Goal: Complete application form: Complete application form

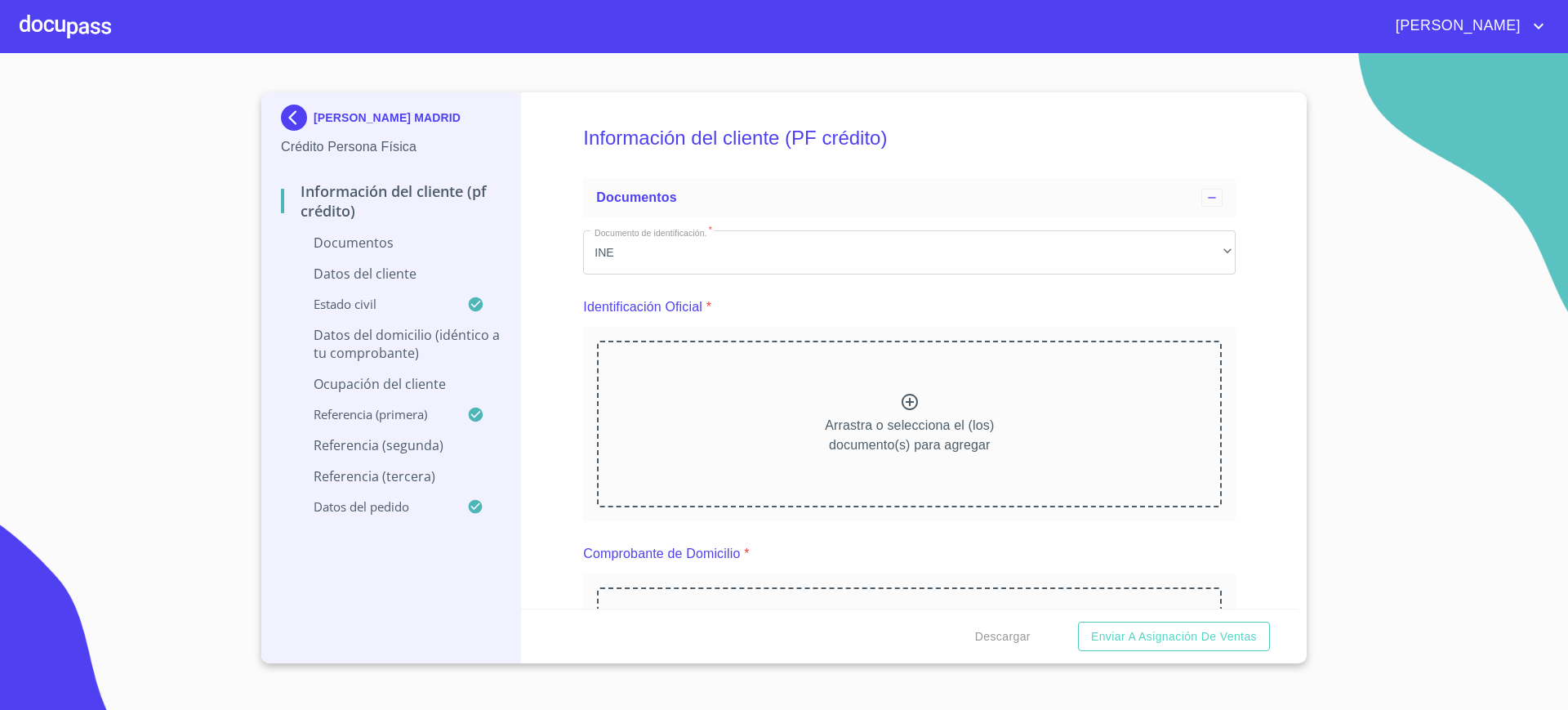
scroll to position [3681, 0]
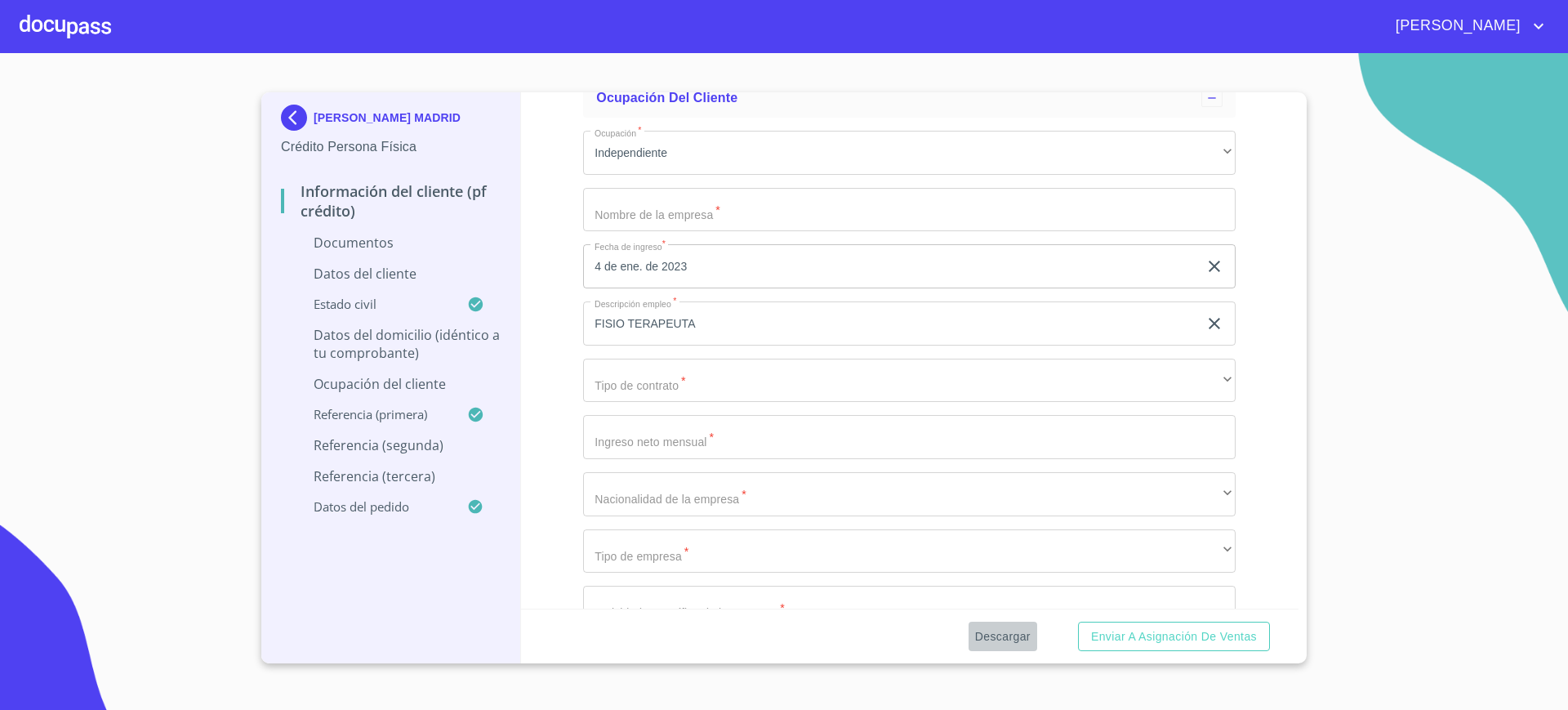
click at [1004, 640] on span "Descargar" at bounding box center [1003, 636] width 55 height 21
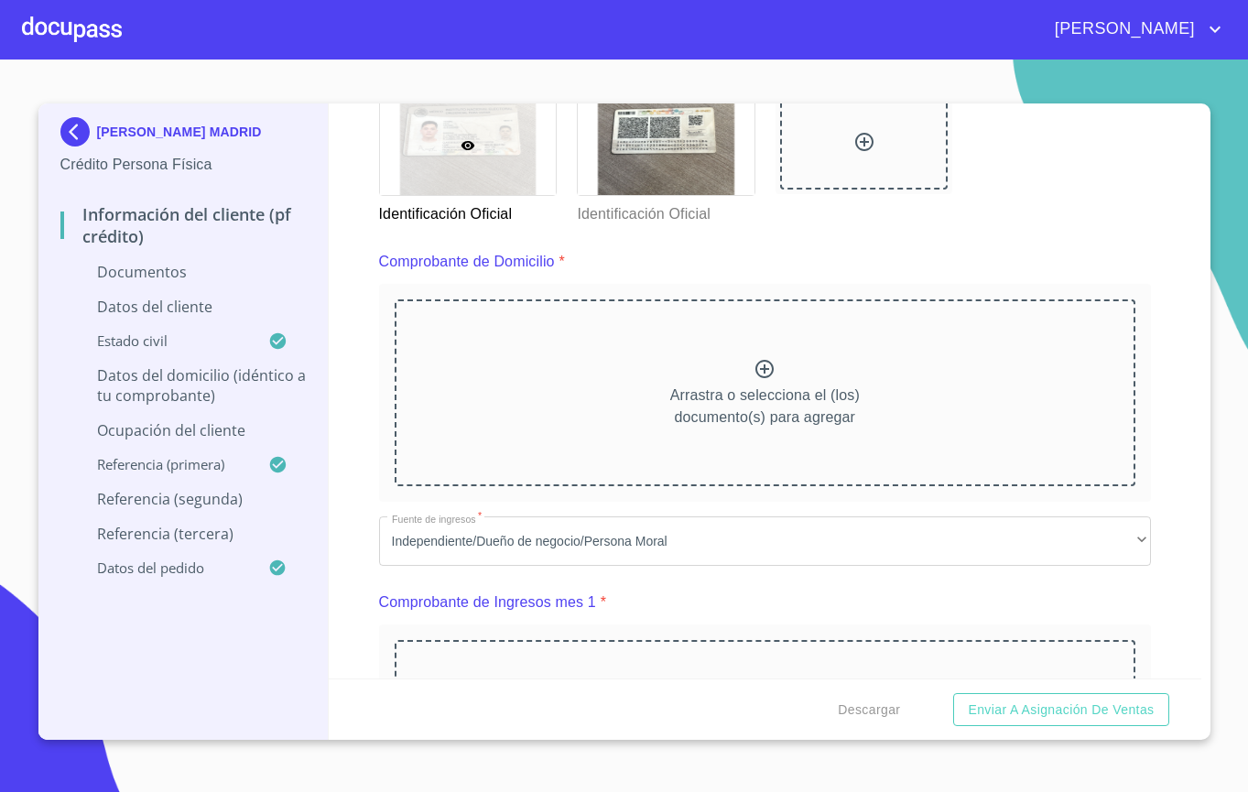
scroll to position [907, 0]
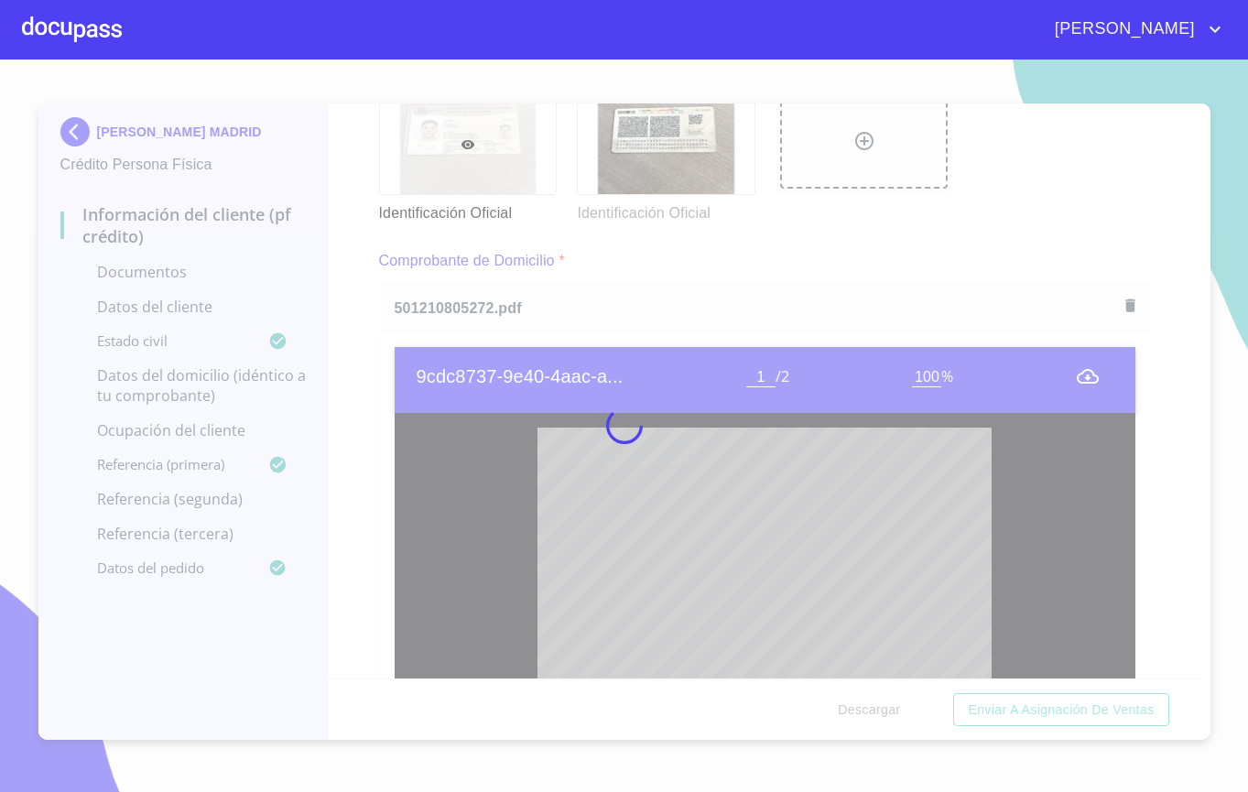
click at [357, 268] on div at bounding box center [624, 426] width 1248 height 732
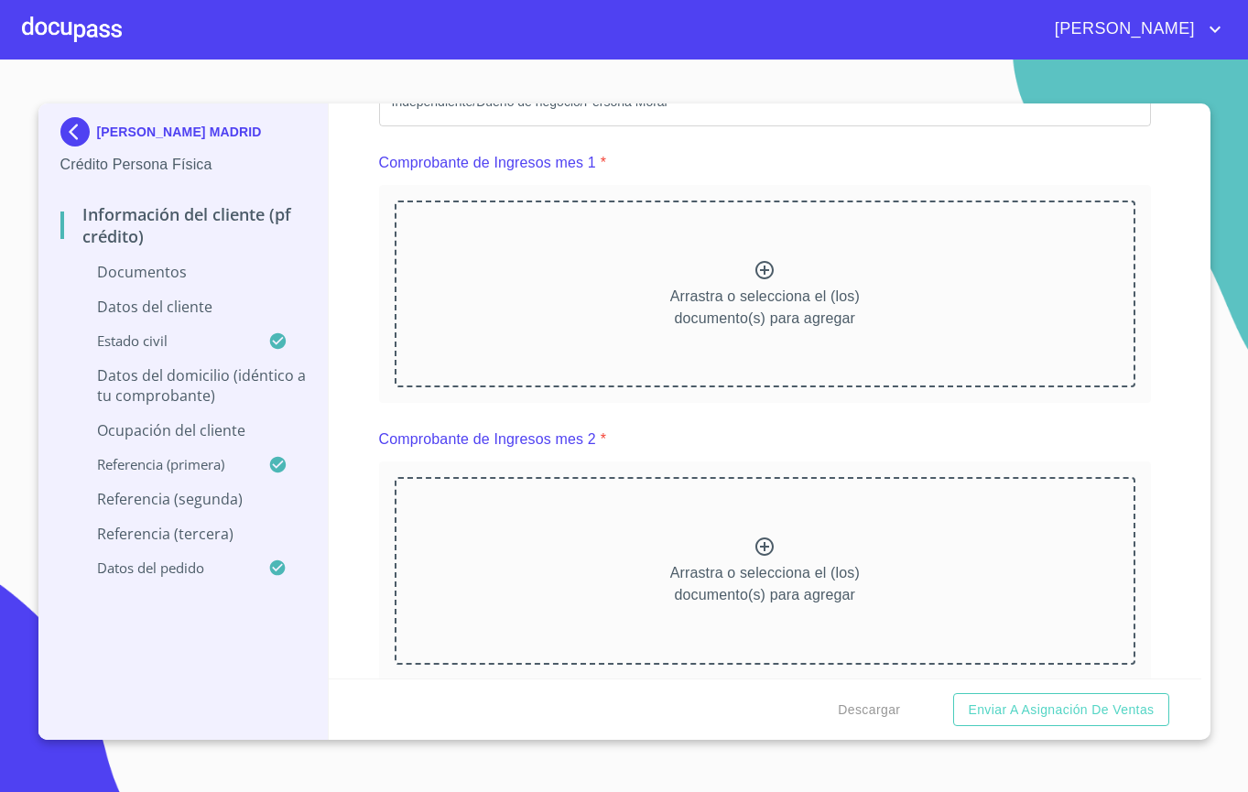
scroll to position [1927, 0]
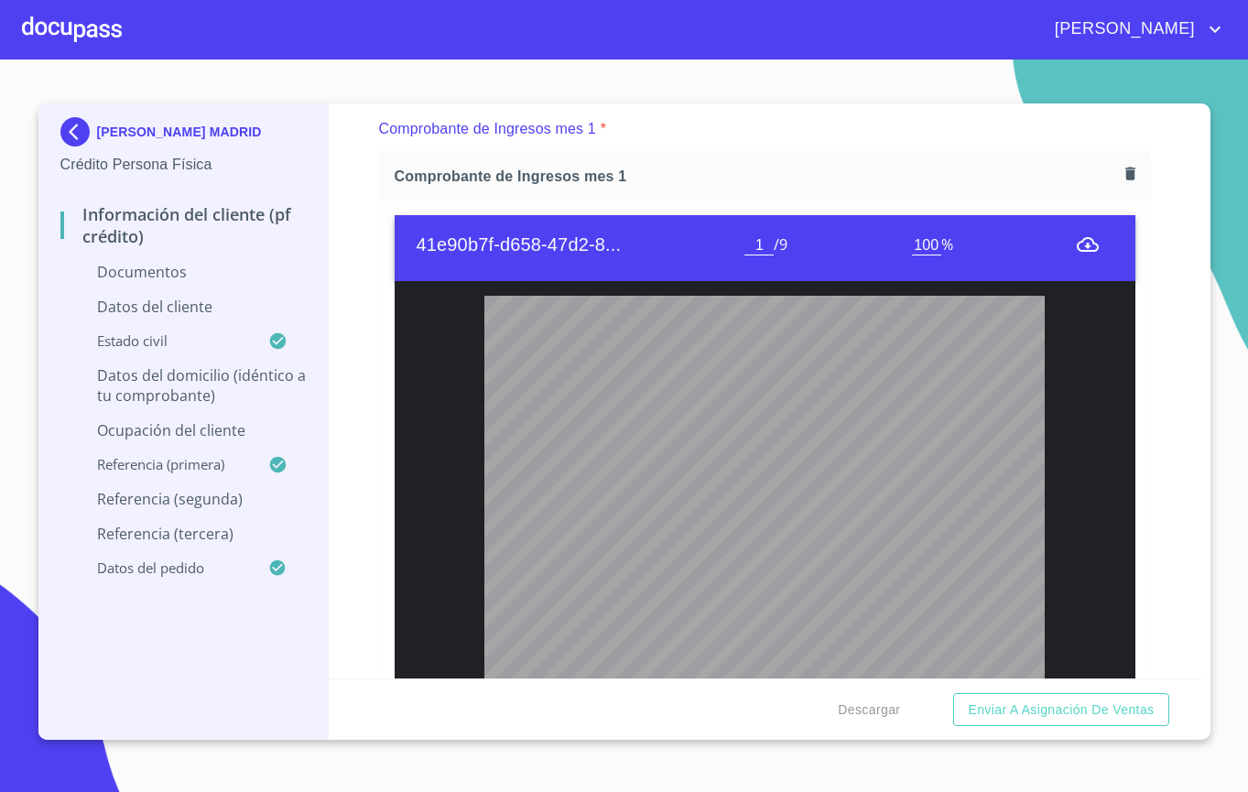
click at [346, 255] on div "Información del cliente (PF crédito) Documentos Documento de identificación.   …" at bounding box center [765, 390] width 873 height 575
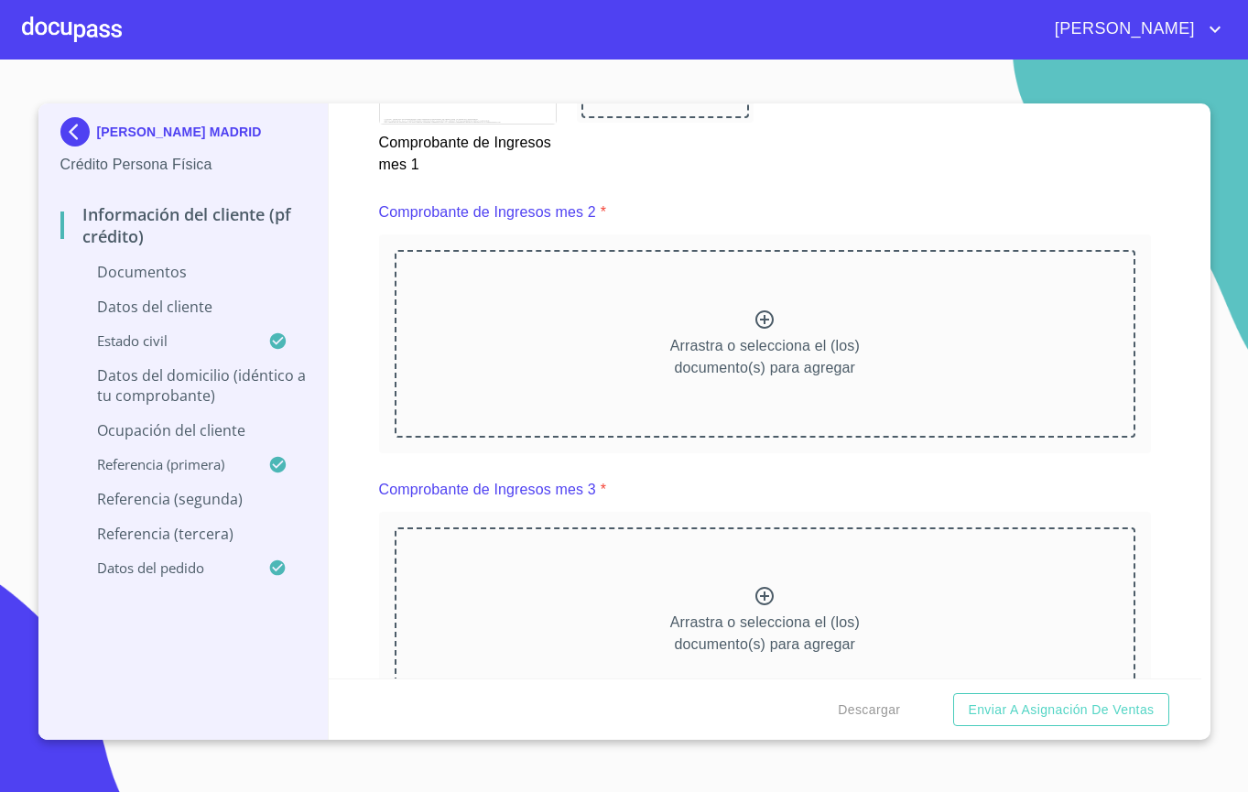
scroll to position [2724, 0]
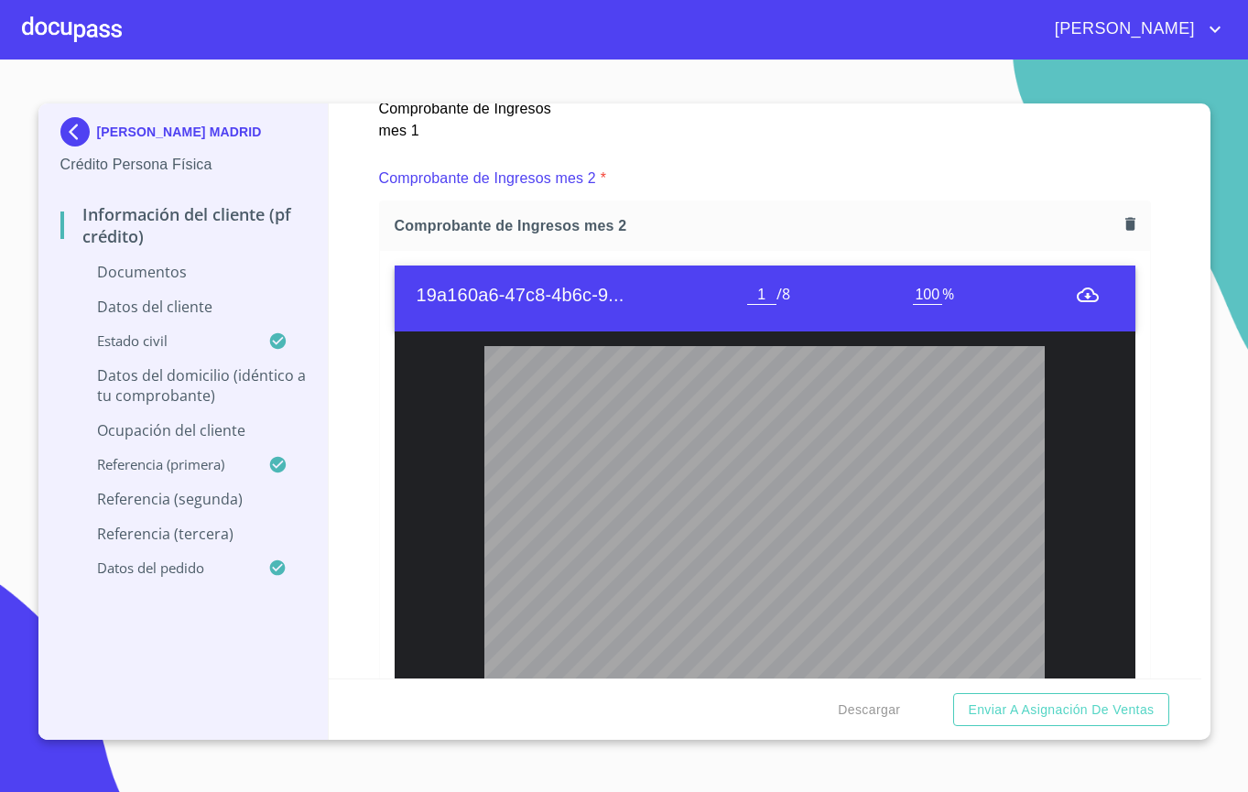
click at [369, 265] on div "Información del cliente (PF crédito) Documentos Documento de identificación.   …" at bounding box center [765, 390] width 873 height 575
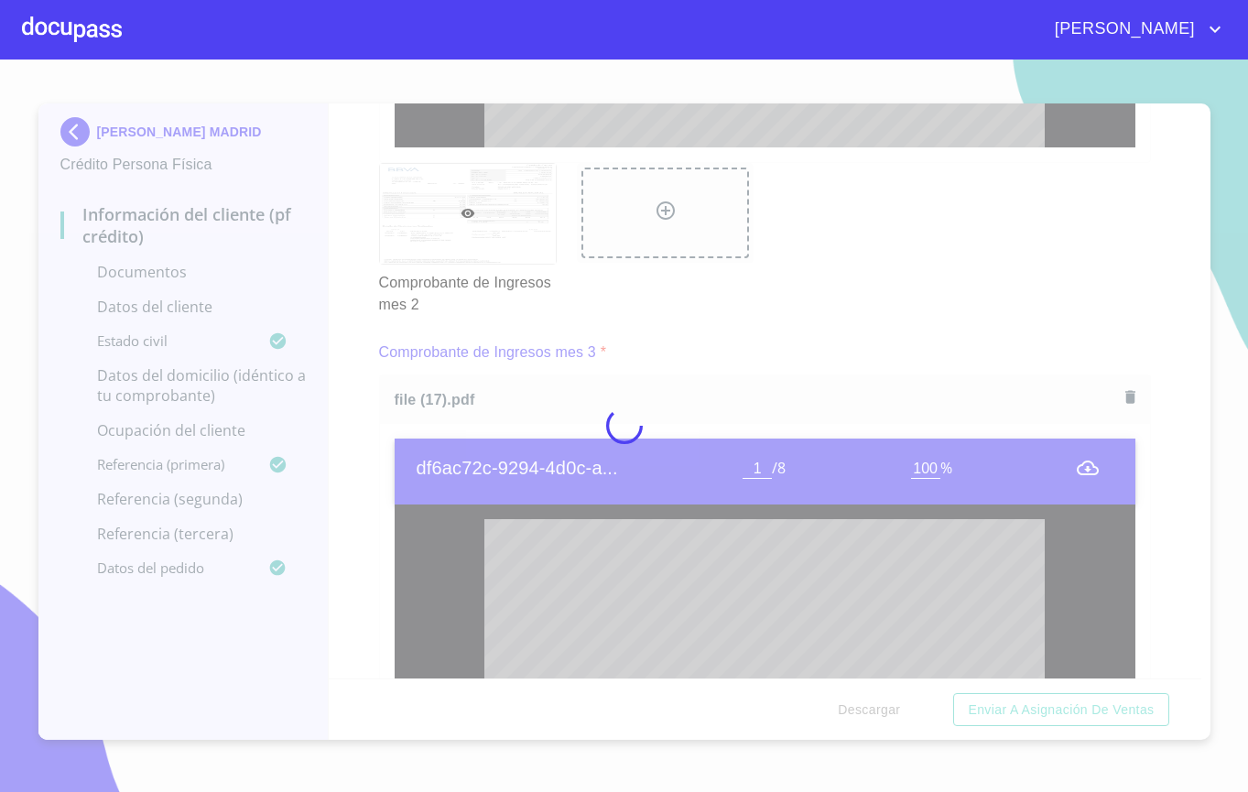
click at [352, 327] on div at bounding box center [624, 426] width 1248 height 732
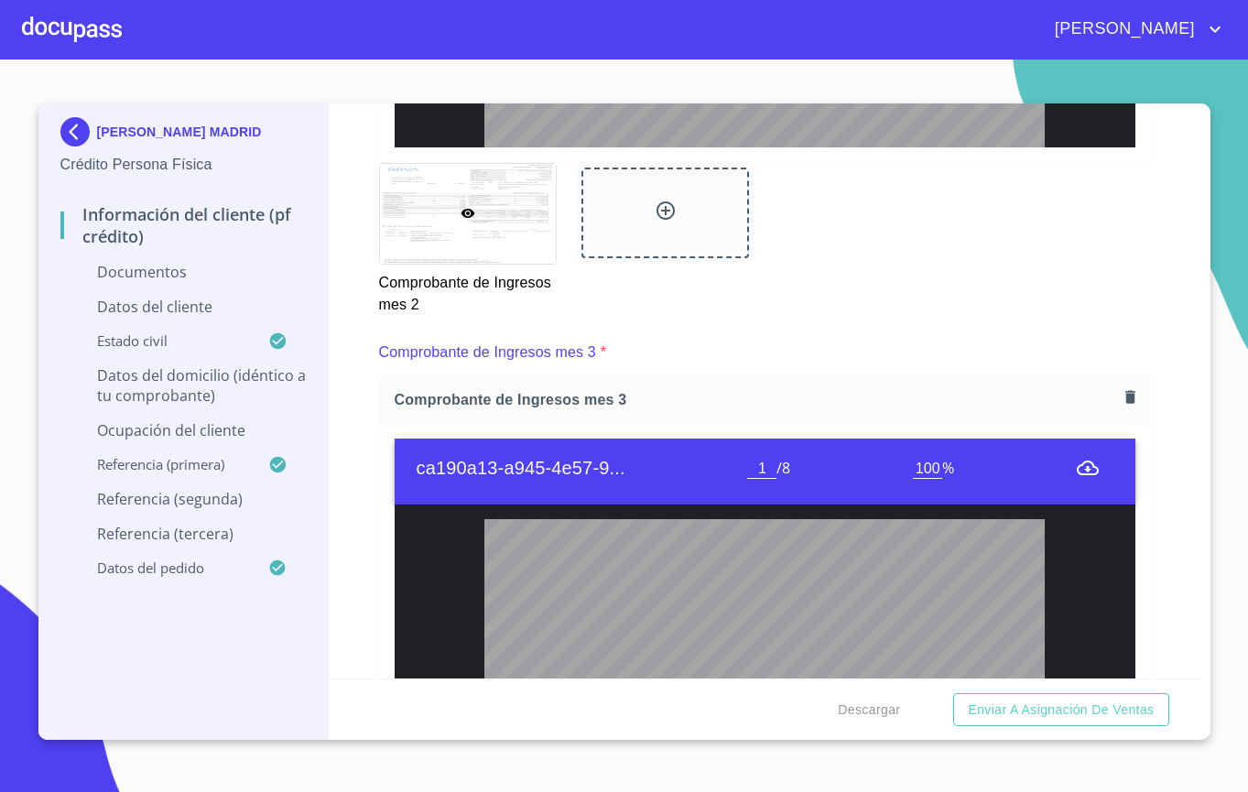
scroll to position [3740, 0]
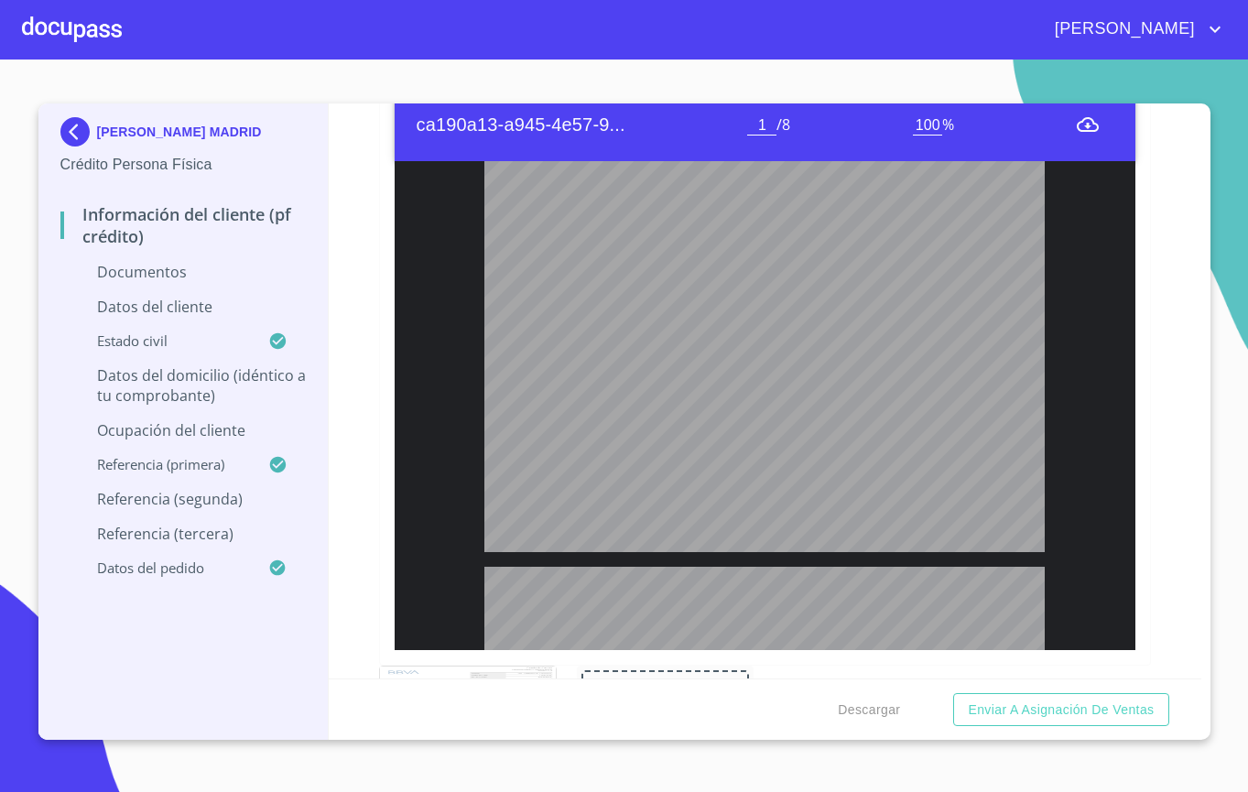
type input "2"
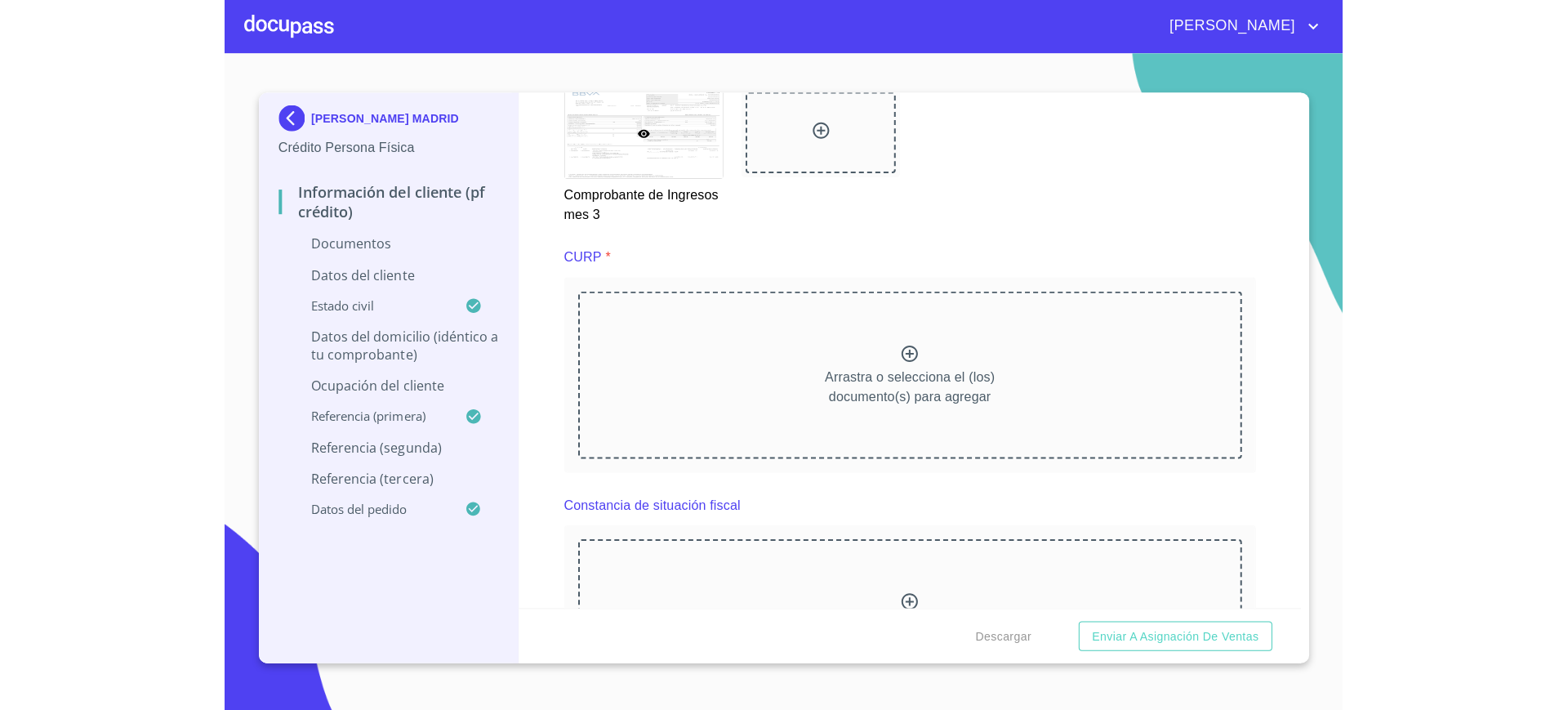
scroll to position [3974, 0]
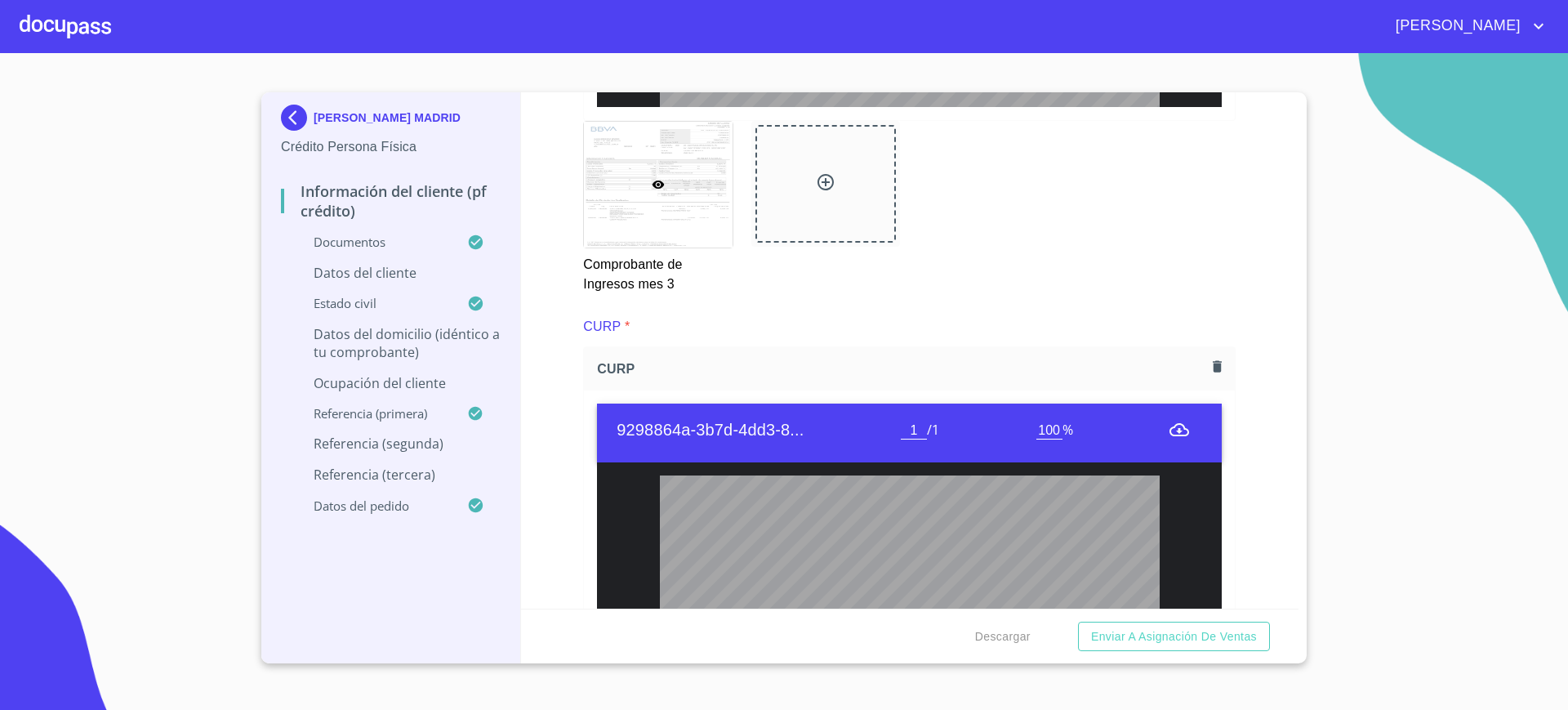
click at [1075, 290] on div "Comprobante de Ingresos mes 3" at bounding box center [910, 208] width 673 height 193
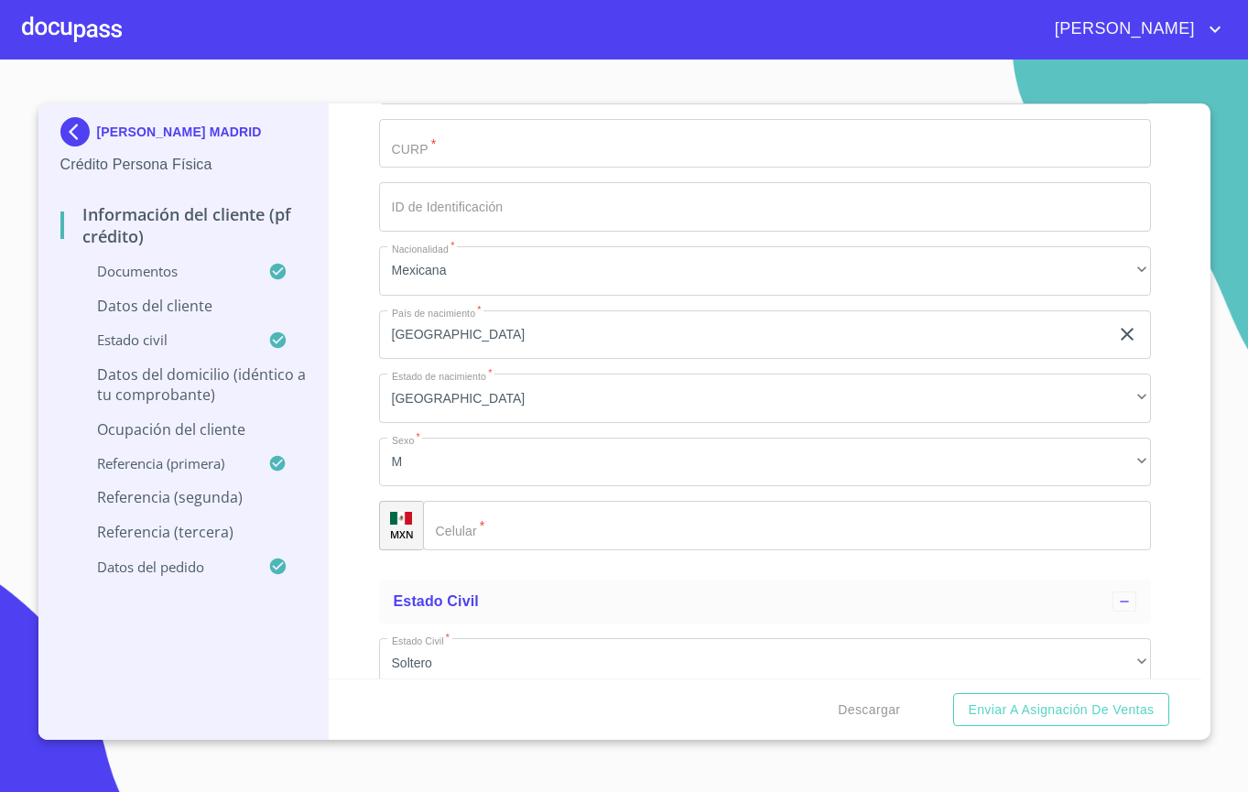
scroll to position [6046, 0]
click at [851, 41] on input "text" at bounding box center [744, 16] width 730 height 49
click at [1116, 27] on icon "button" at bounding box center [1127, 16] width 22 height 22
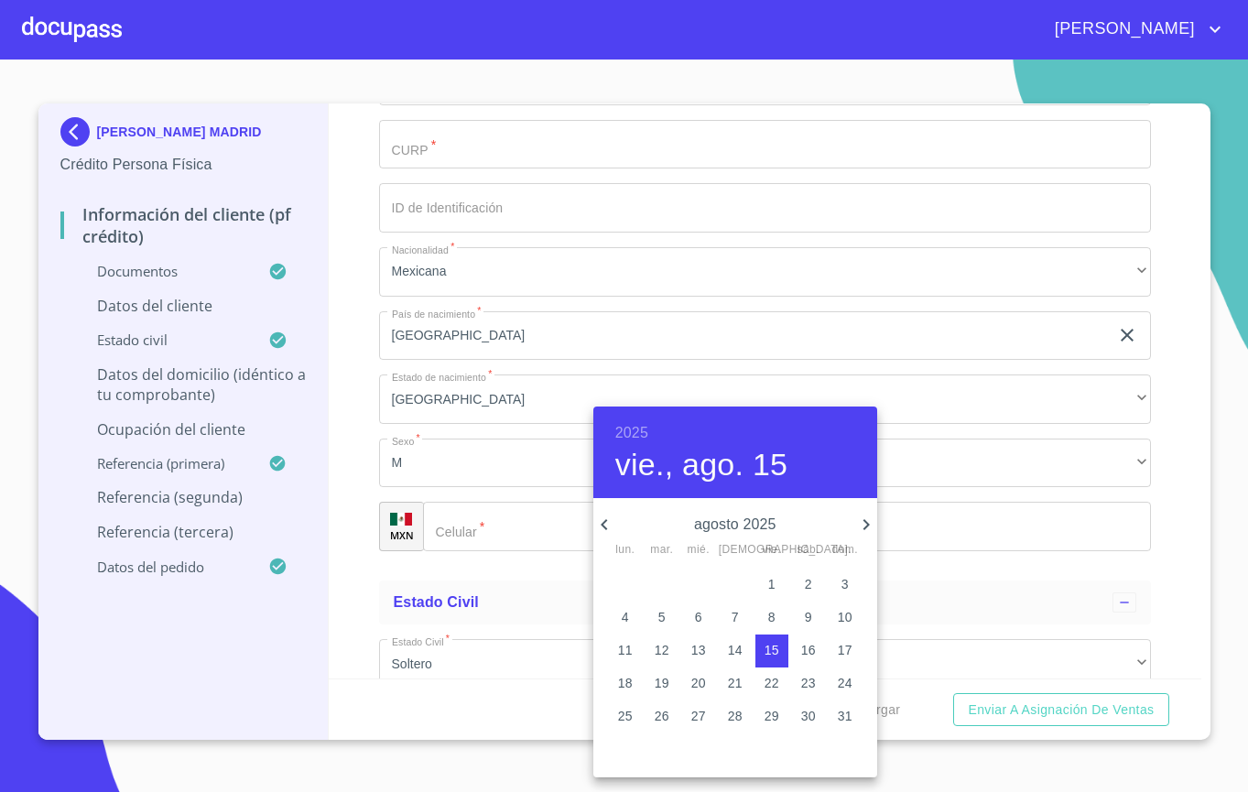
click at [628, 422] on h6 "2025" at bounding box center [631, 433] width 33 height 26
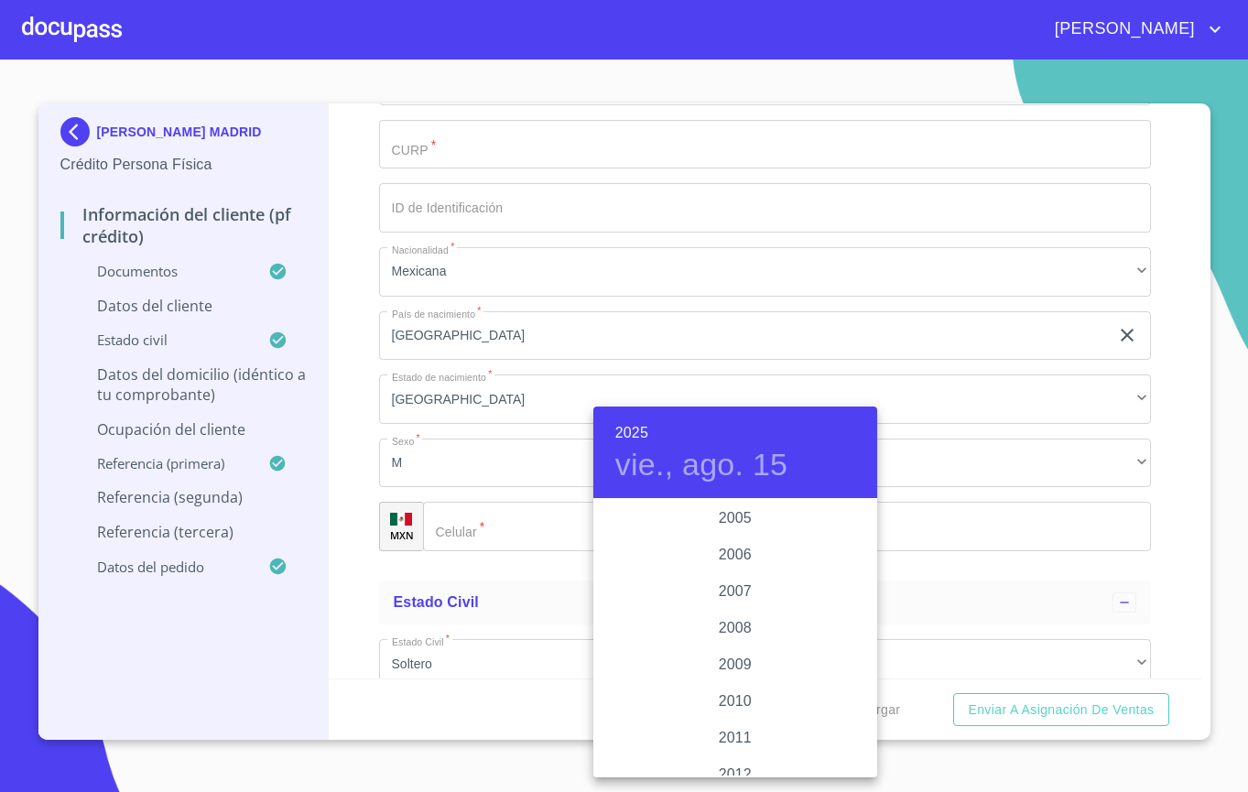
scroll to position [2807, 0]
click at [726, 566] on div "2003" at bounding box center [735, 568] width 284 height 37
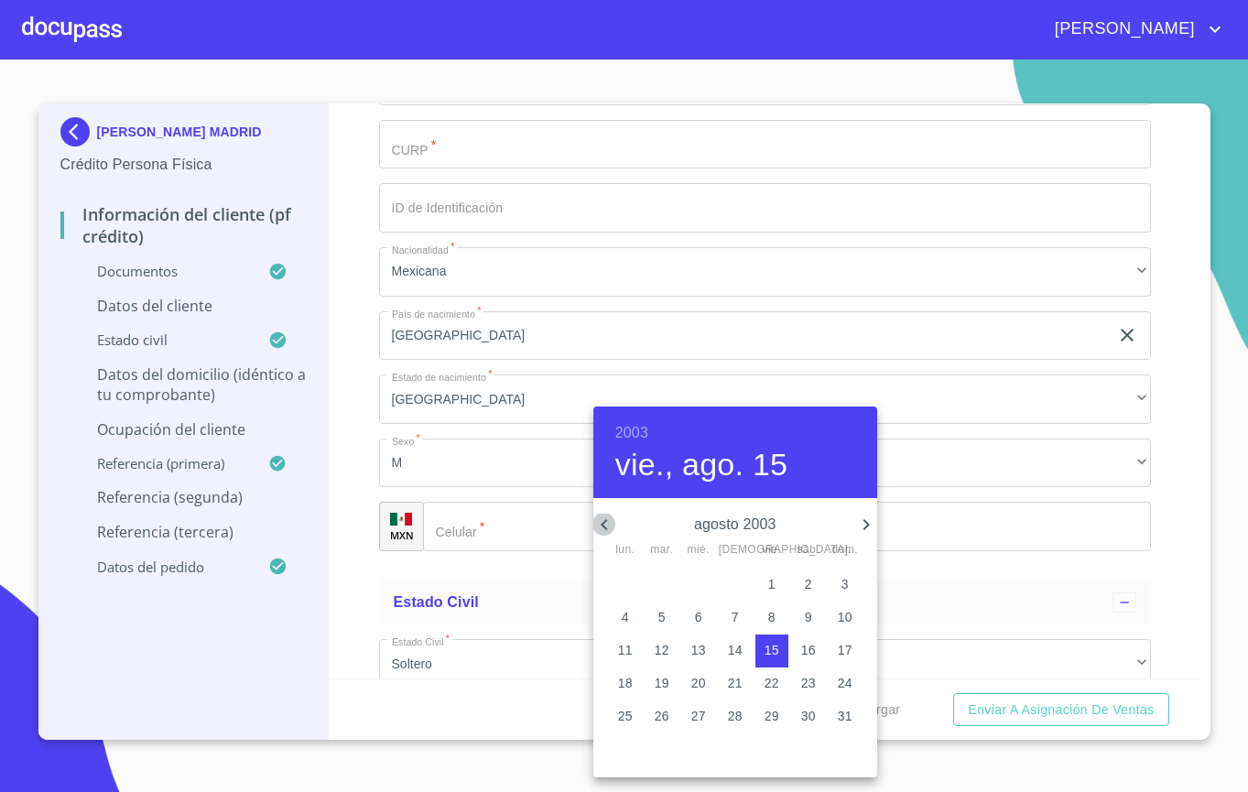
click at [605, 523] on icon "button" at bounding box center [604, 525] width 22 height 22
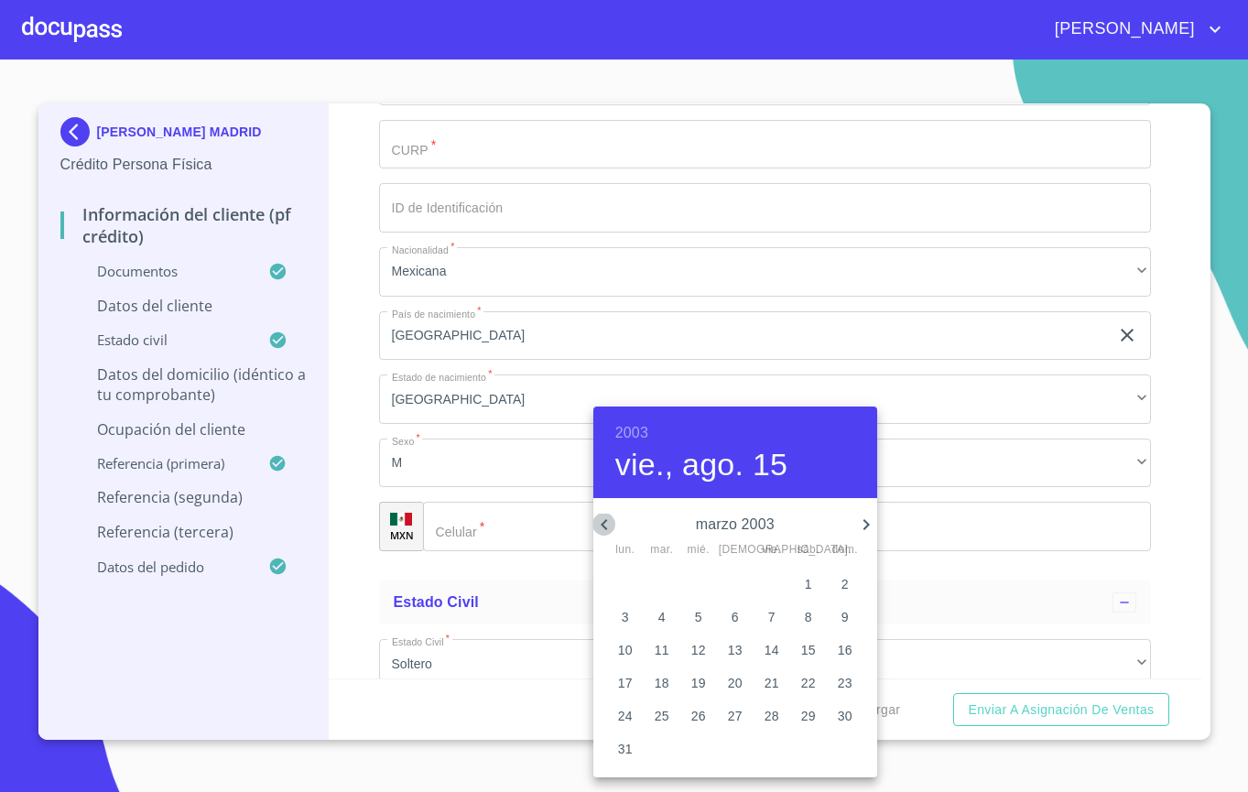
click at [605, 523] on icon "button" at bounding box center [604, 525] width 22 height 22
click at [798, 614] on span "11" at bounding box center [808, 617] width 33 height 18
type input "11 de ene. de 2003"
click at [477, 482] on div at bounding box center [624, 396] width 1248 height 792
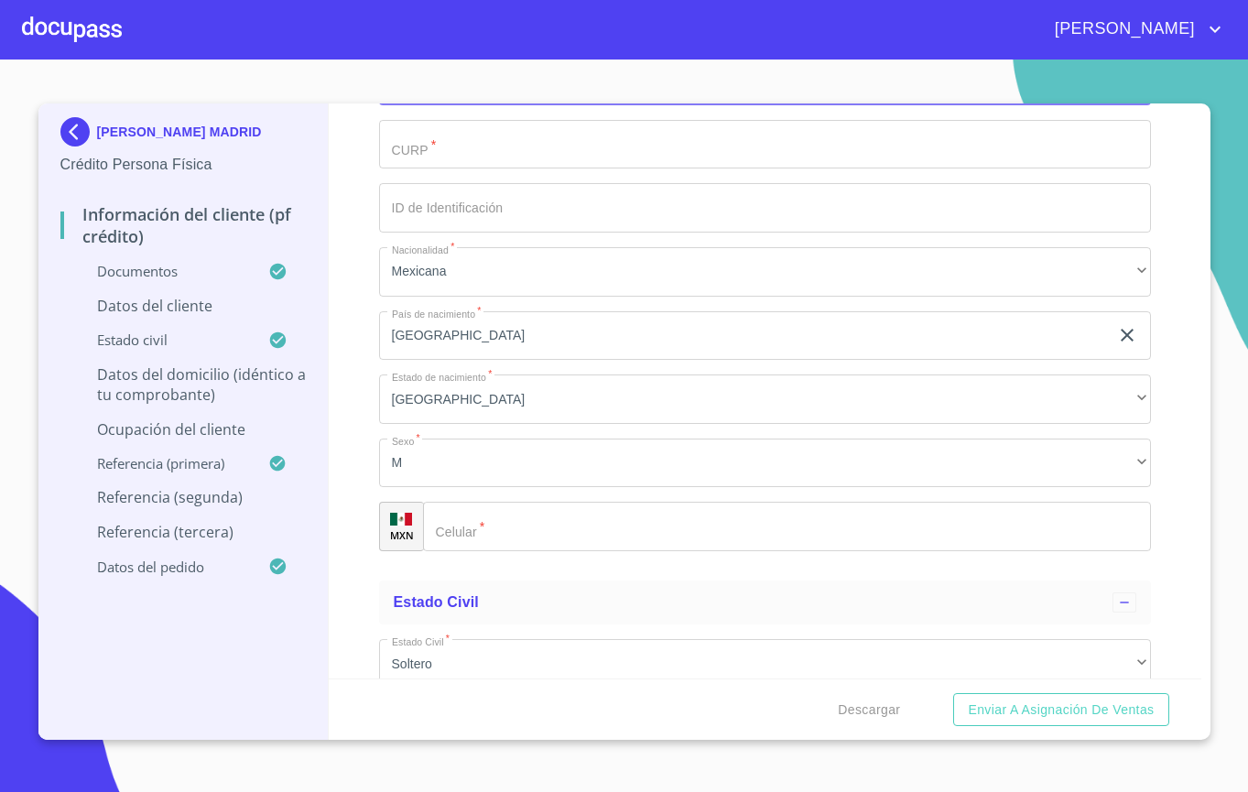
click at [472, 105] on input "Documento de identificación.   *" at bounding box center [765, 80] width 772 height 49
type input "DIMA0310111Z5"
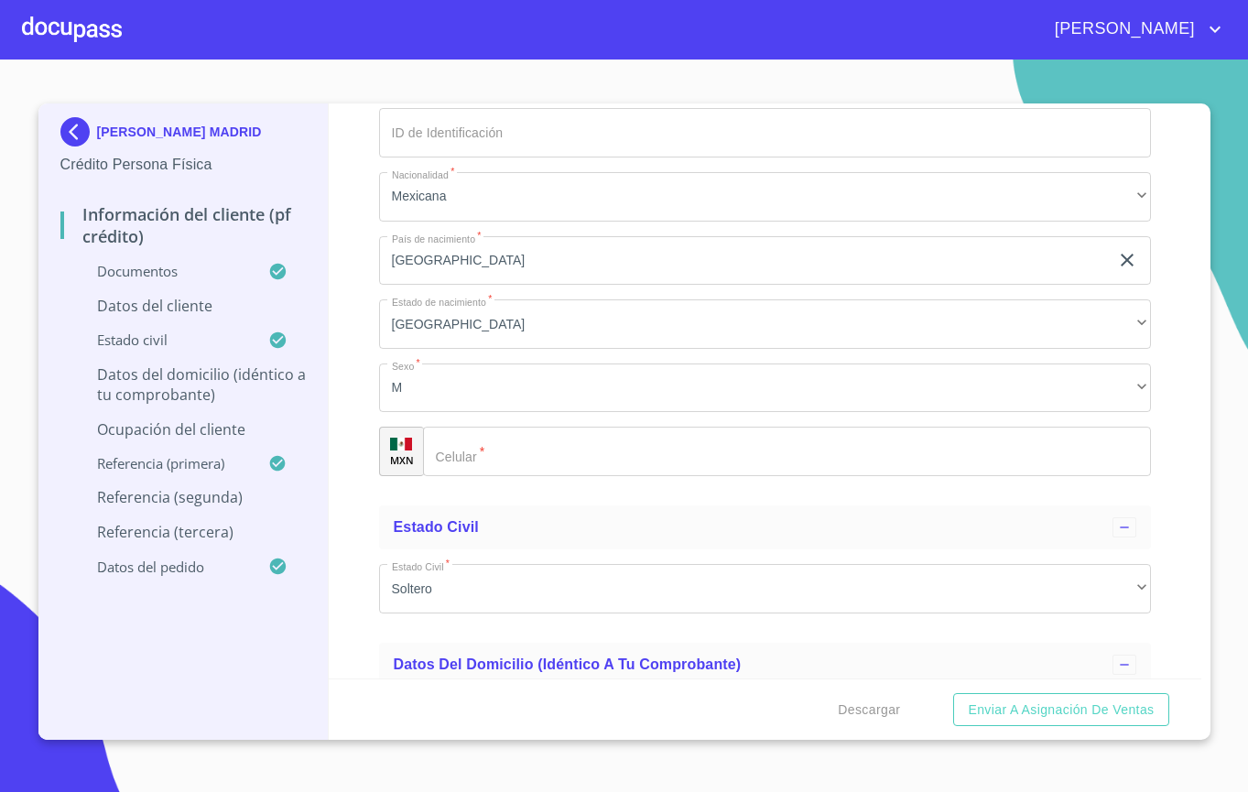
scroll to position [6122, 0]
type input "DIMA031011HJCZDLA2"
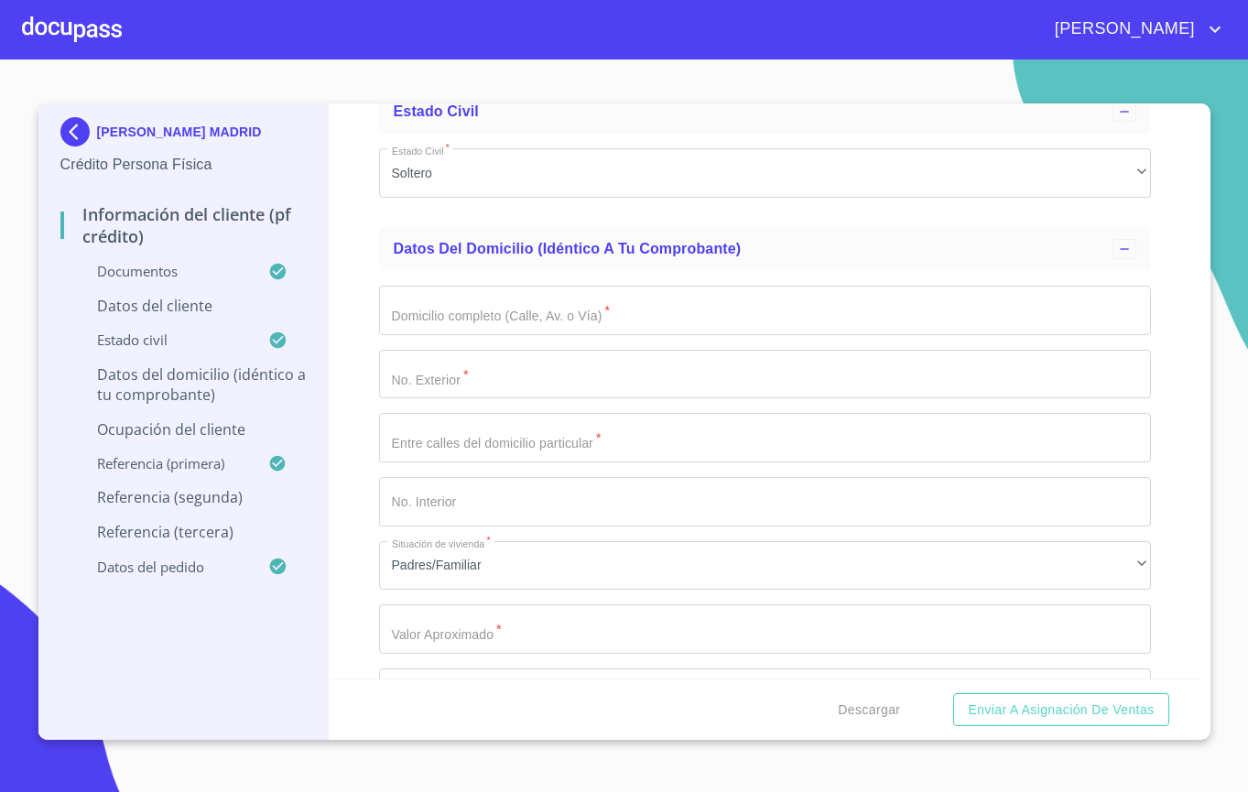
scroll to position [6565, 0]
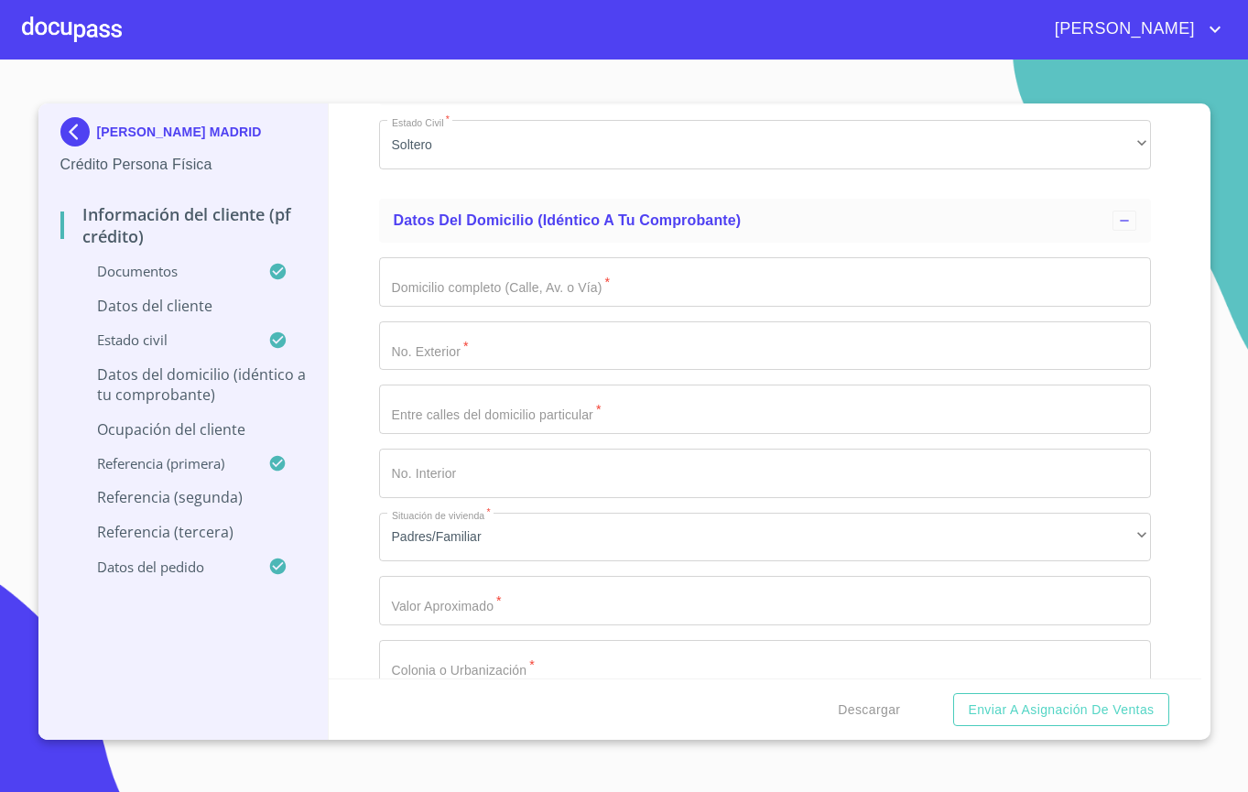
type input "2209878985"
click at [515, 32] on input "Documento de identificación.   *" at bounding box center [787, 7] width 728 height 49
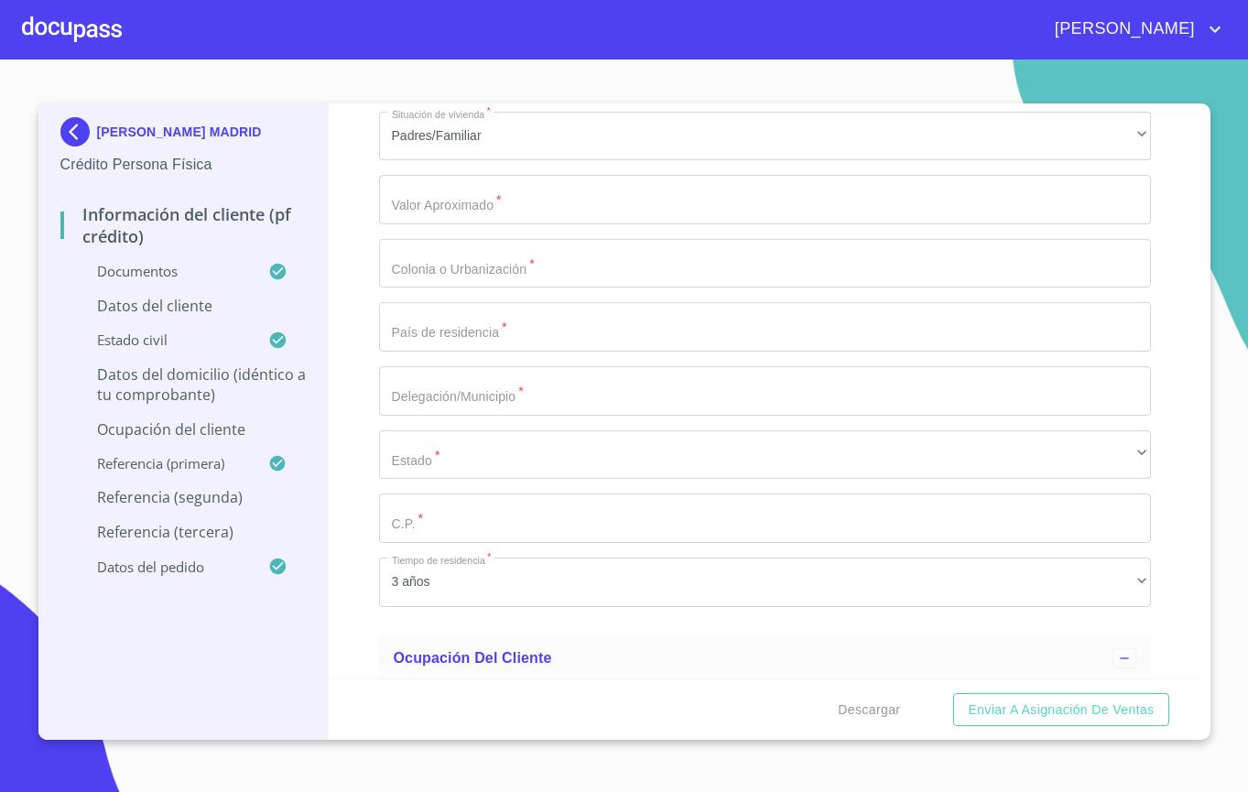
scroll to position [6967, 0]
type input "[PHONE_NUMBER]"
type input "[PERSON_NAME][GEOGRAPHIC_DATA]"
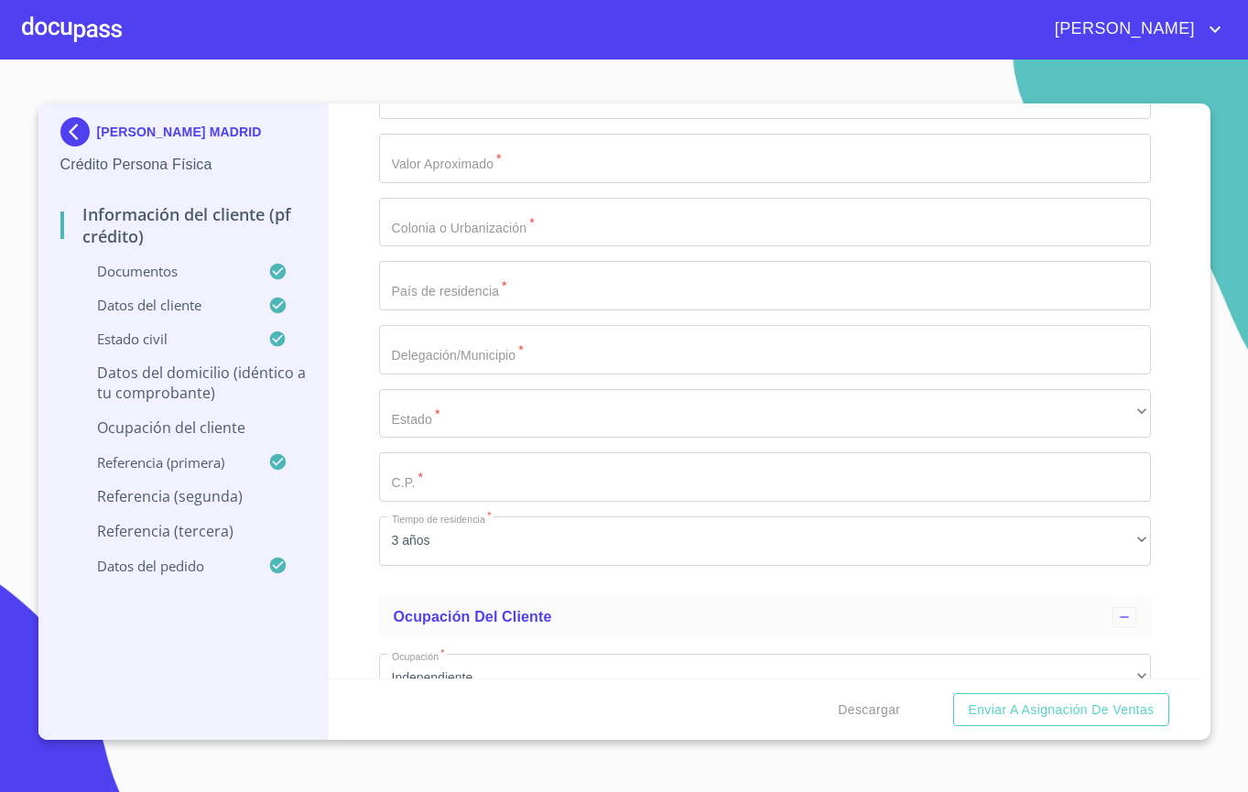
scroll to position [7017, 0]
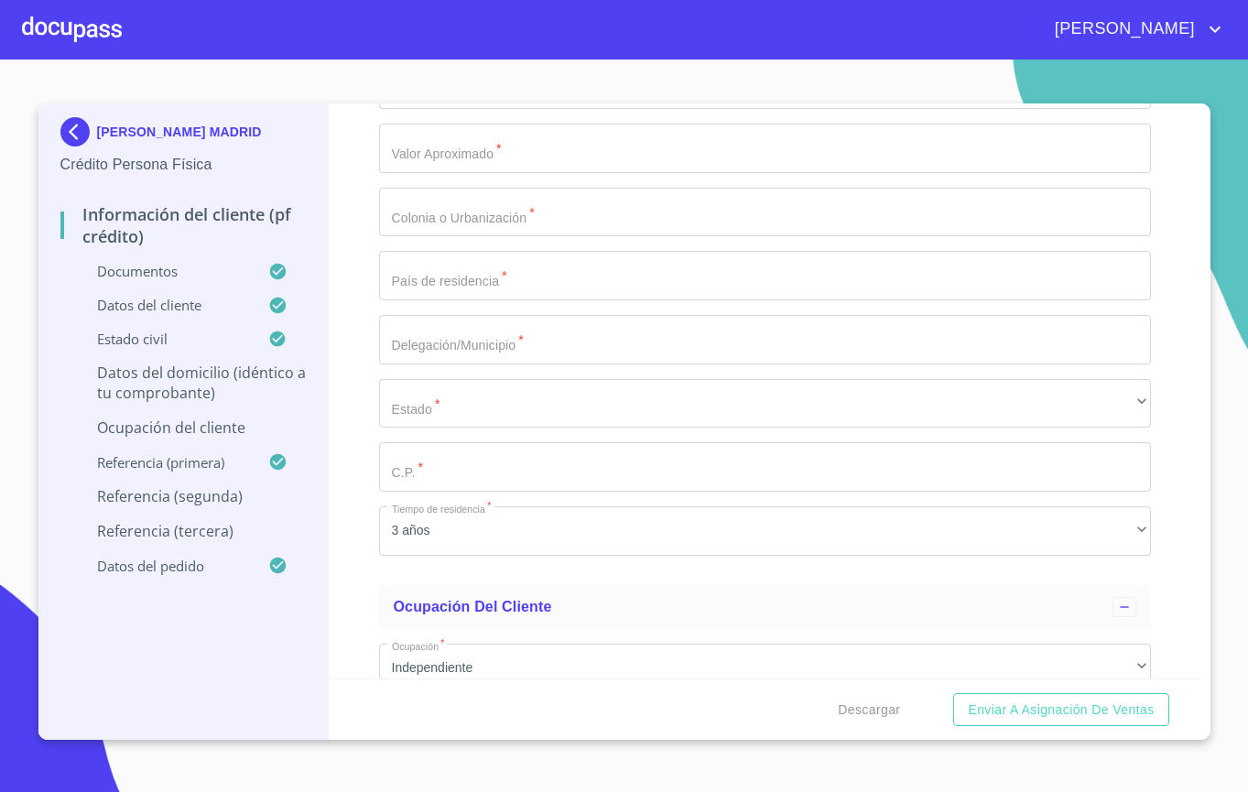
type input "53"
type input "CTO PTE NEPTUNO"
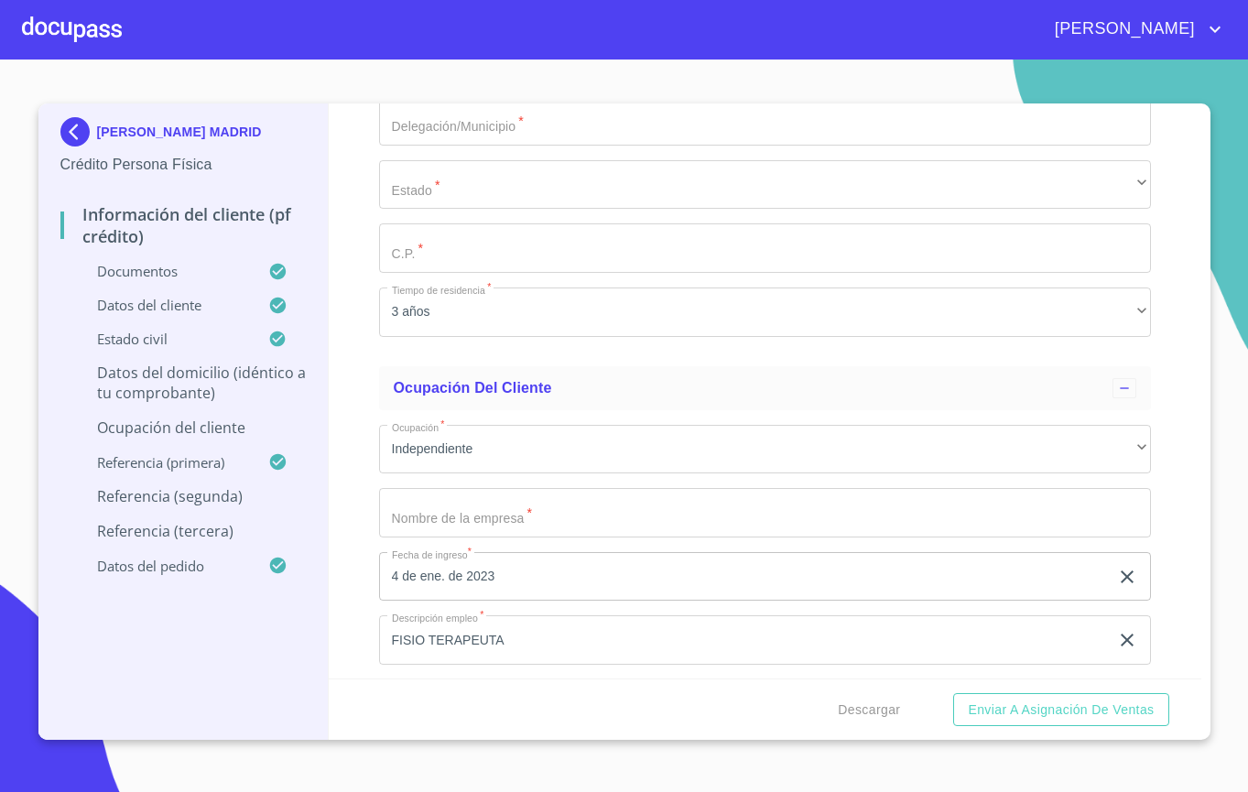
scroll to position [7237, 0]
type input "$1,500,000"
type input "R"
type input "FRACC REAL DEL [PERSON_NAME]"
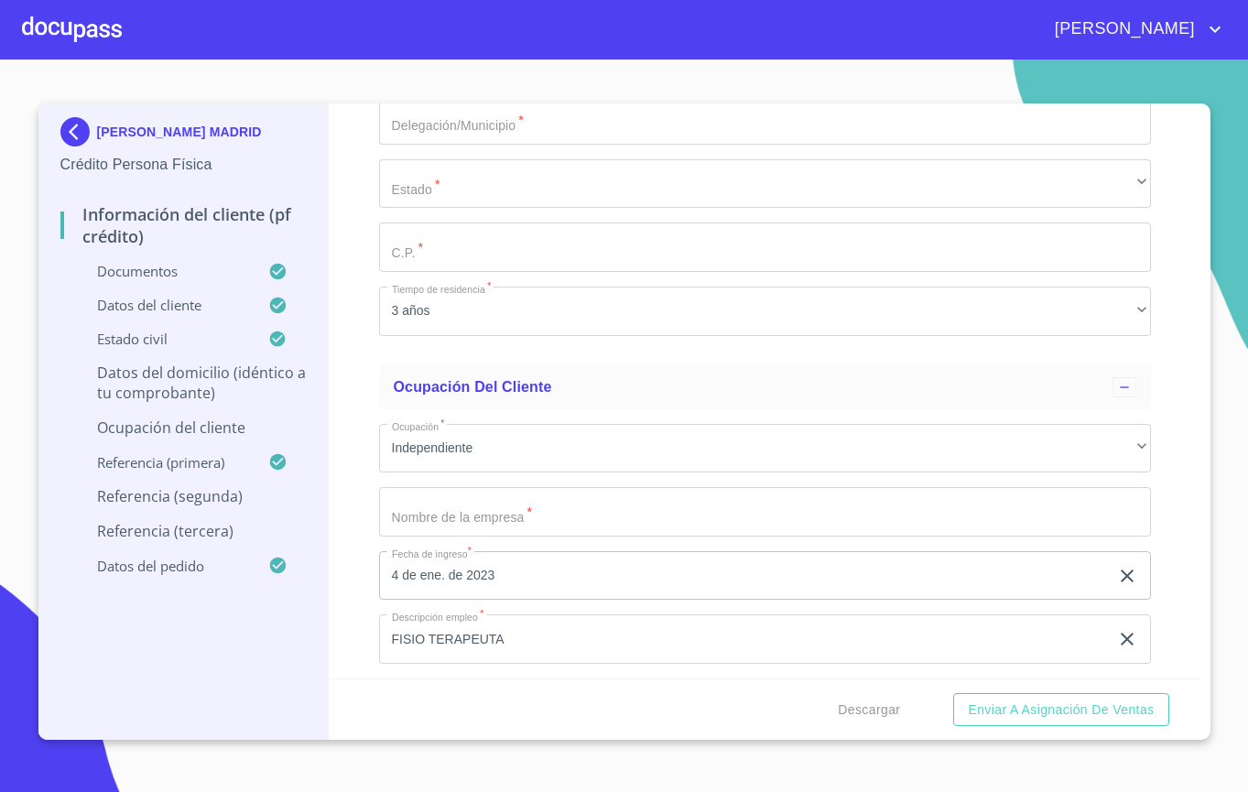
type input "[GEOGRAPHIC_DATA]"
type input "TLAJOMULCO DE ZUÑIGA"
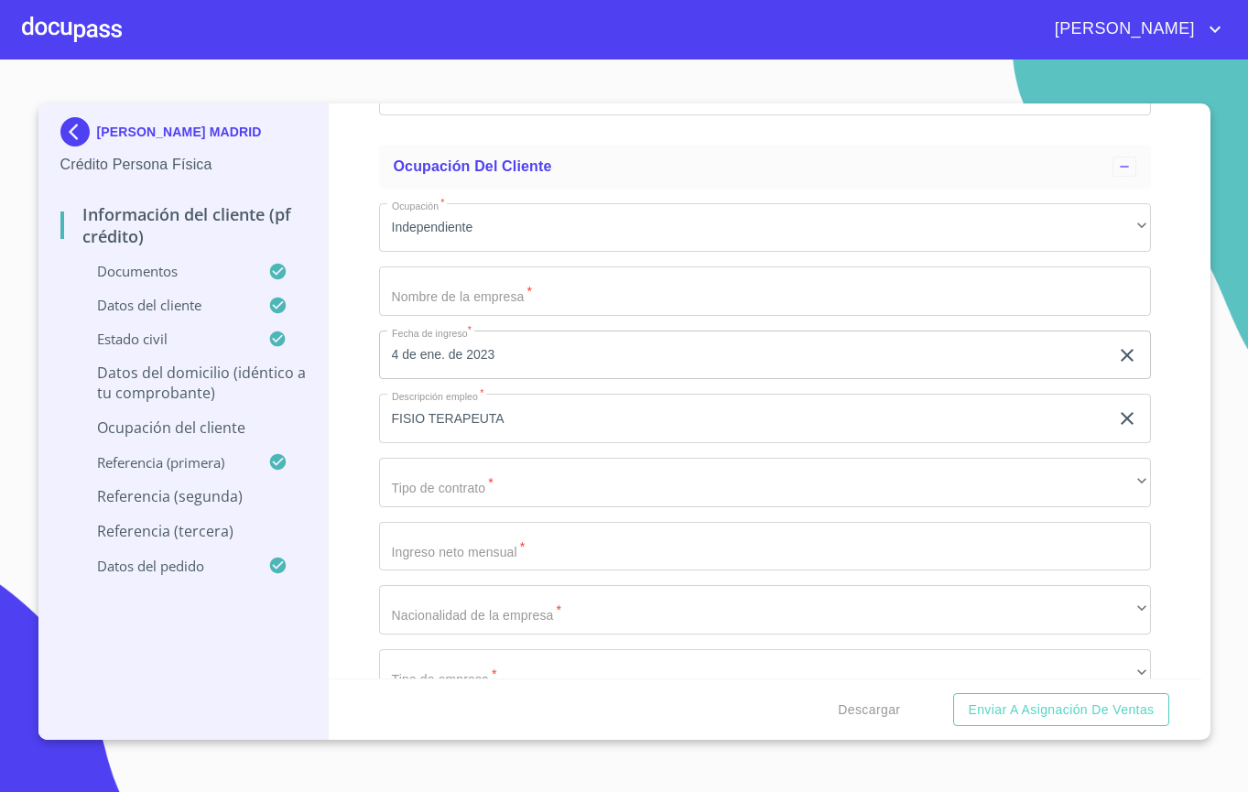
scroll to position [7458, 0]
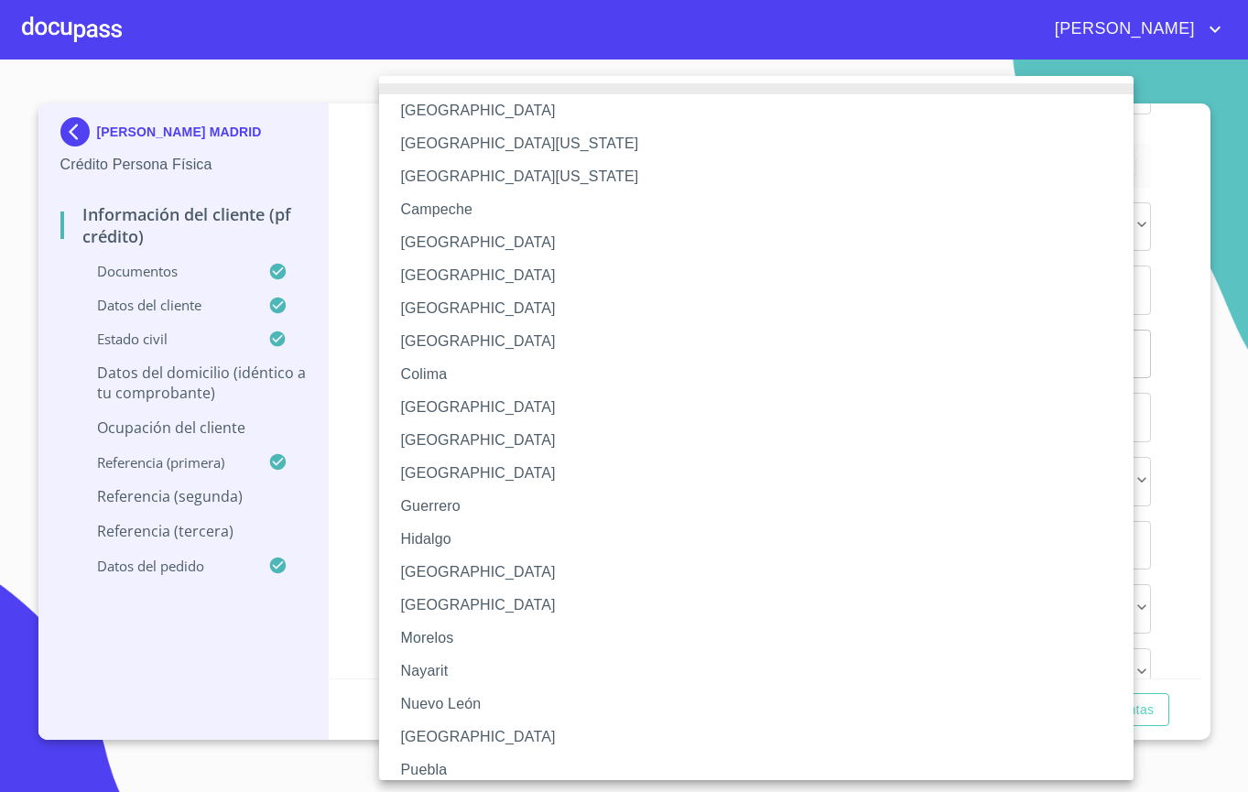
click at [488, 577] on li "[GEOGRAPHIC_DATA]" at bounding box center [765, 572] width 772 height 33
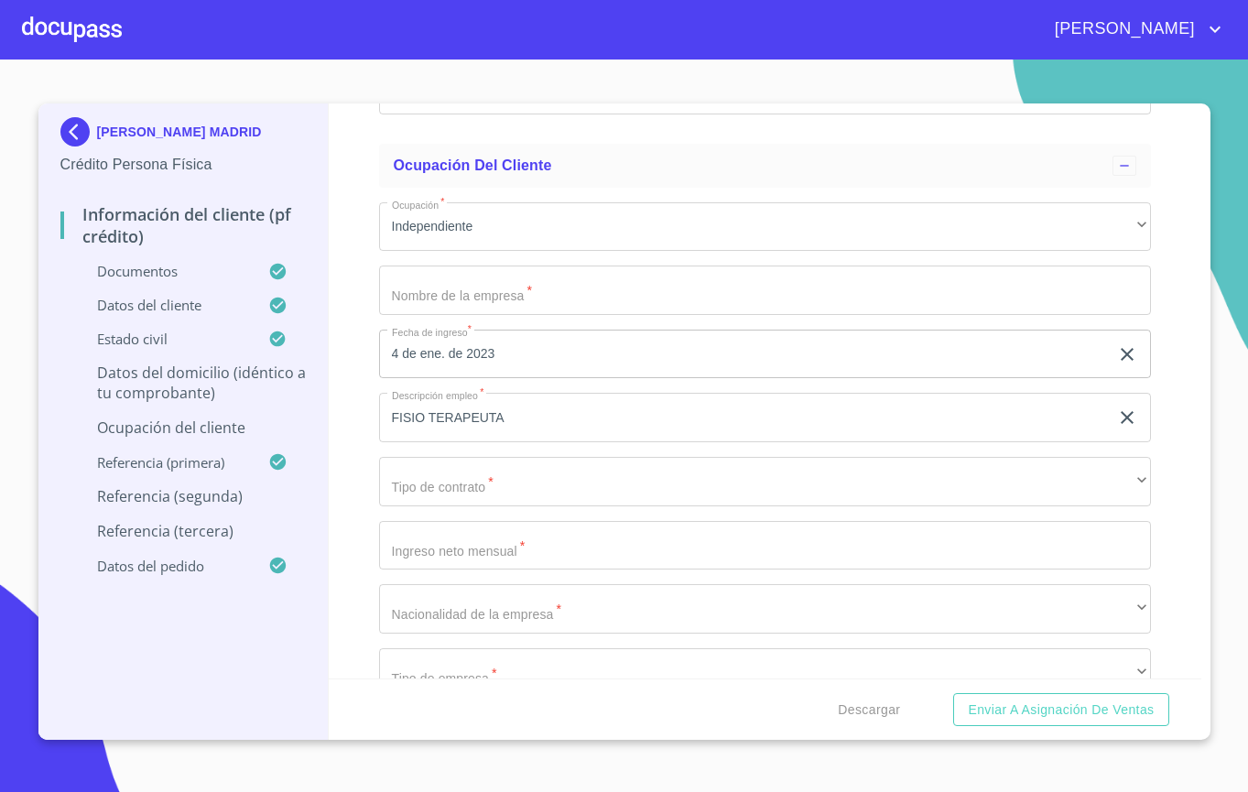
click at [482, 435] on li "Guerrero" at bounding box center [668, 439] width 579 height 18
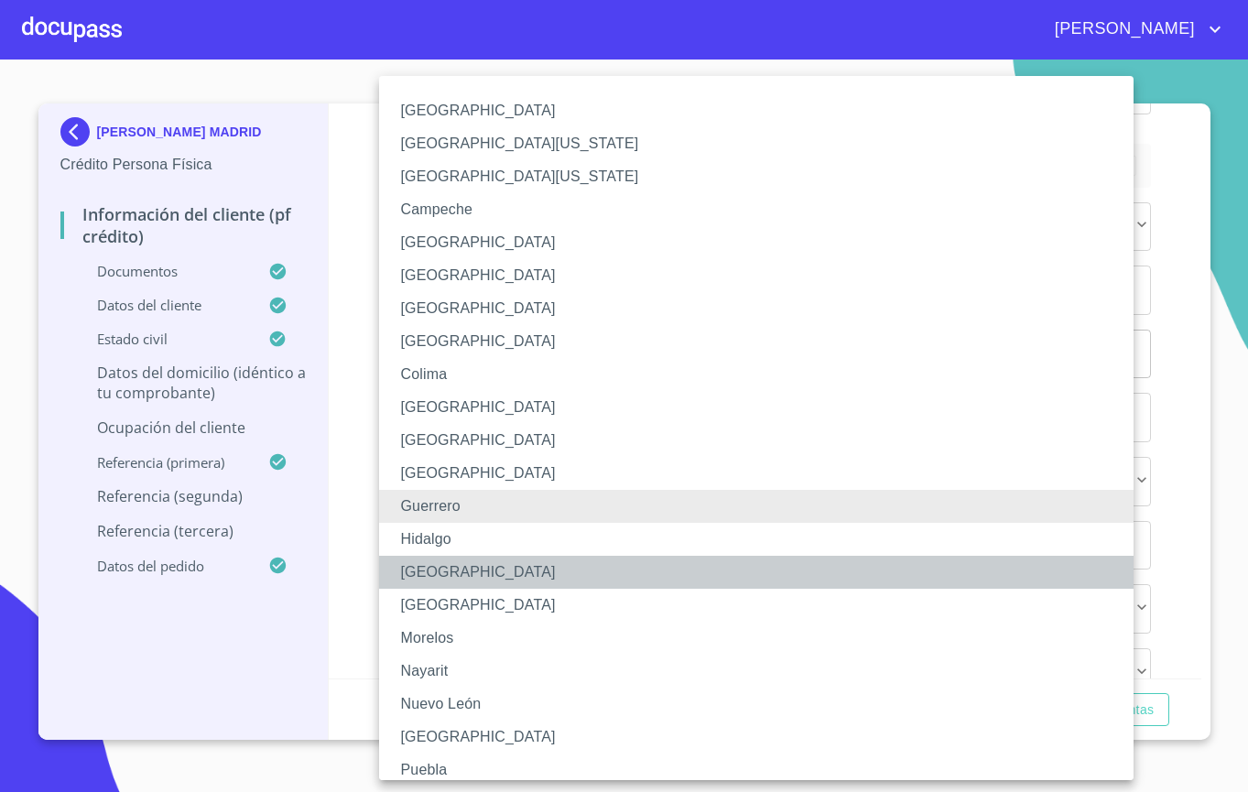
click at [487, 582] on li "[GEOGRAPHIC_DATA]" at bounding box center [765, 572] width 772 height 33
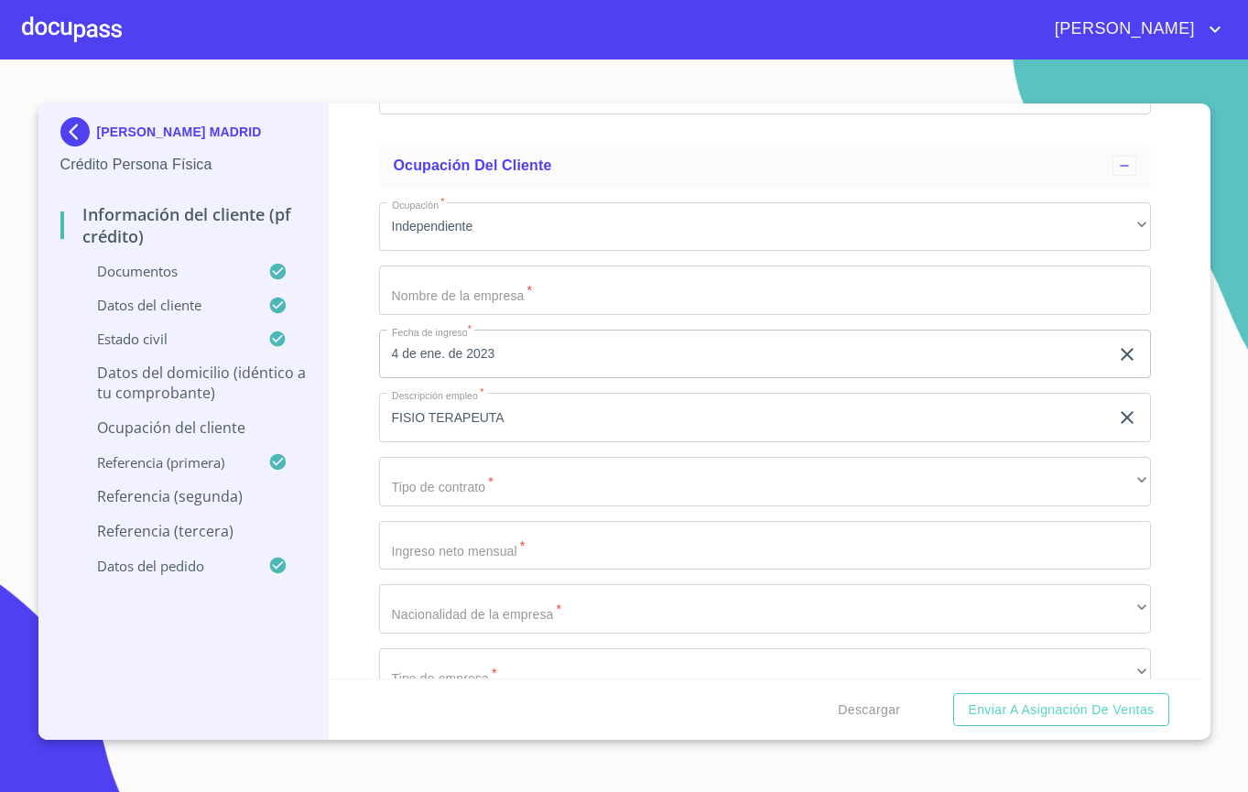
click at [483, 50] on input "Documento de identificación.   *" at bounding box center [765, 25] width 772 height 49
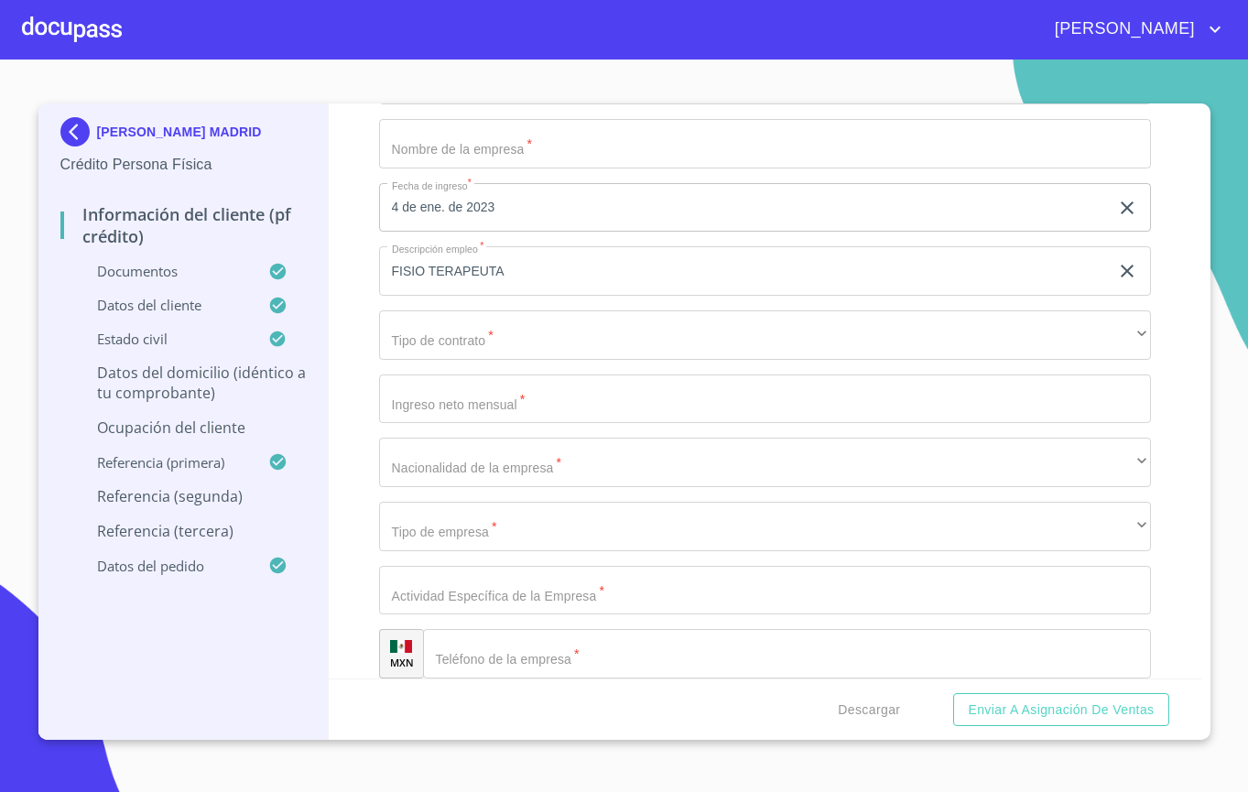
scroll to position [7605, 0]
type input "45654"
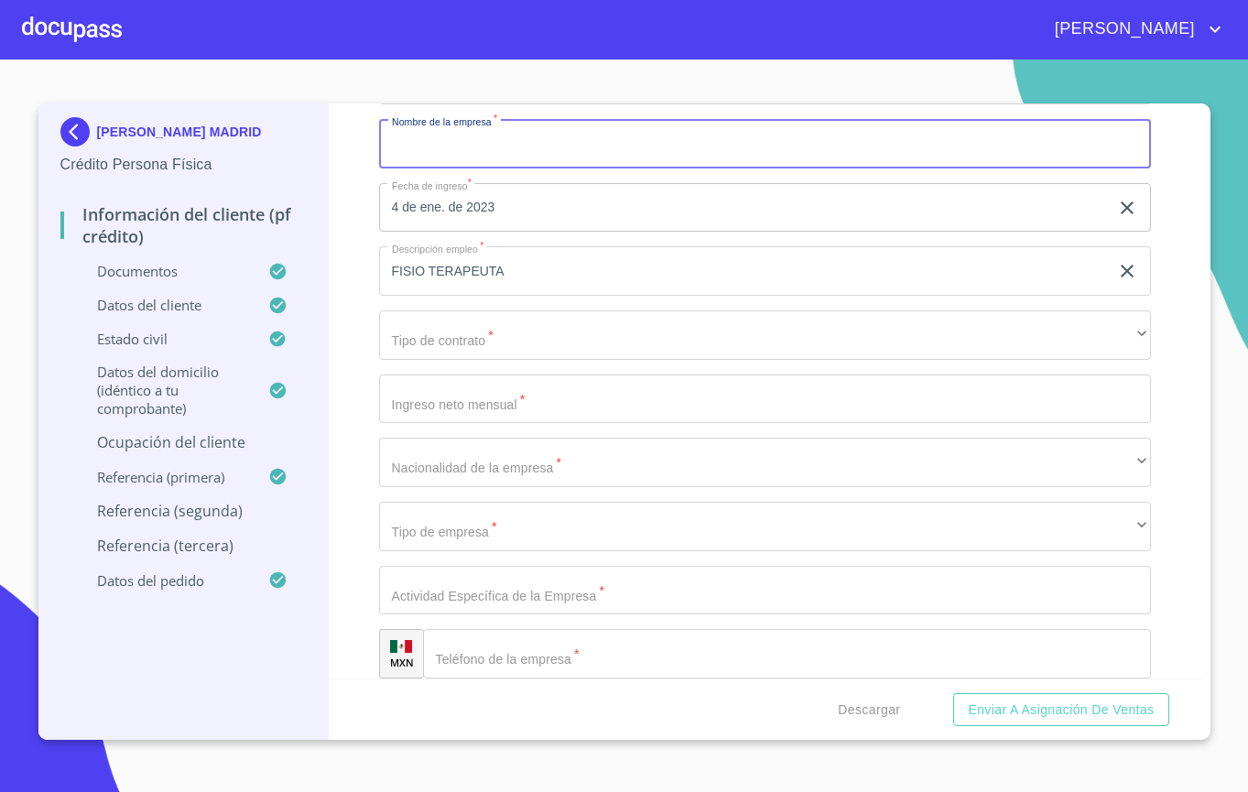
click at [542, 168] on input "Documento de identificación.   *" at bounding box center [765, 143] width 772 height 49
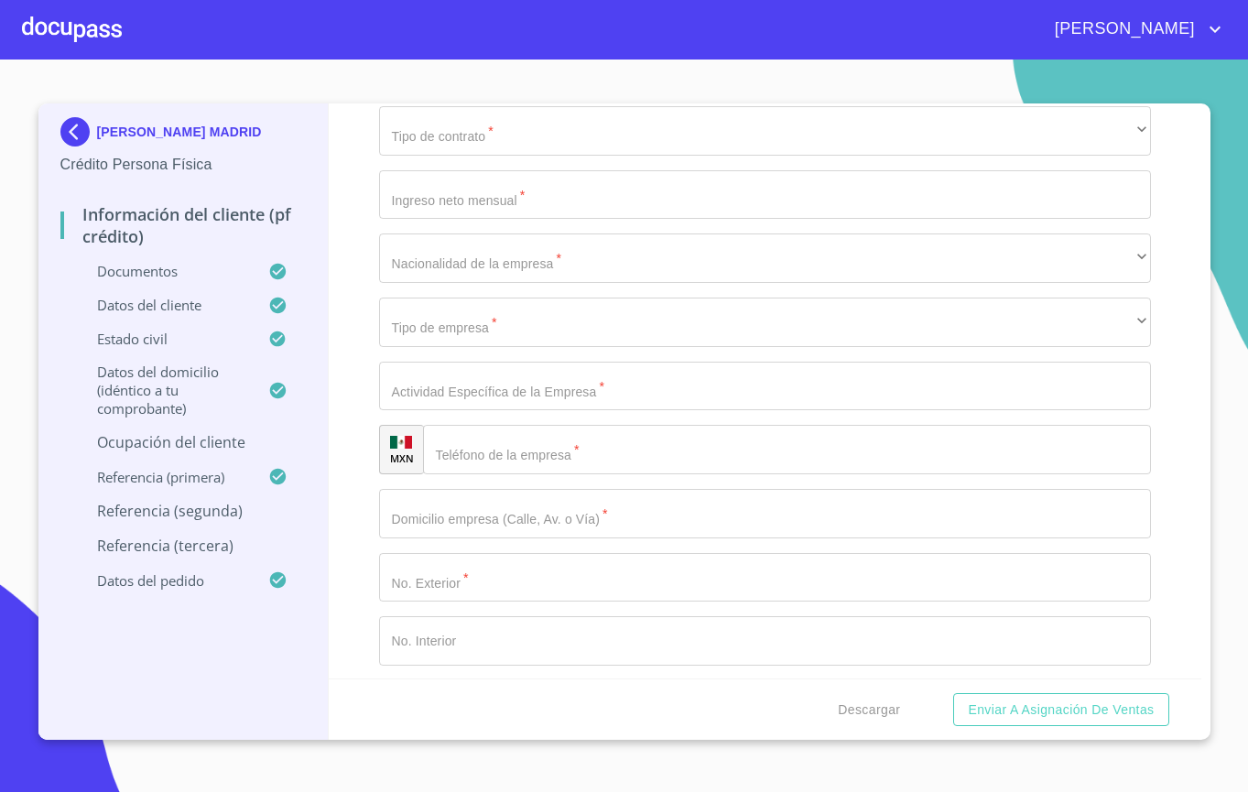
scroll to position [7829, 0]
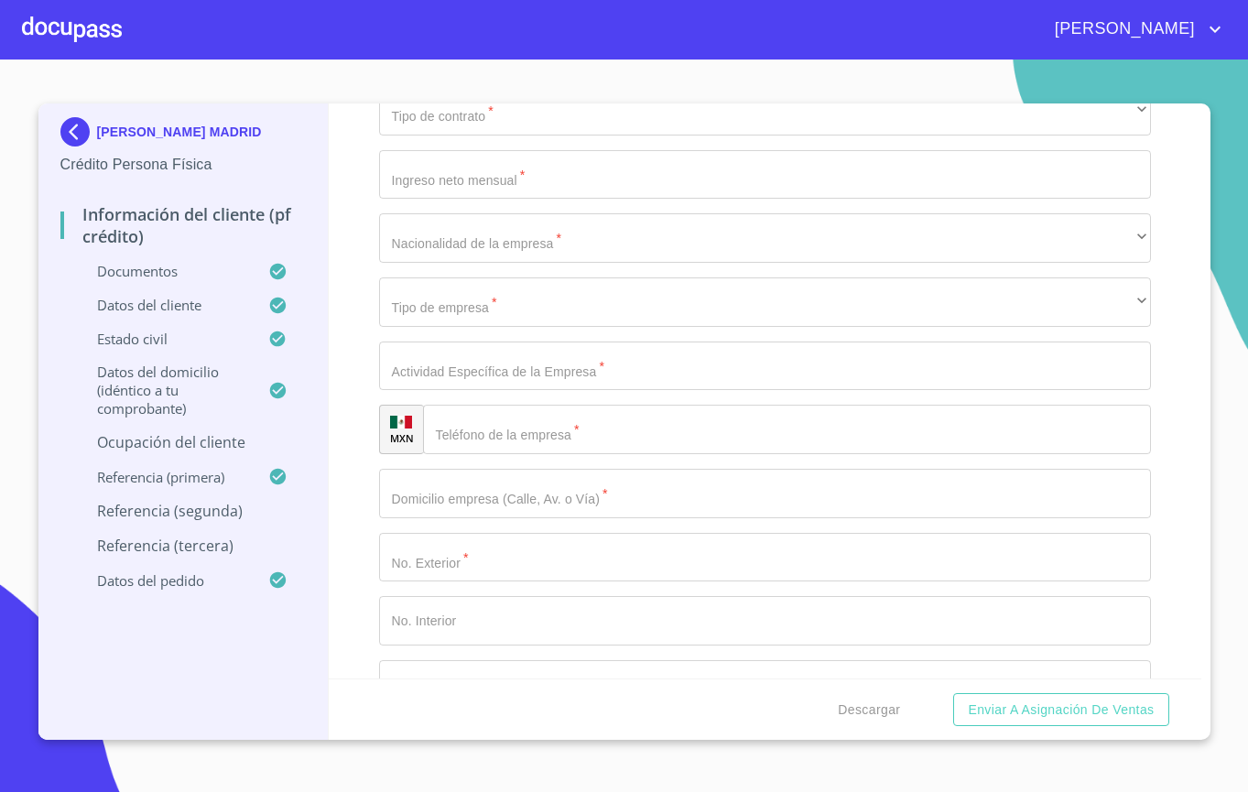
type input "[PERSON_NAME] MADRID"
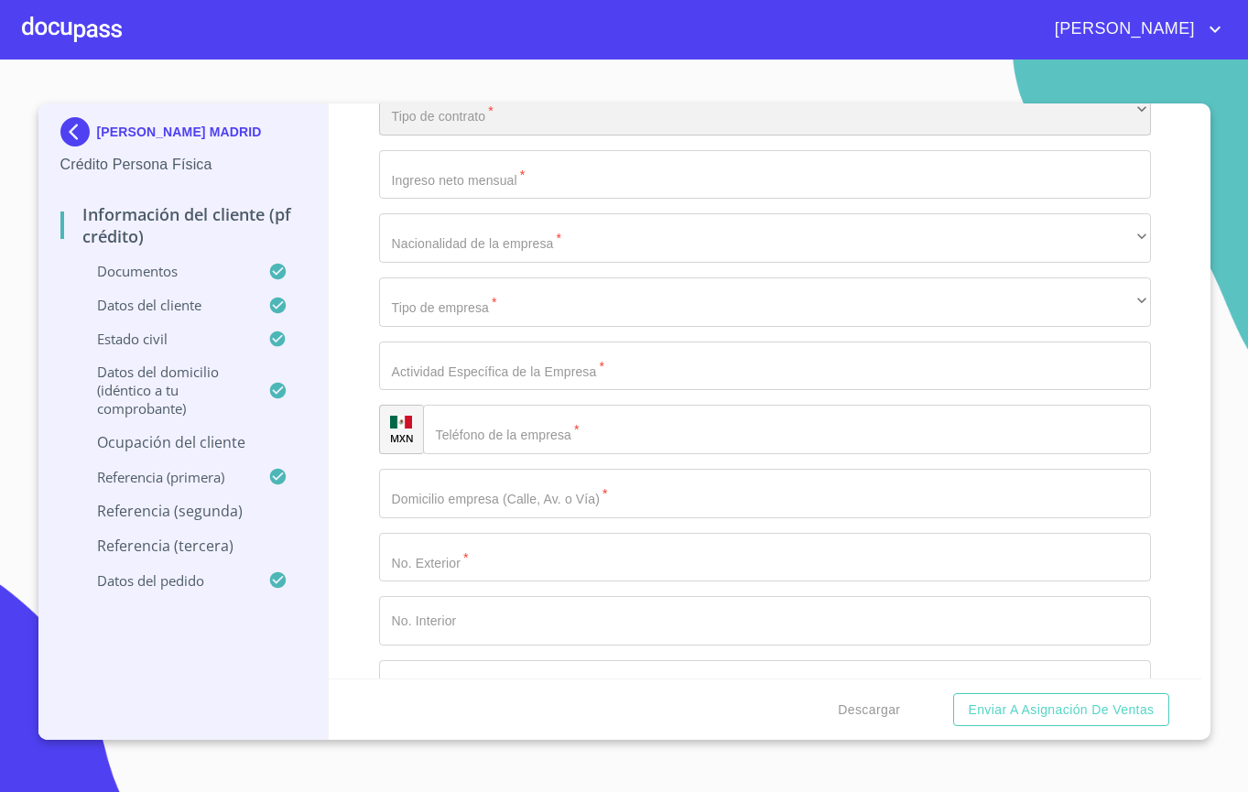
click at [542, 136] on div "​" at bounding box center [765, 110] width 772 height 49
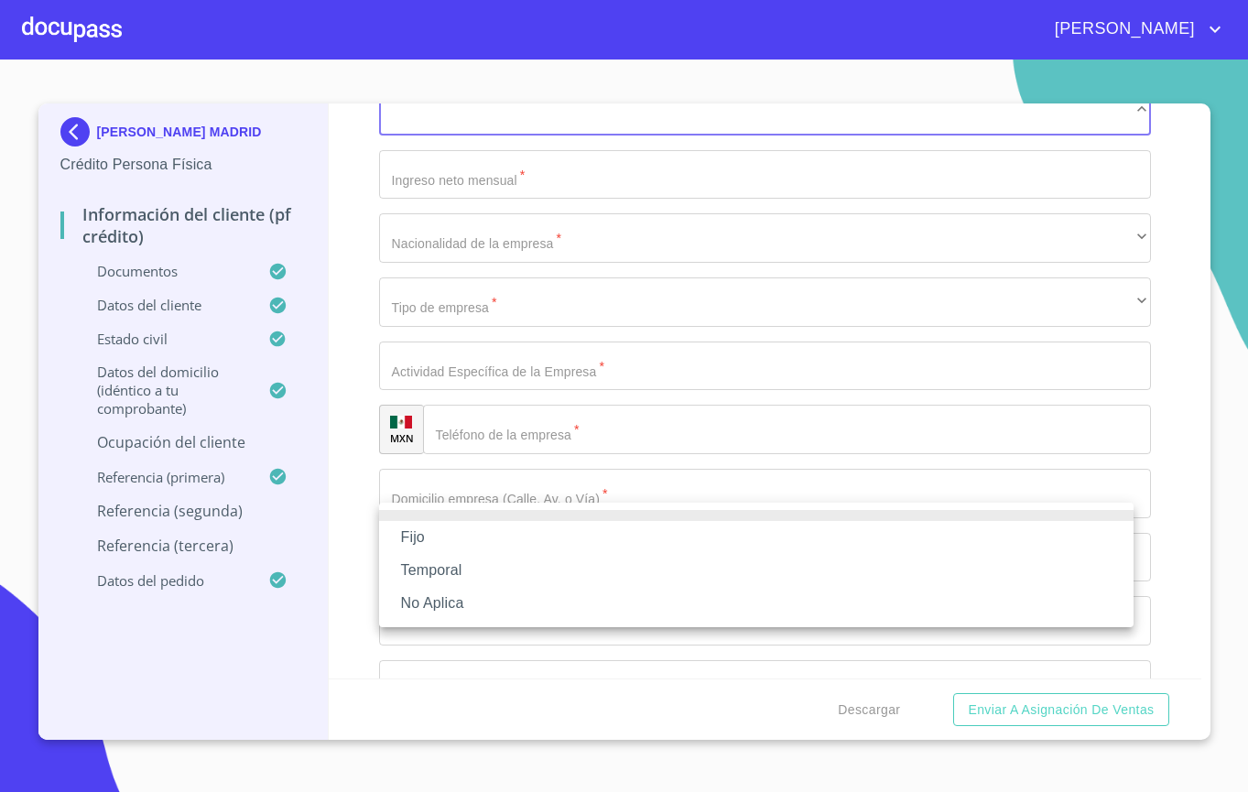
click at [444, 613] on li "No Aplica" at bounding box center [756, 603] width 754 height 33
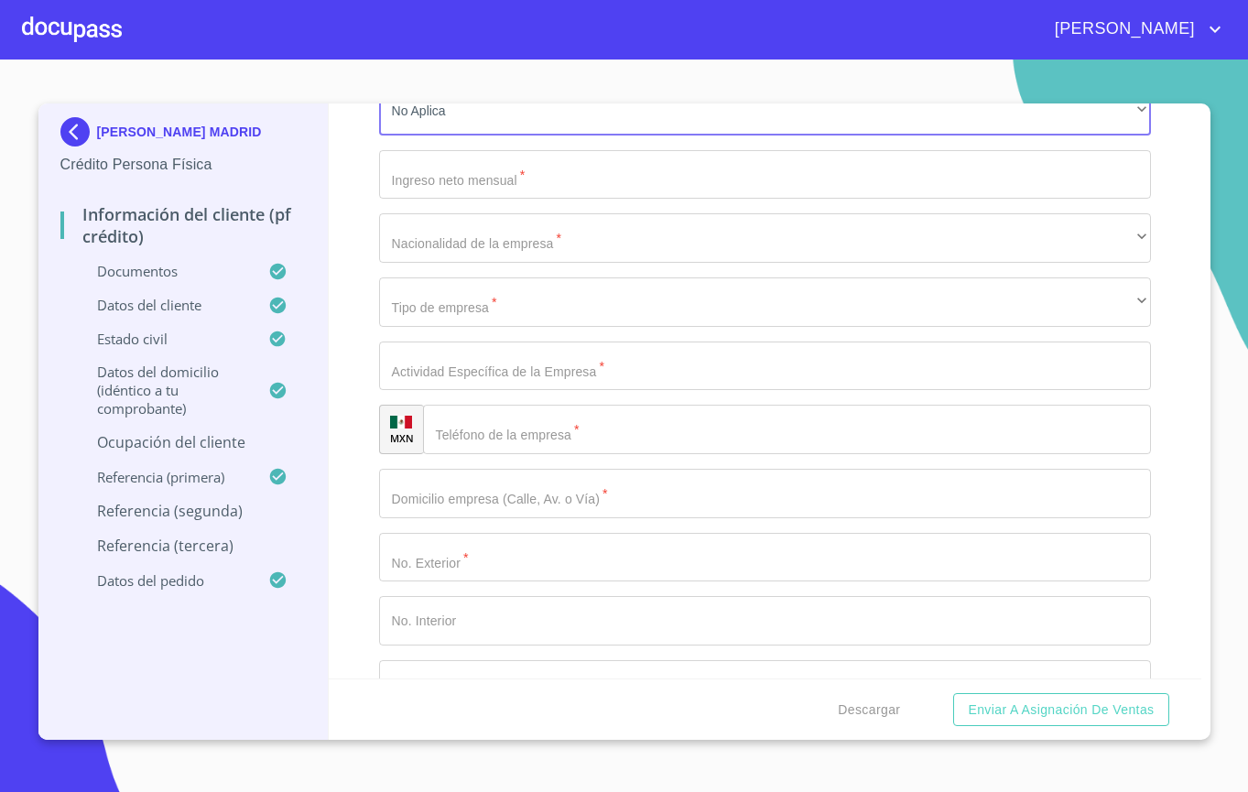
click at [479, 602] on div "Fijo Temporal No Aplica" at bounding box center [624, 396] width 1248 height 792
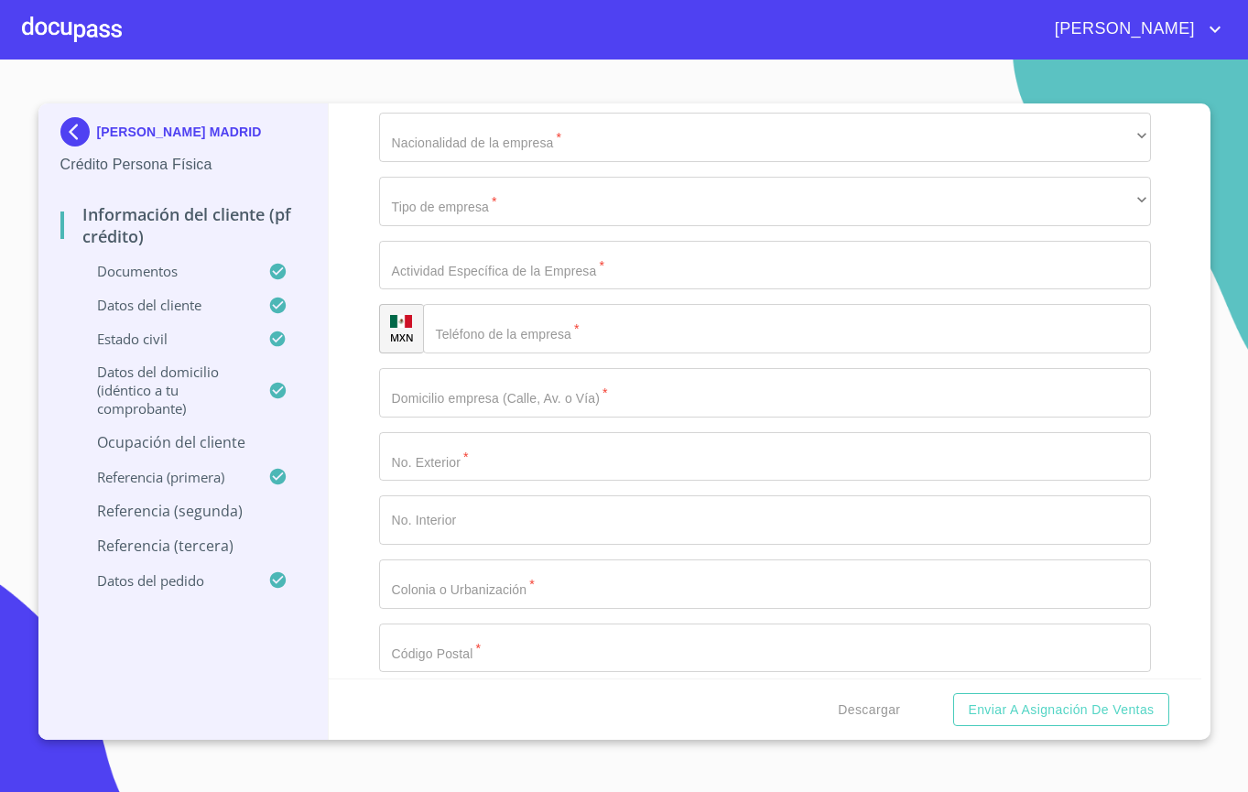
scroll to position [7946, 0]
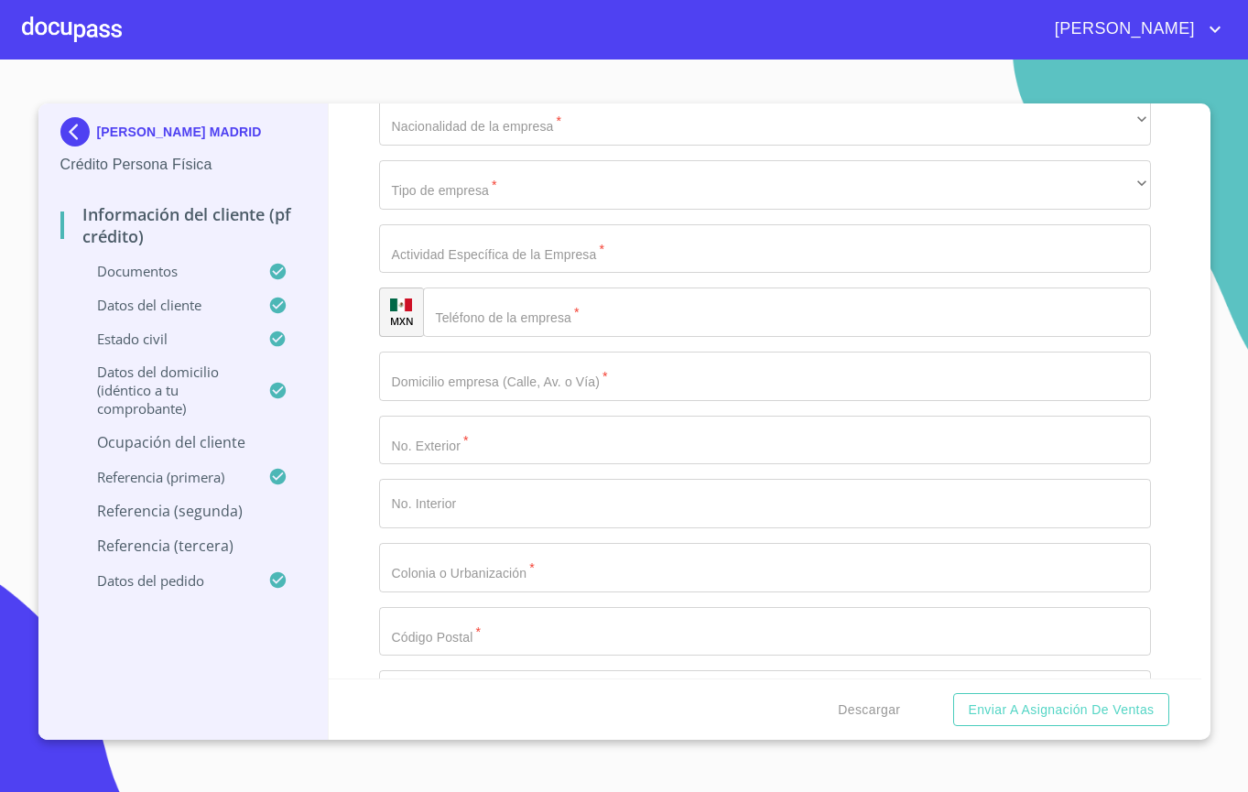
type input "3"
type input "35000"
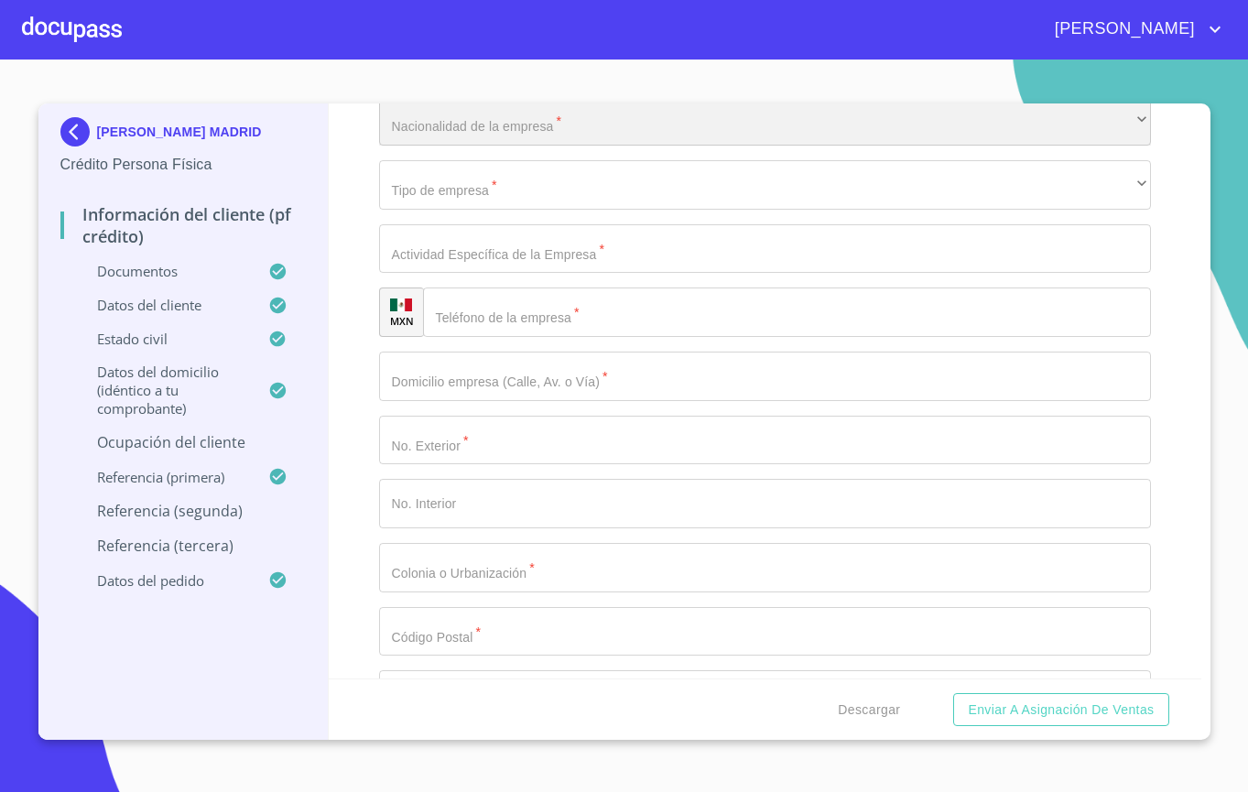
click at [509, 146] on div "​" at bounding box center [765, 120] width 772 height 49
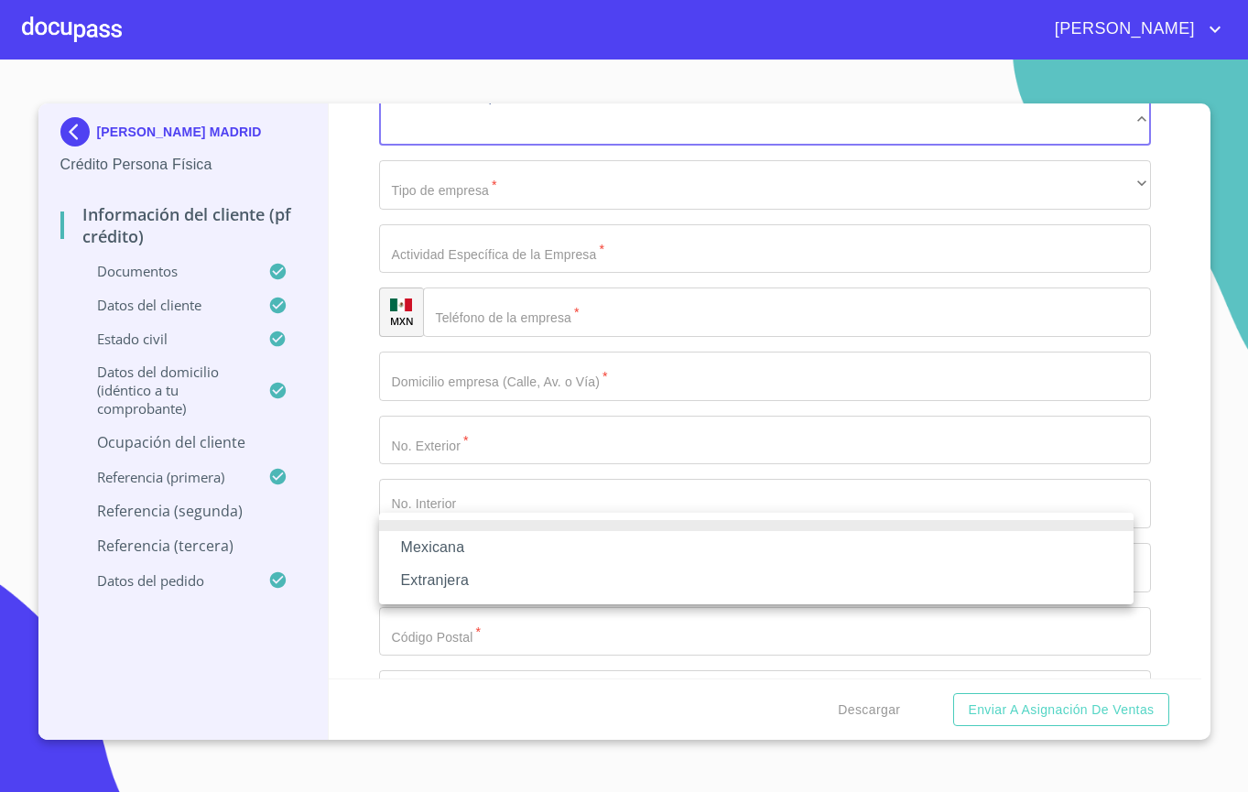
click at [467, 546] on li "Mexicana" at bounding box center [756, 547] width 754 height 33
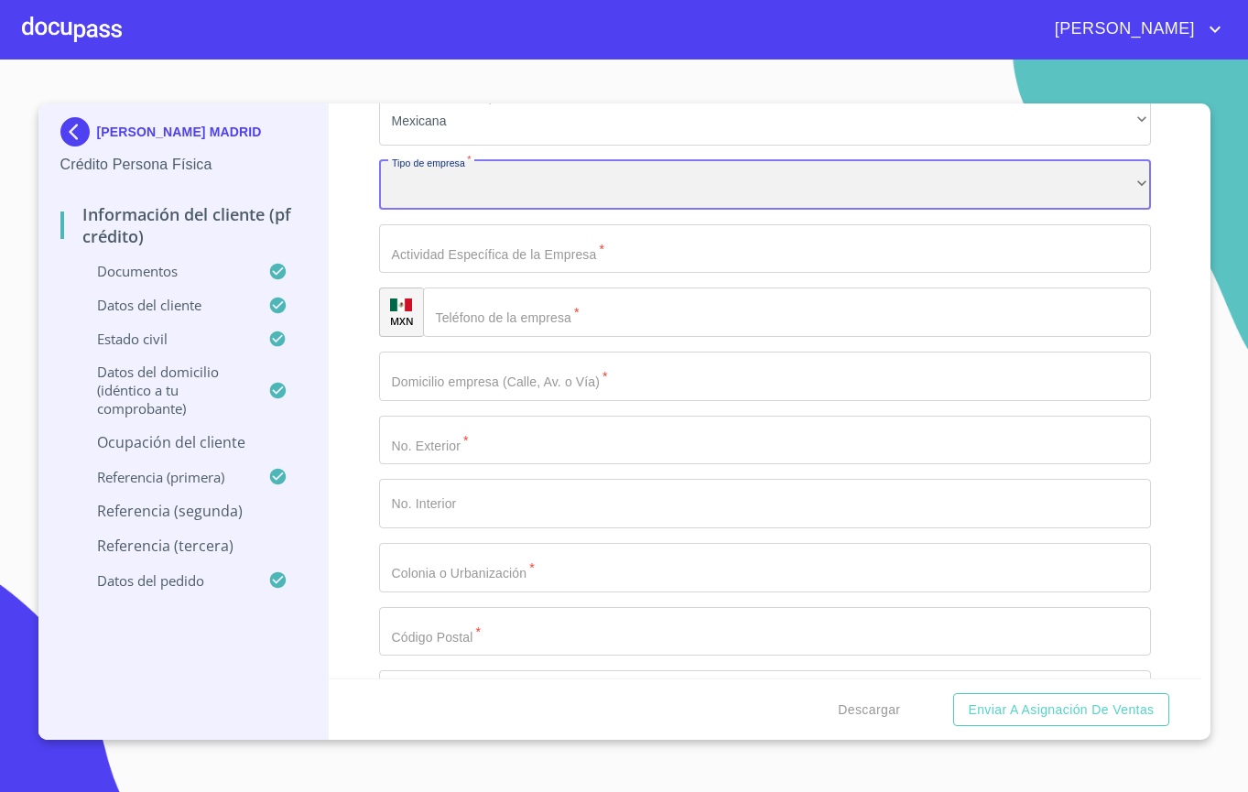
click at [497, 210] on div "​" at bounding box center [765, 184] width 772 height 49
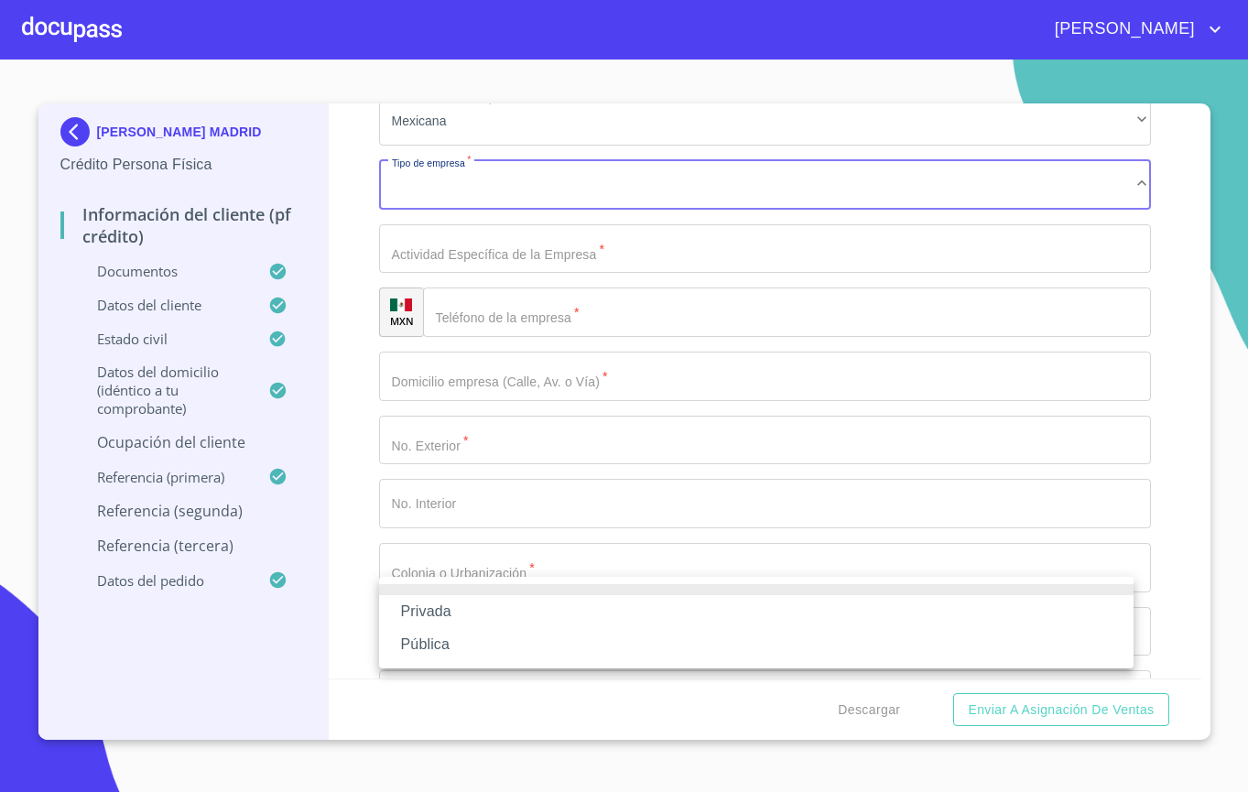
click at [497, 599] on li "Privada" at bounding box center [756, 611] width 754 height 33
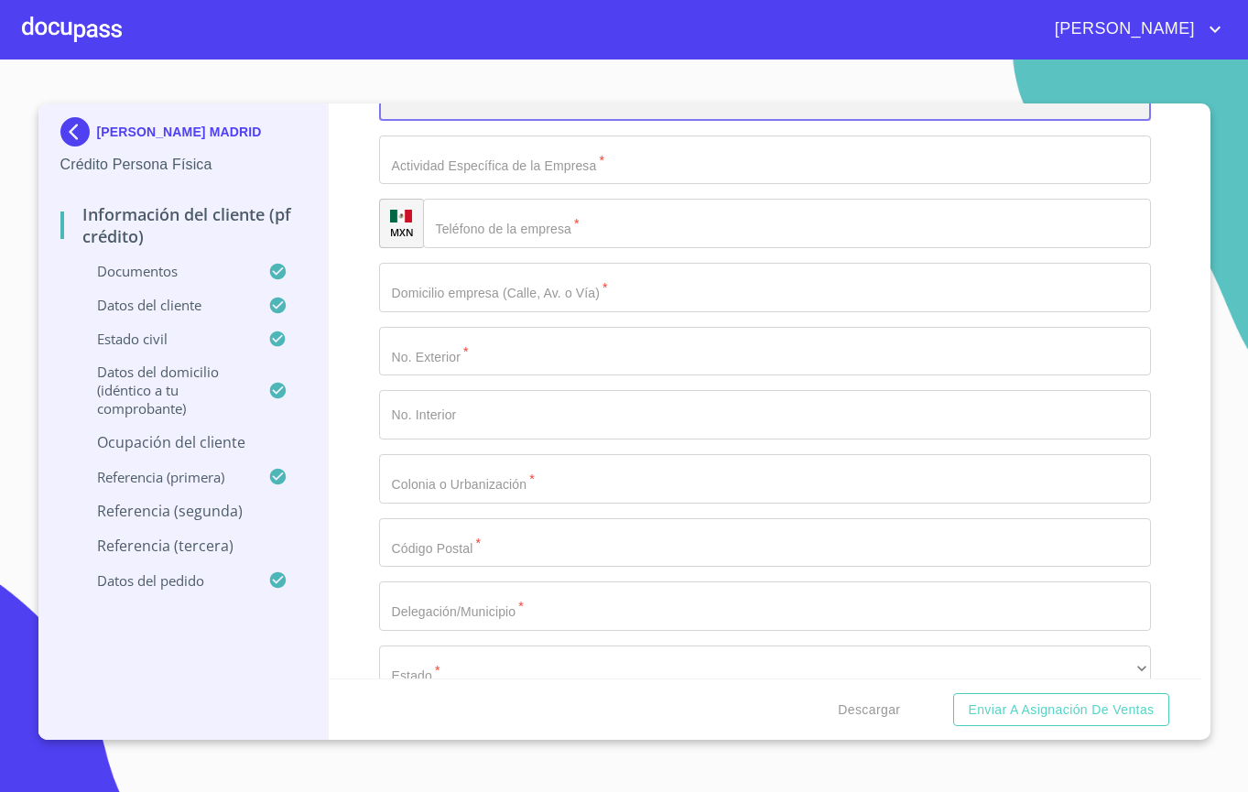
scroll to position [8038, 0]
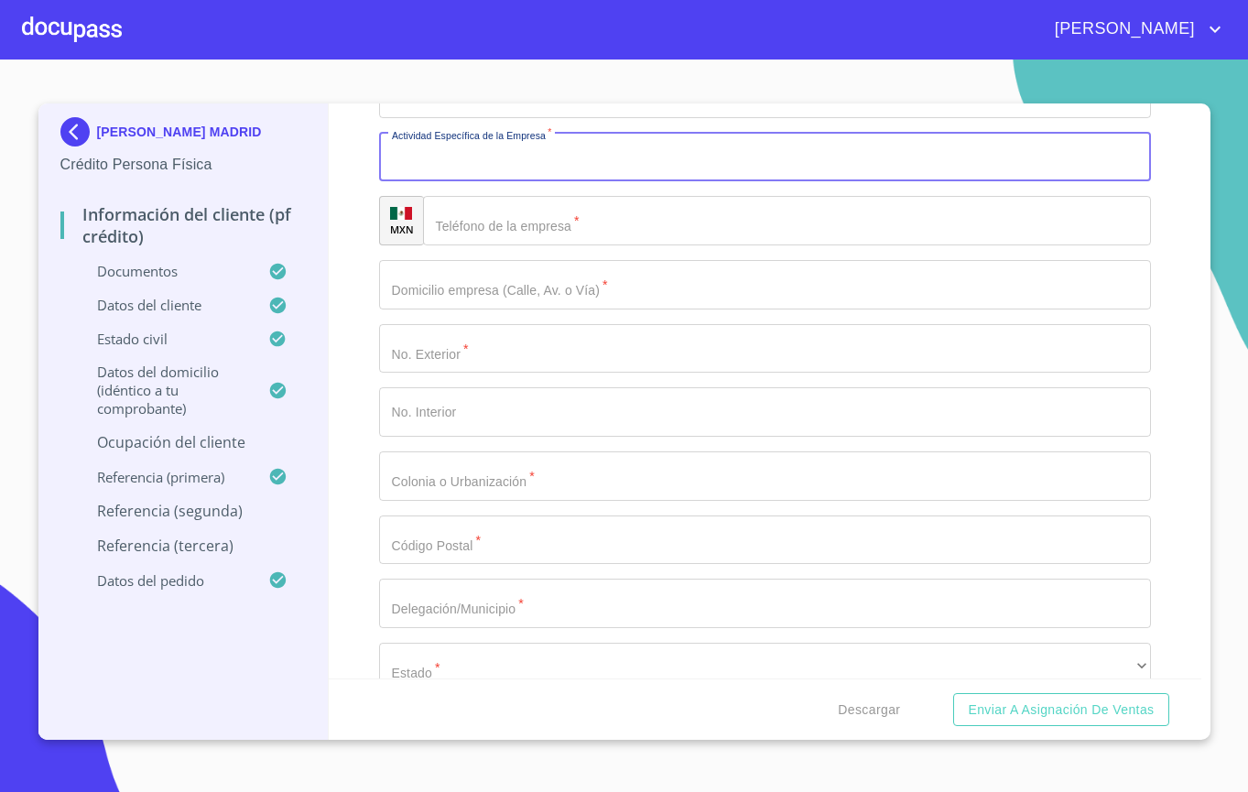
type input "D"
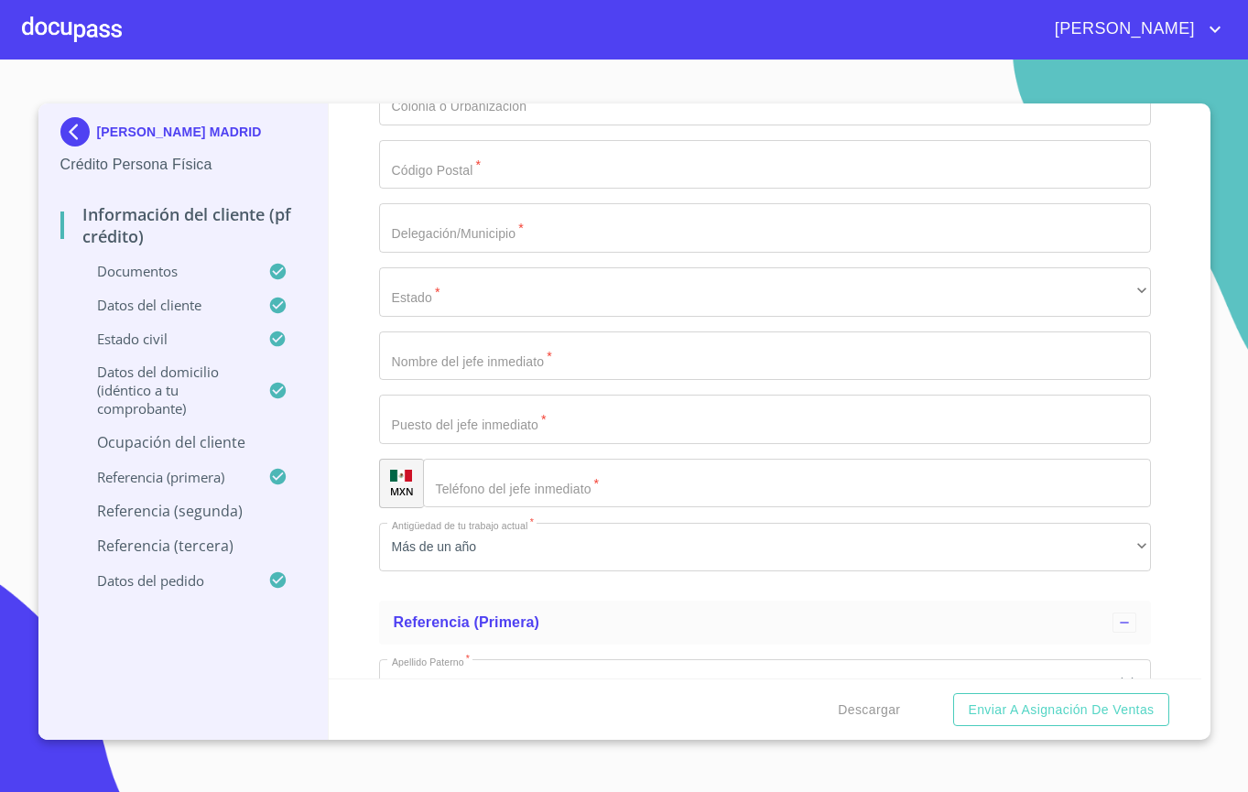
scroll to position [8414, 0]
type input "FISIO TERAPIA"
type input "[PHONE_NUMBER]"
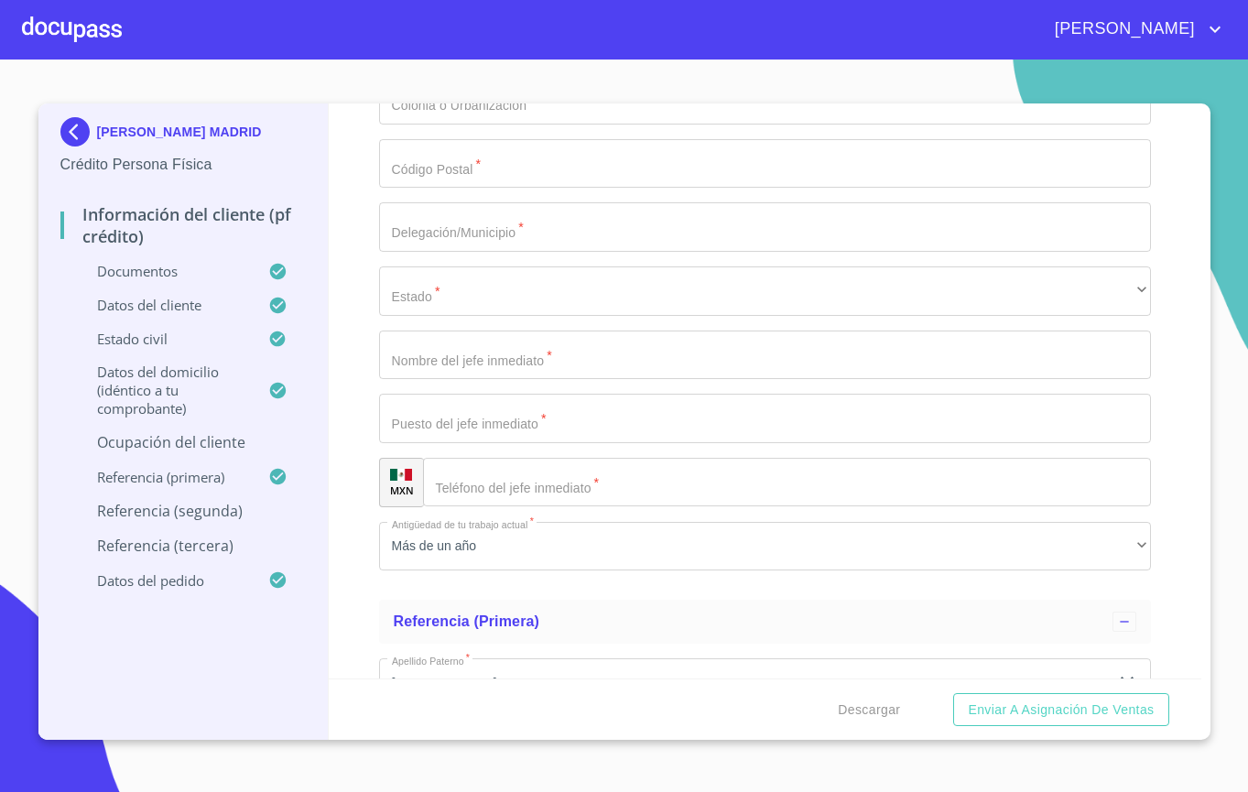
type input "[PERSON_NAME][GEOGRAPHIC_DATA]"
type input "53"
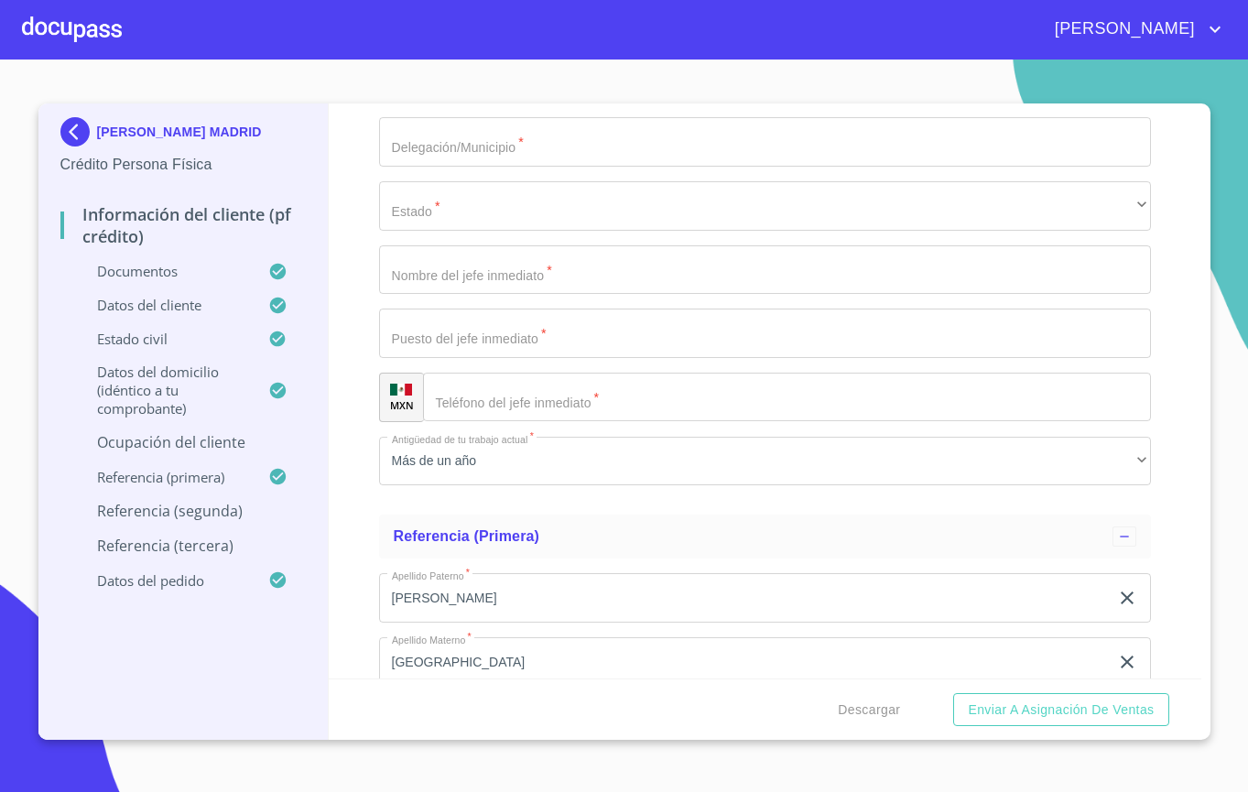
scroll to position [8497, 0]
type input "C"
type input "FRACC REAL DEL [PERSON_NAME]"
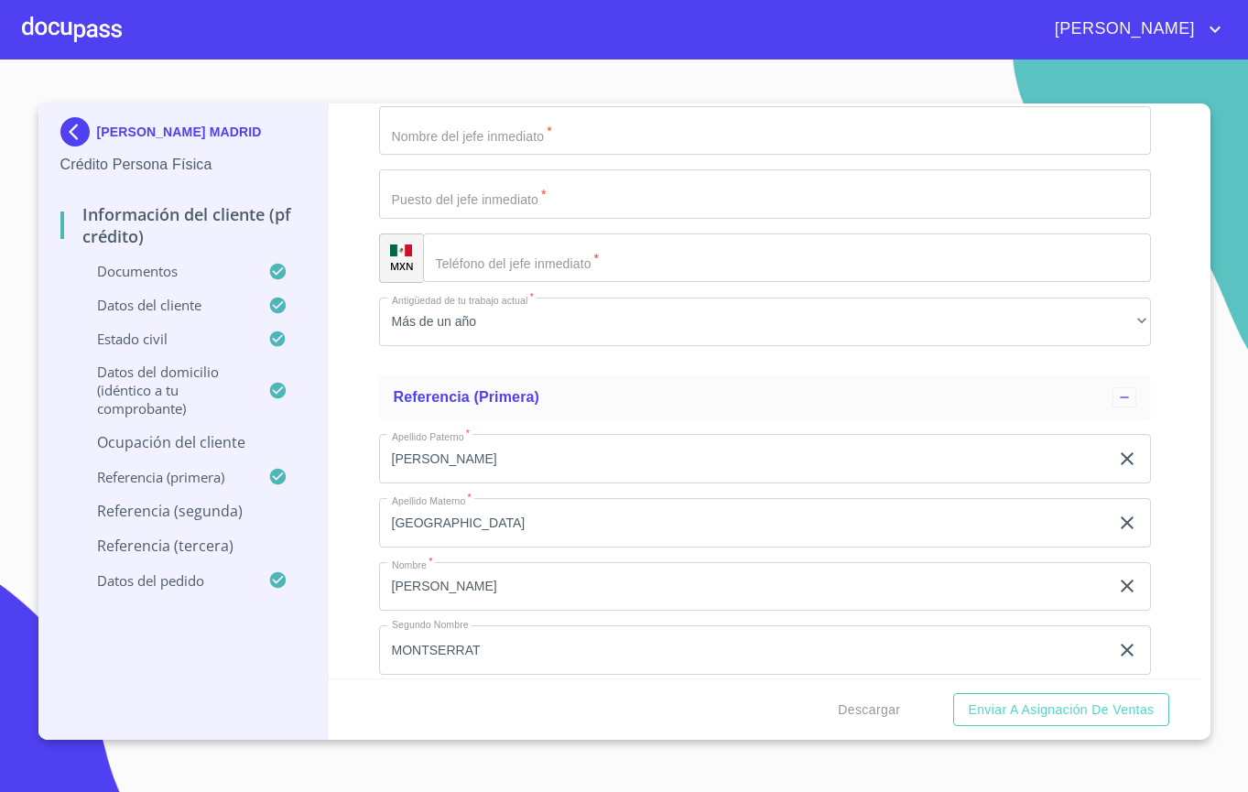
type input "45654"
click at [455, 27] on input "Documento de identificación.   *" at bounding box center [765, 2] width 772 height 49
type input "TLAJOMULCO DE ZUÑIGA"
click at [461, 92] on div "​" at bounding box center [765, 66] width 772 height 49
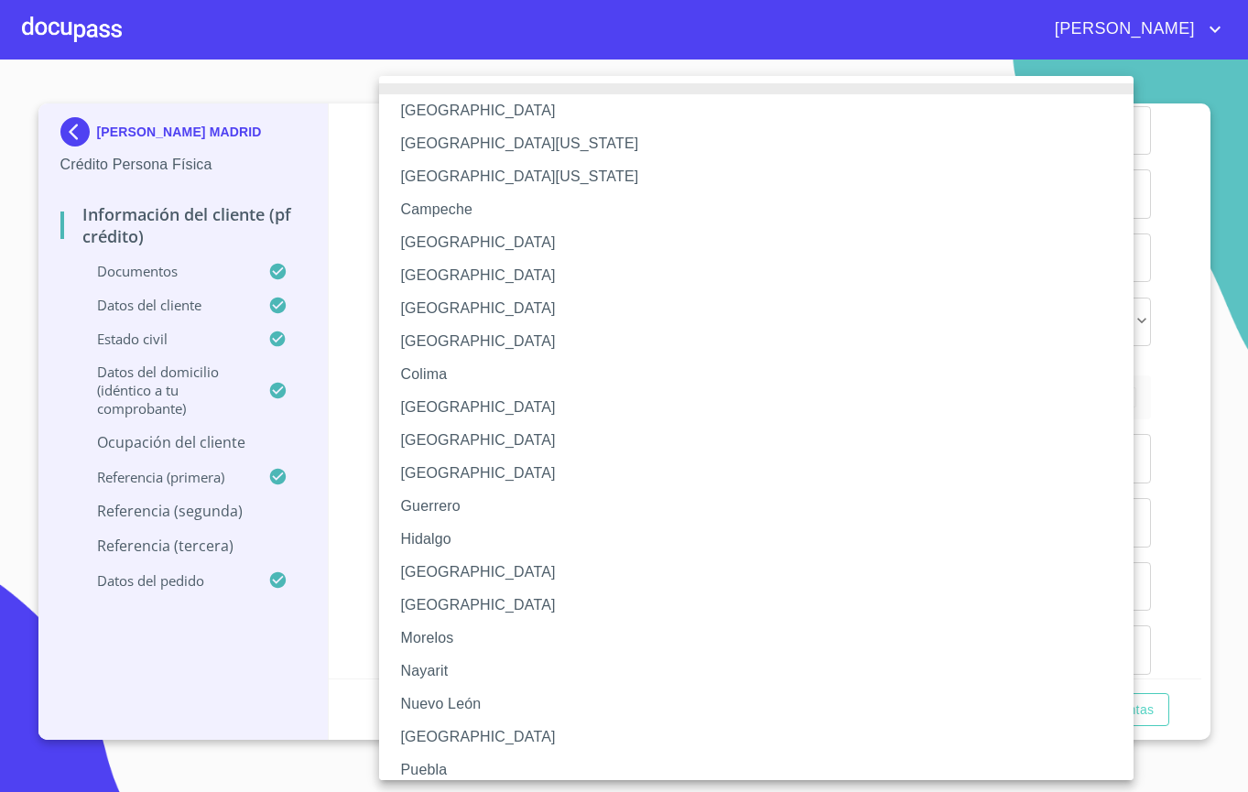
click at [482, 585] on li "[GEOGRAPHIC_DATA]" at bounding box center [765, 572] width 772 height 33
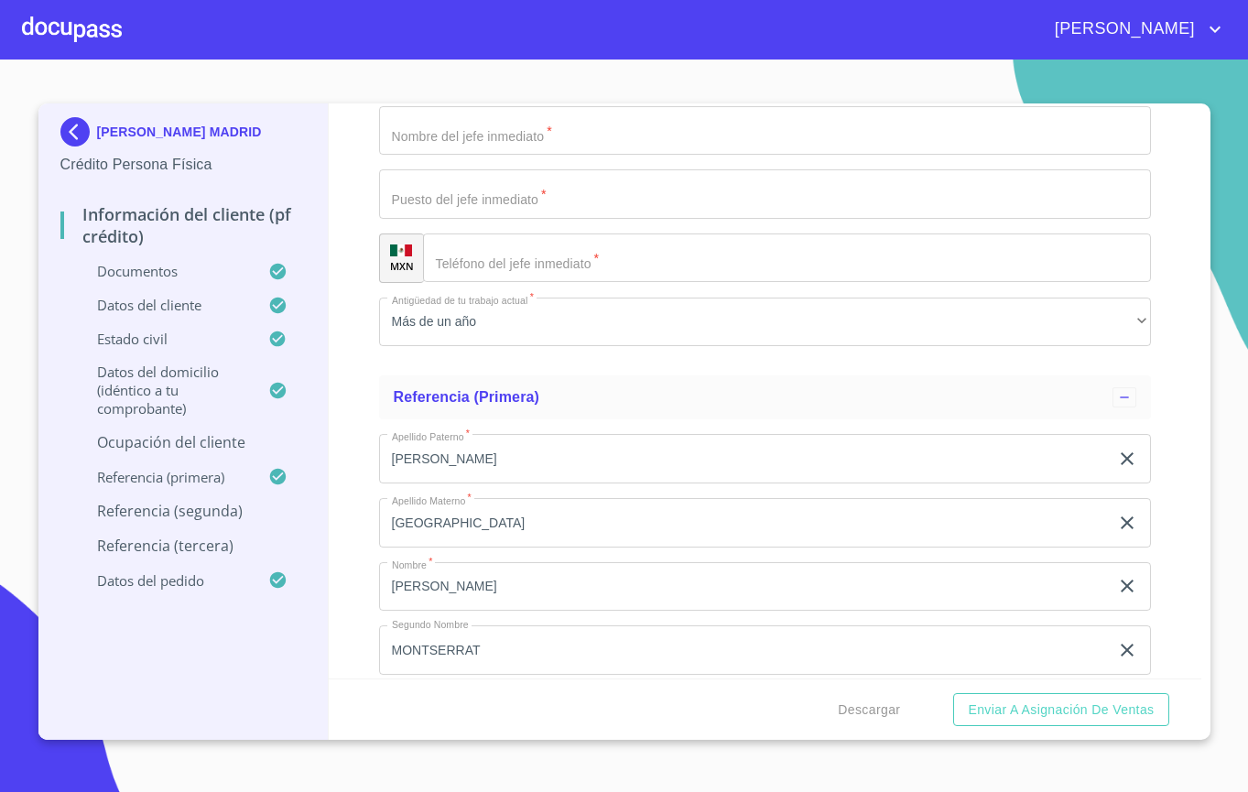
click at [486, 548] on li "[GEOGRAPHIC_DATA]" at bounding box center [668, 541] width 579 height 18
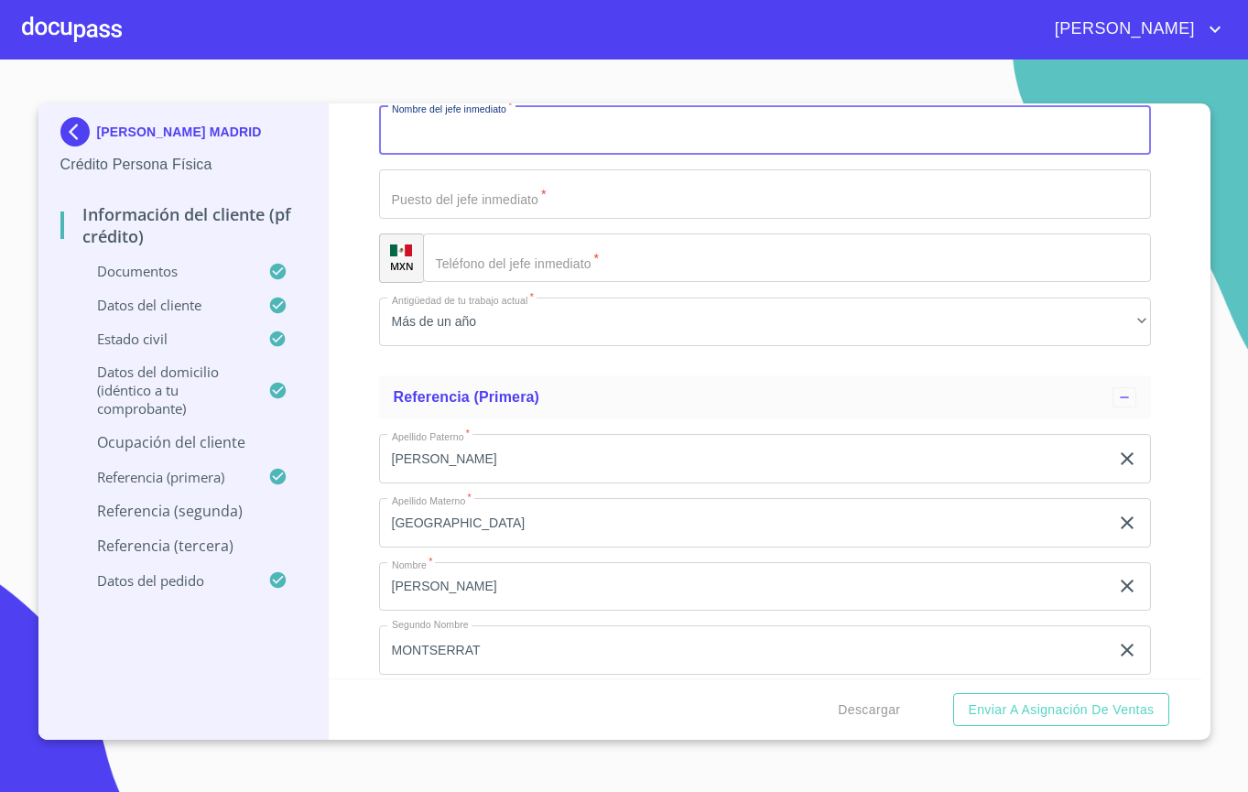
click at [489, 156] on input "Documento de identificación.   *" at bounding box center [765, 130] width 772 height 49
click at [505, 92] on div "[GEOGRAPHIC_DATA]" at bounding box center [765, 66] width 772 height 49
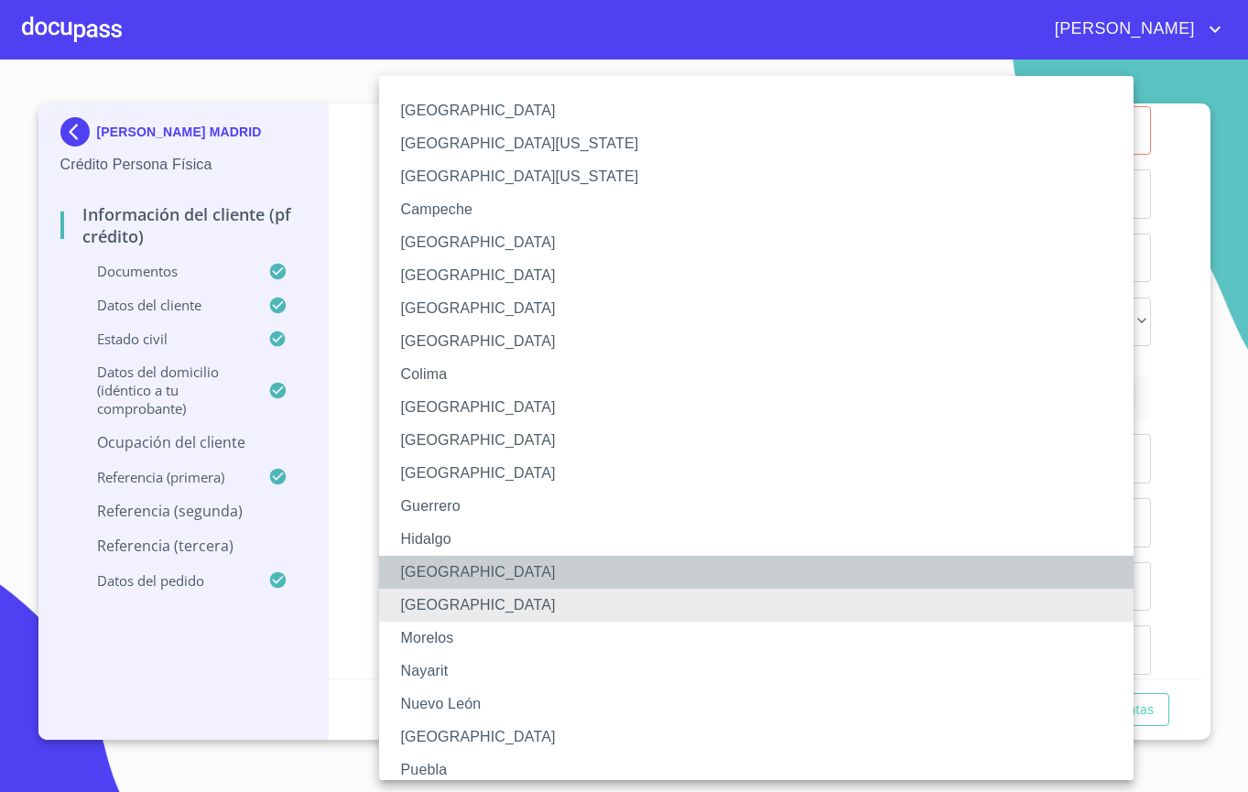
click at [474, 587] on li "[GEOGRAPHIC_DATA]" at bounding box center [765, 572] width 772 height 33
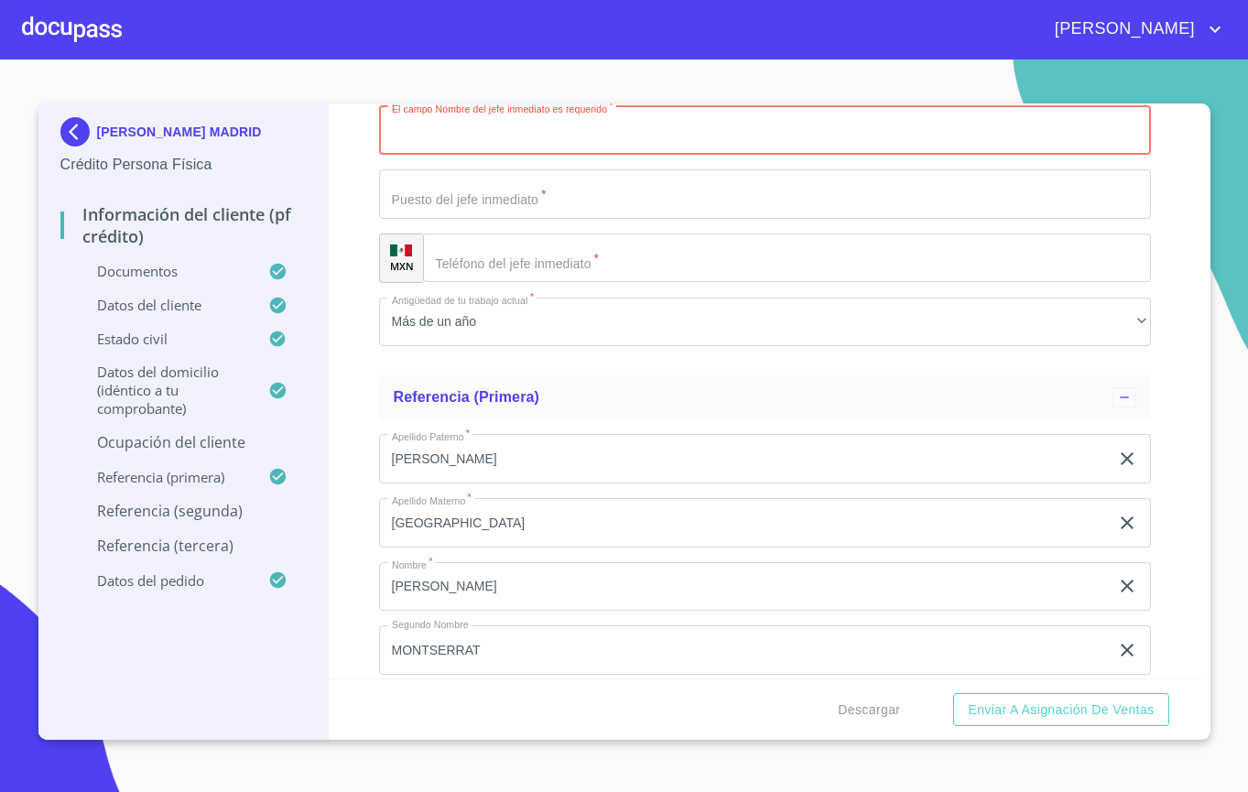
click at [483, 156] on input "Documento de identificación.   *" at bounding box center [765, 130] width 772 height 49
type input "[PERSON_NAME] MADRID"
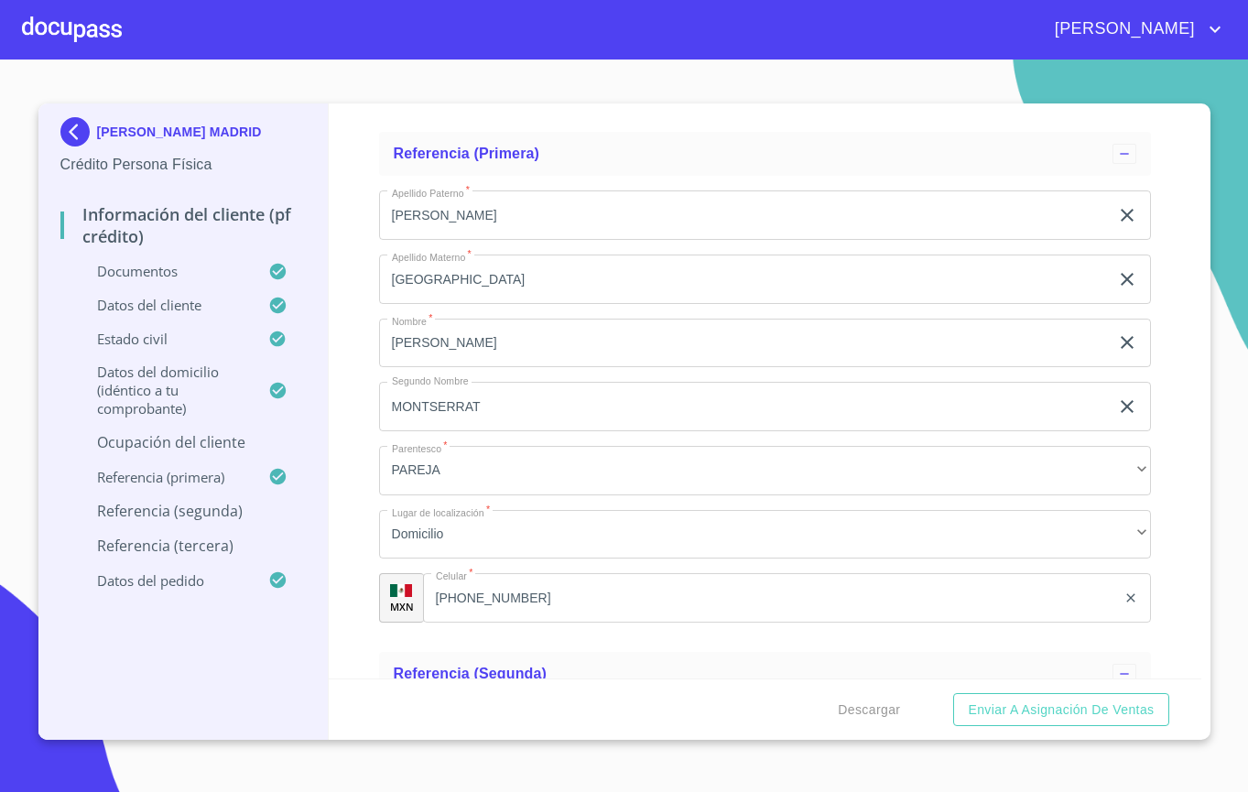
scroll to position [8888, 0]
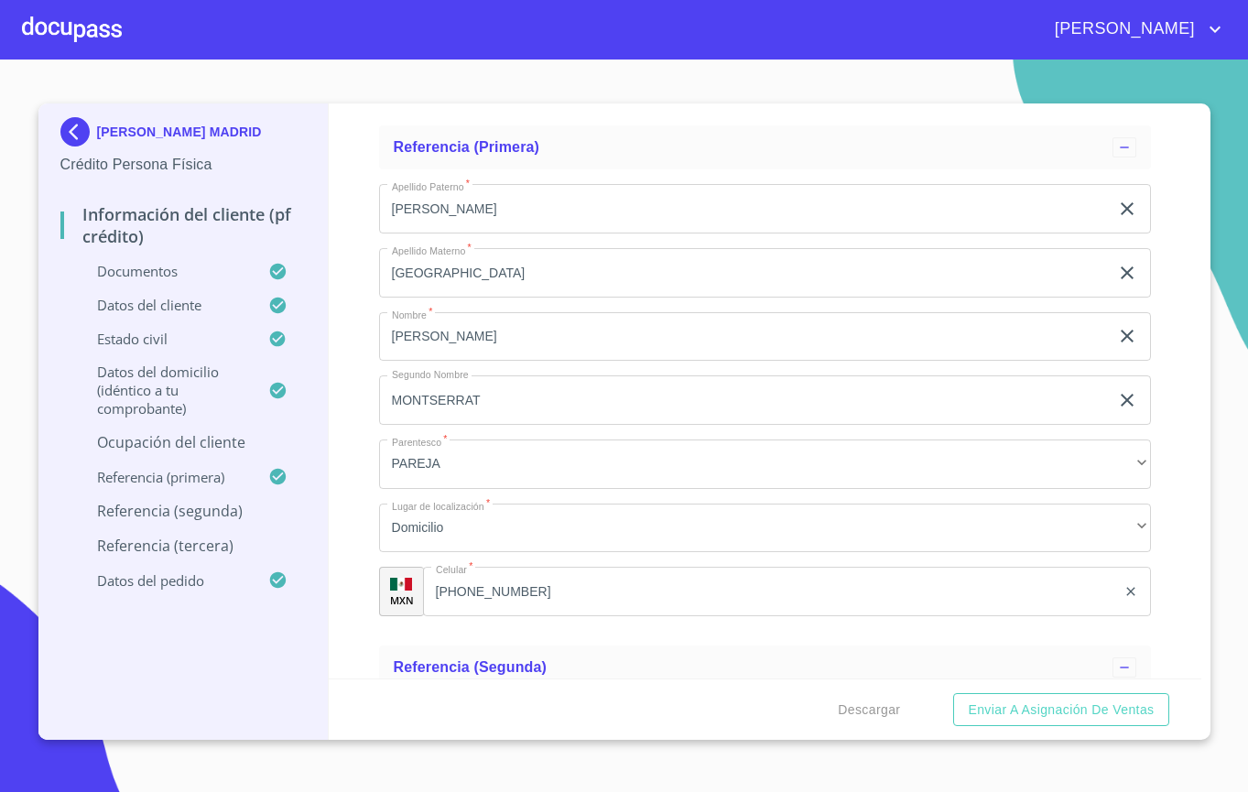
type input "DUEÑO DE NEGOCIO"
click at [530, 33] on input "Documento de identificación.   *" at bounding box center [787, 8] width 728 height 49
click at [530, 33] on input "Documento de identificación.   *" at bounding box center [810, 8] width 682 height 49
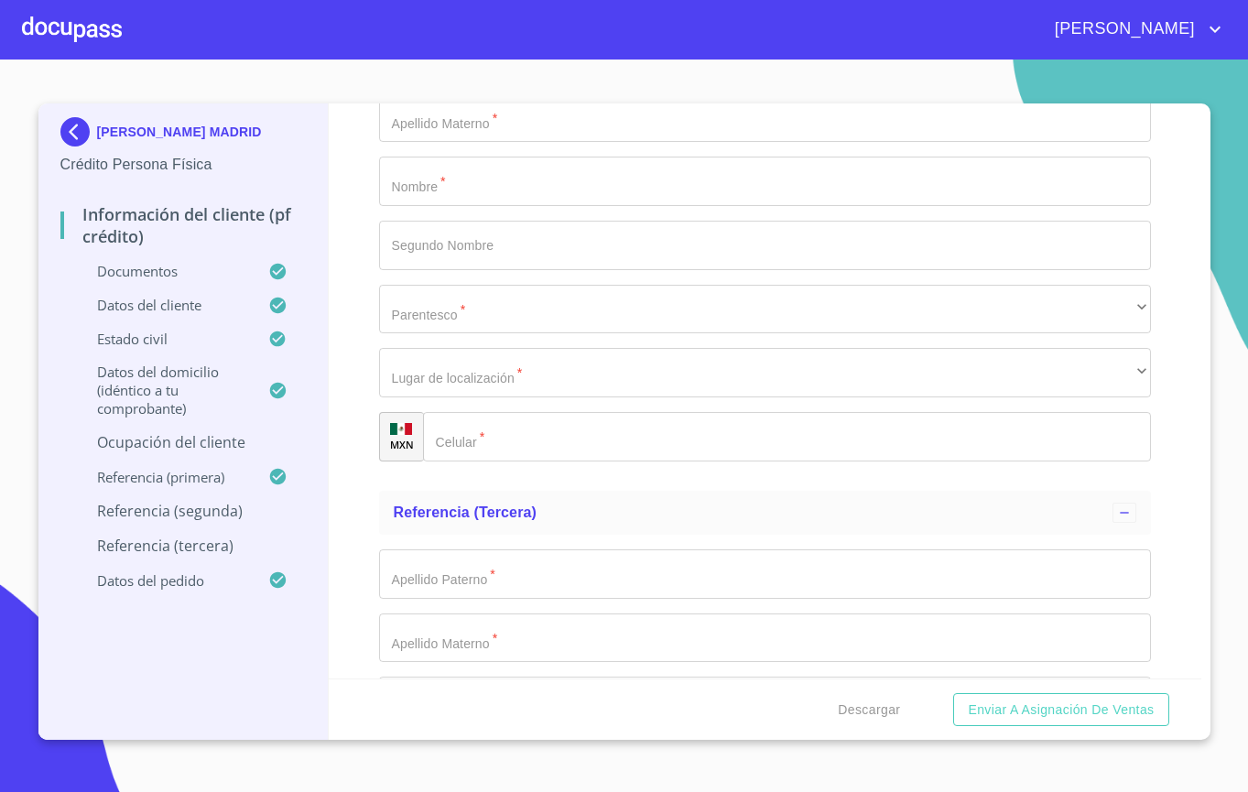
scroll to position [9578, 0]
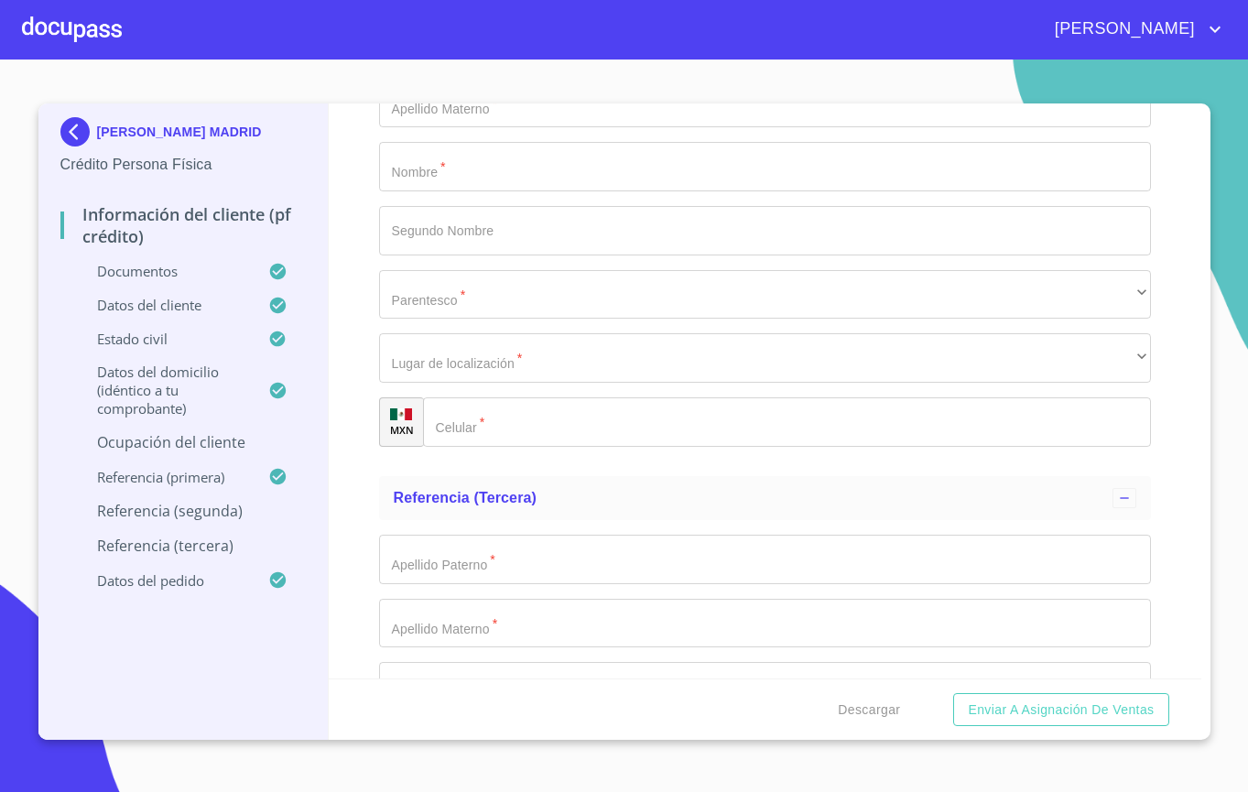
type input "[PHONE_NUMBER]"
type input "[GEOGRAPHIC_DATA]"
type input "AGUIAR"
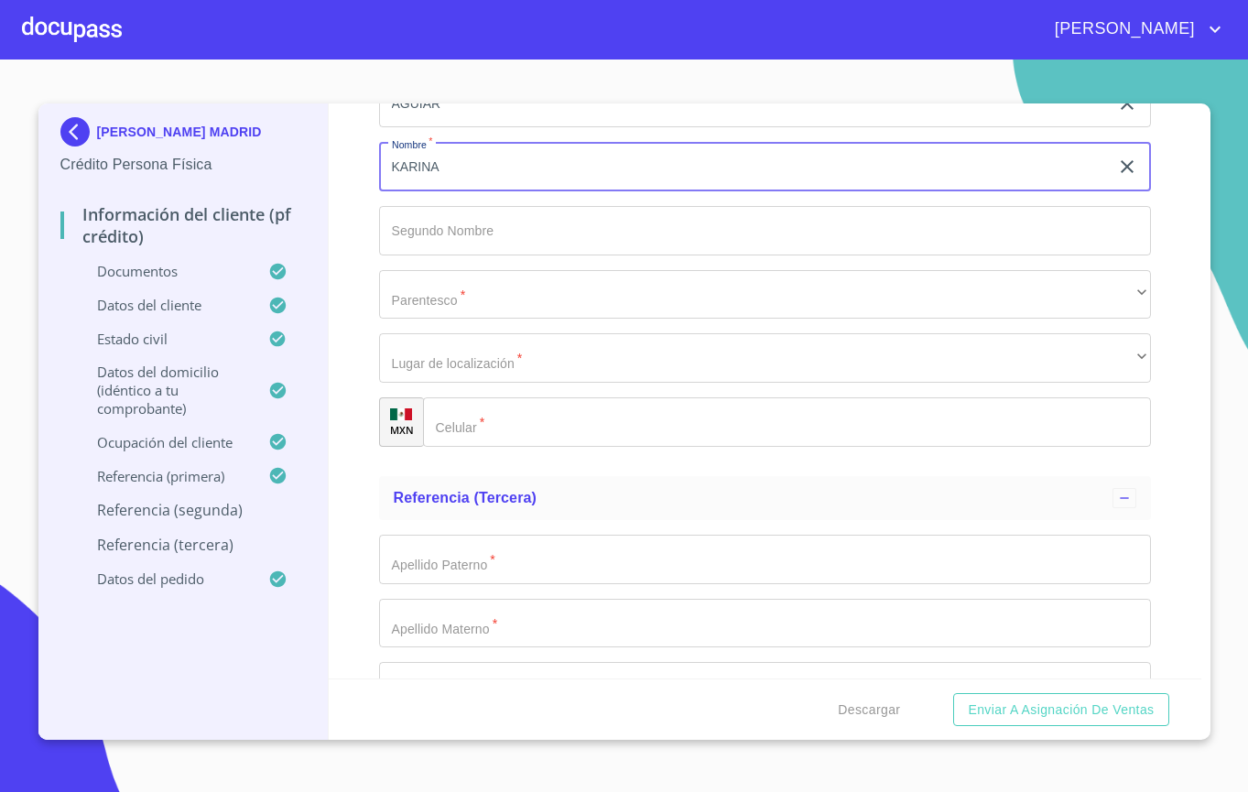
type input "KARINA"
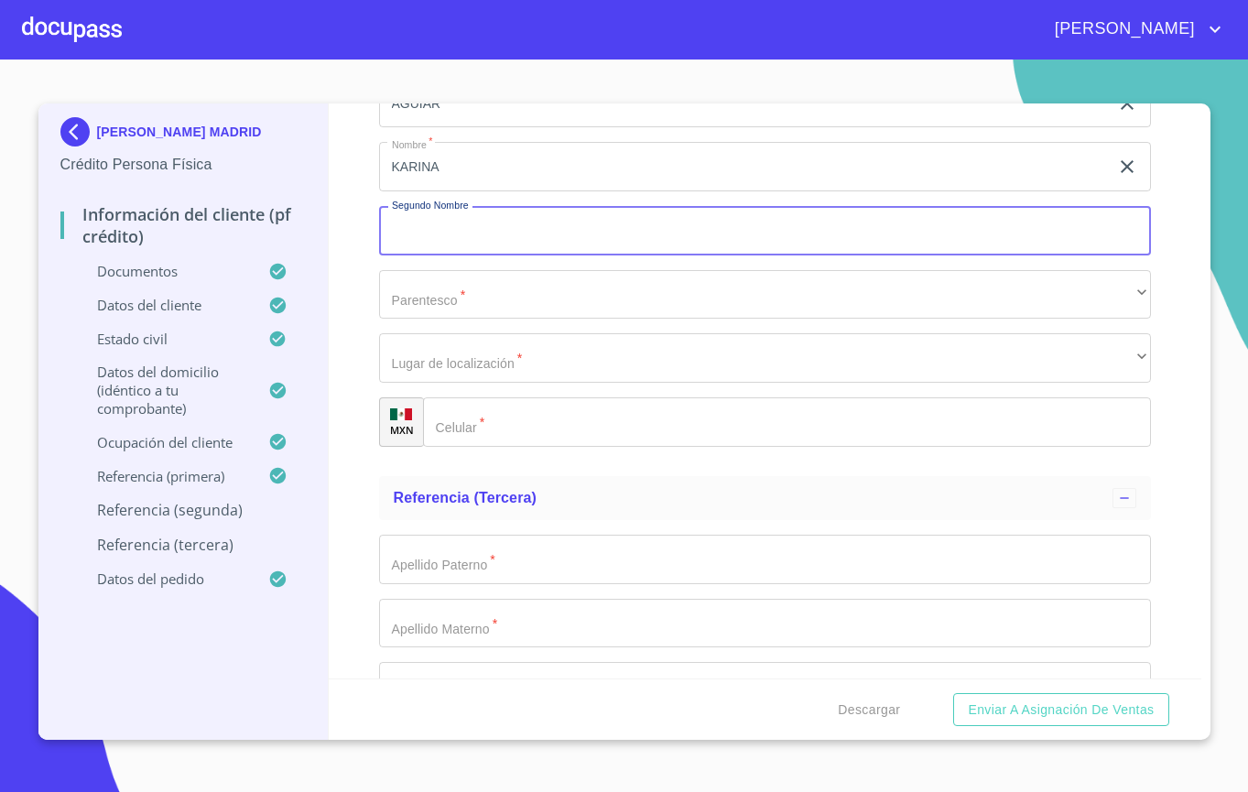
scroll to position [9852, 0]
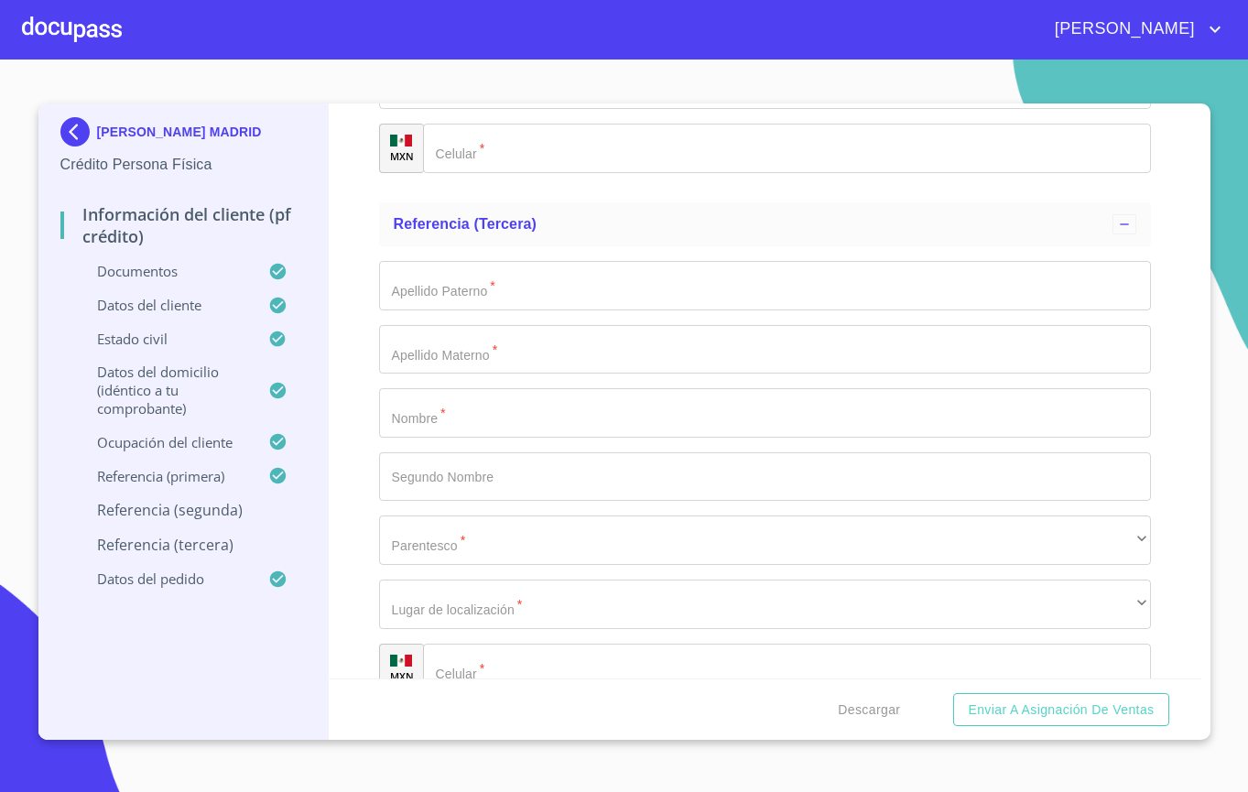
click at [536, 46] on div "​" at bounding box center [765, 20] width 772 height 49
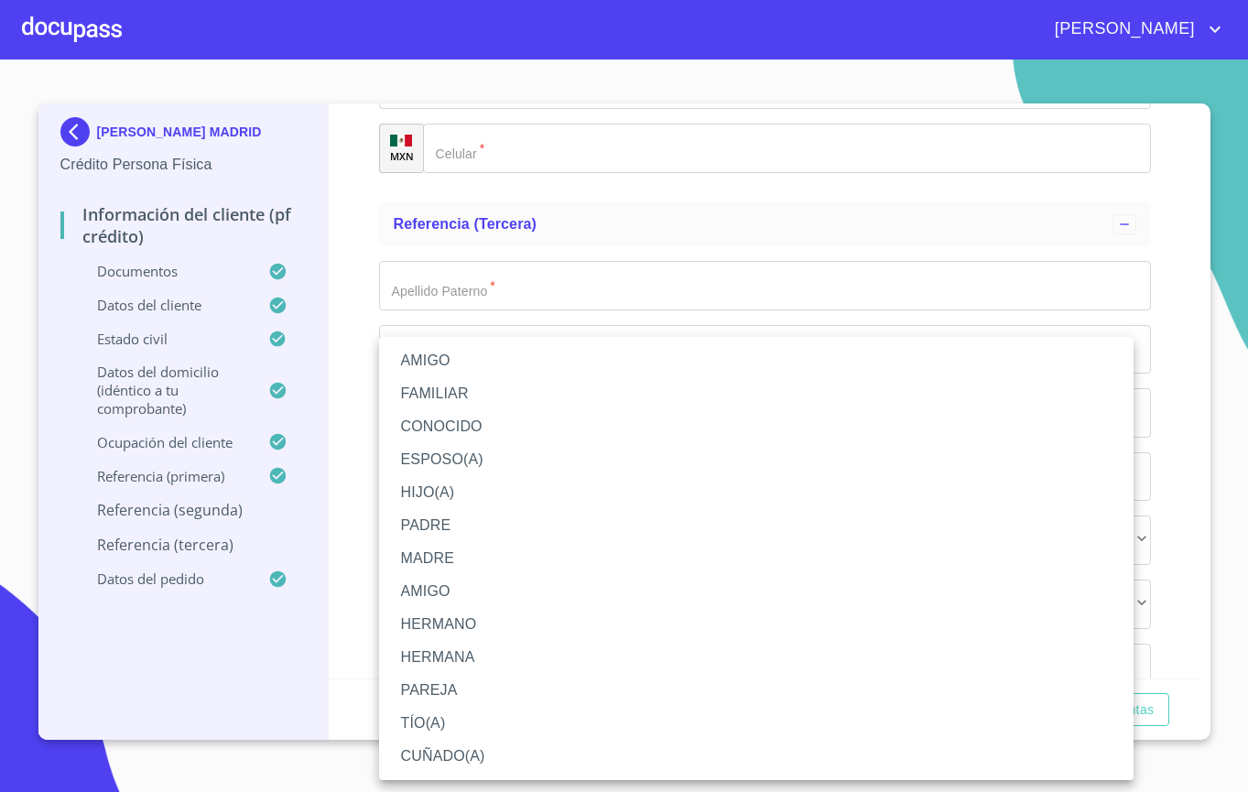
click at [504, 562] on li "MADRE" at bounding box center [756, 558] width 754 height 33
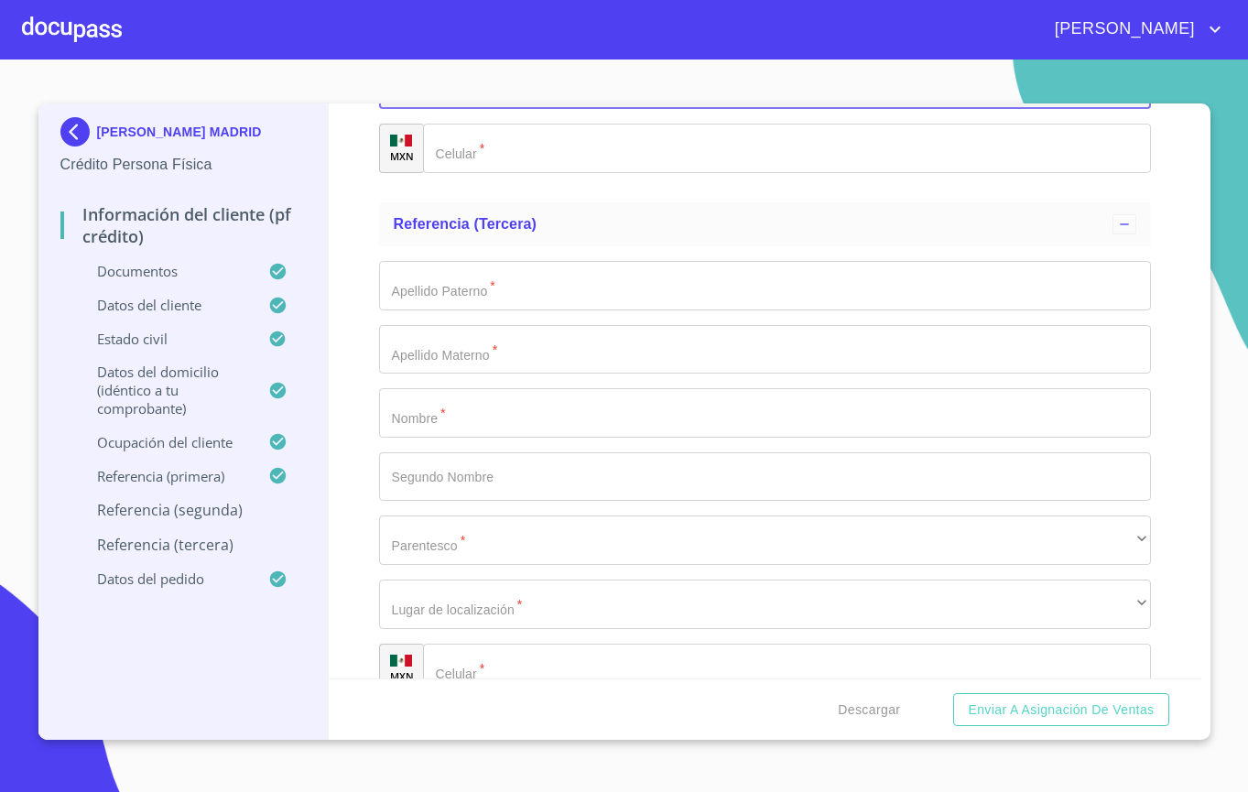
click at [498, 109] on div "​" at bounding box center [765, 84] width 772 height 49
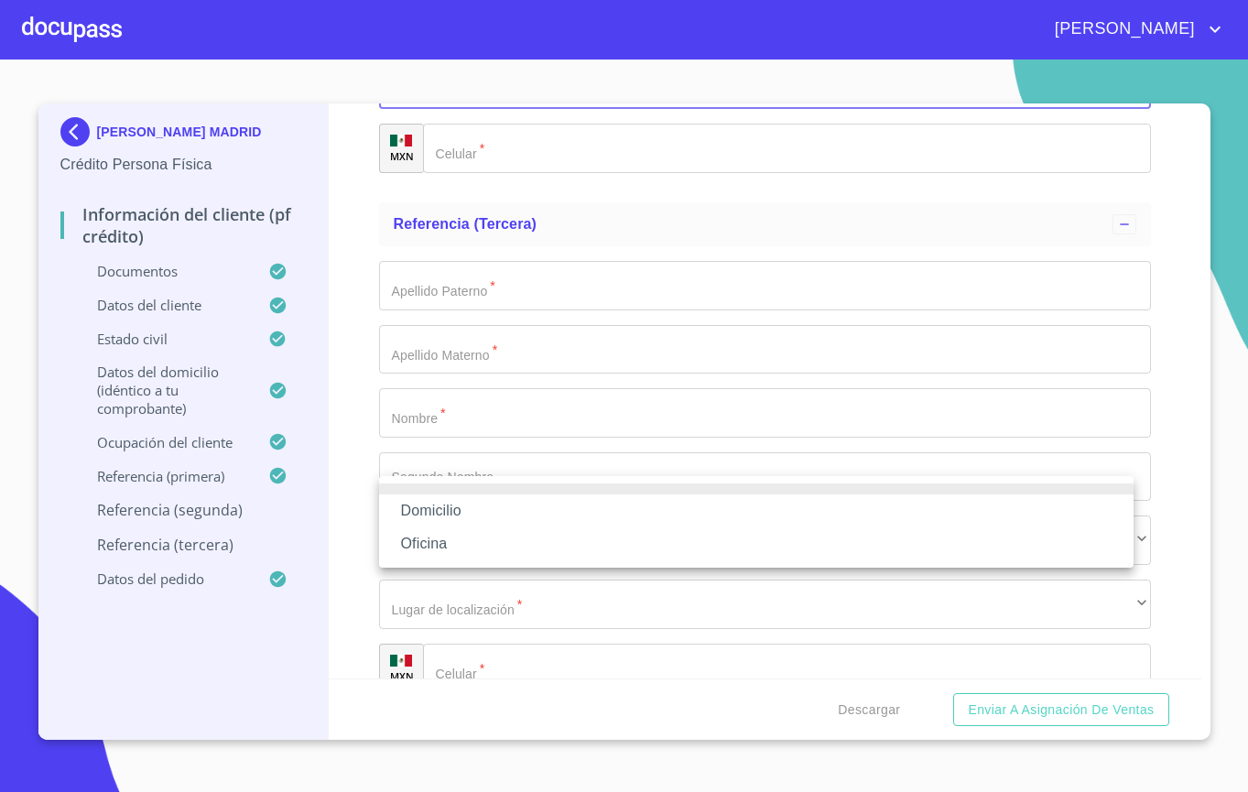
click at [489, 499] on li "Domicilio" at bounding box center [756, 510] width 754 height 33
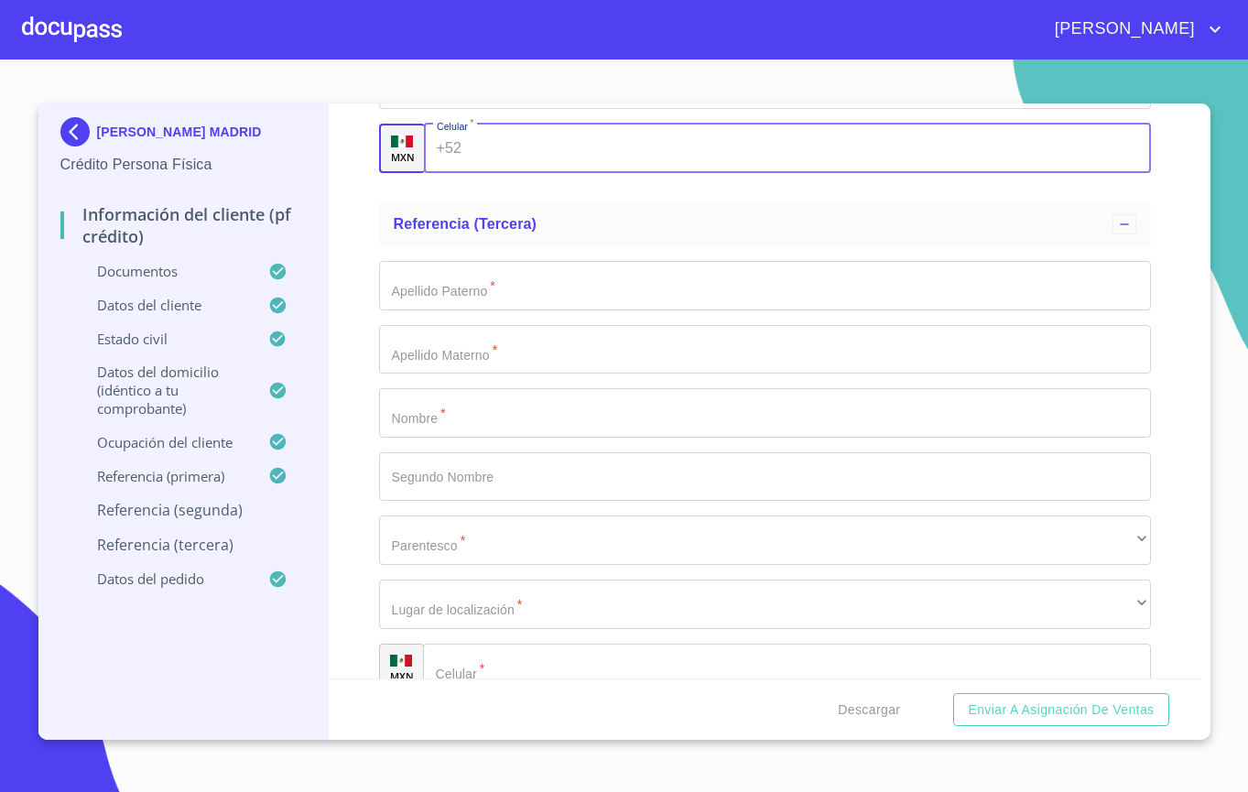
click at [501, 173] on input "Documento de identificación.   *" at bounding box center [810, 148] width 682 height 49
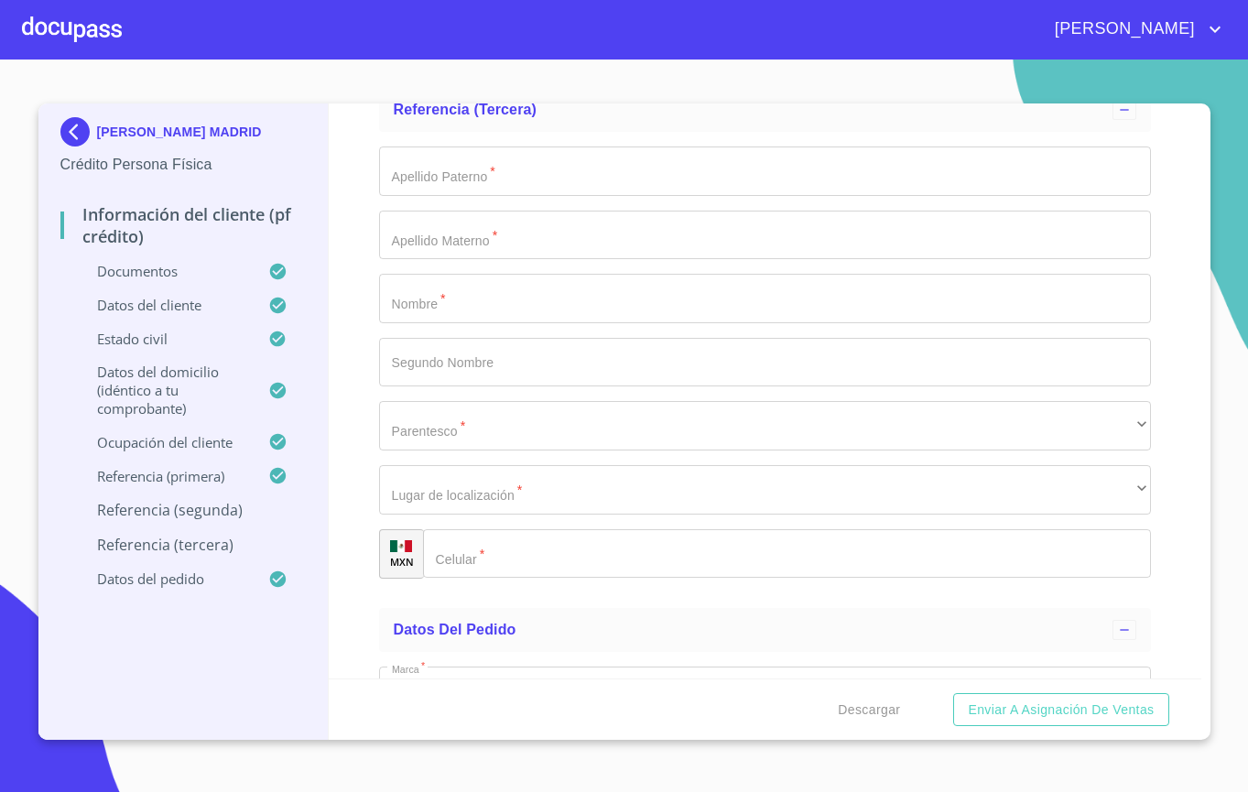
scroll to position [9993, 0]
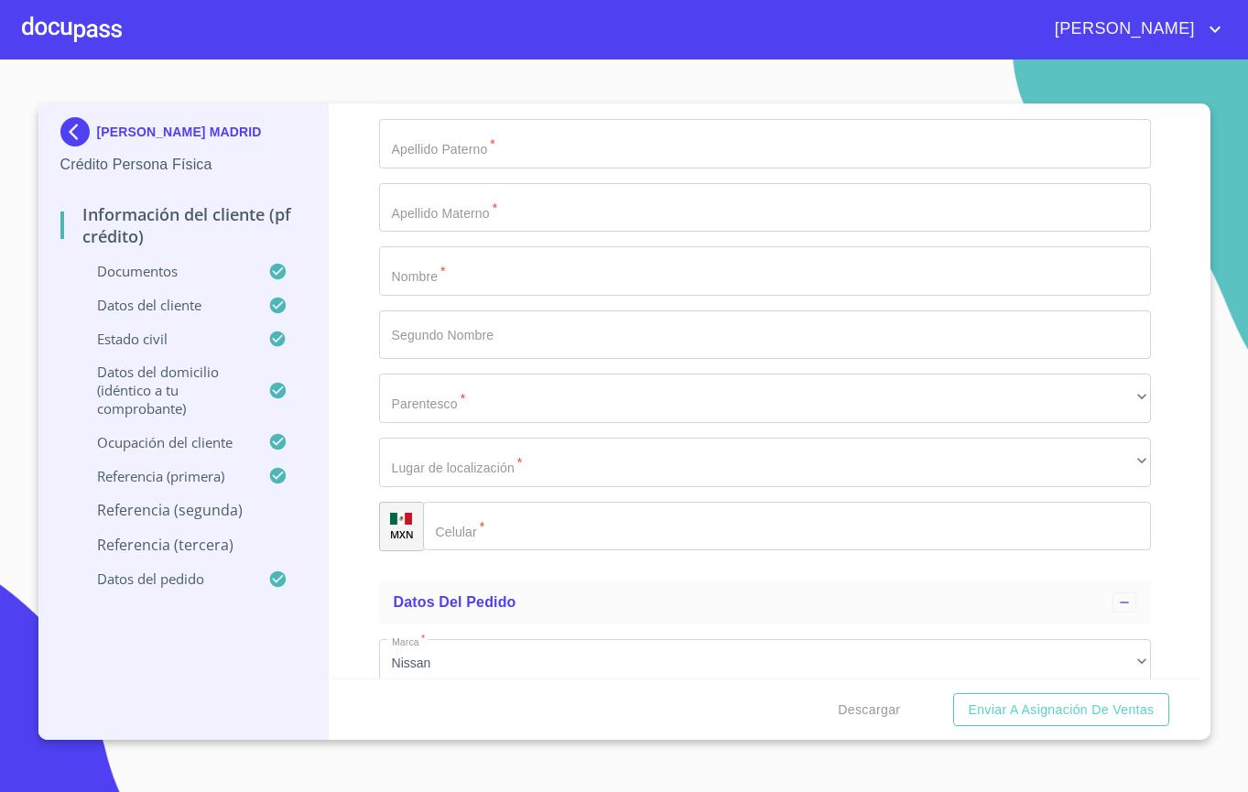
type input "[PHONE_NUMBER]"
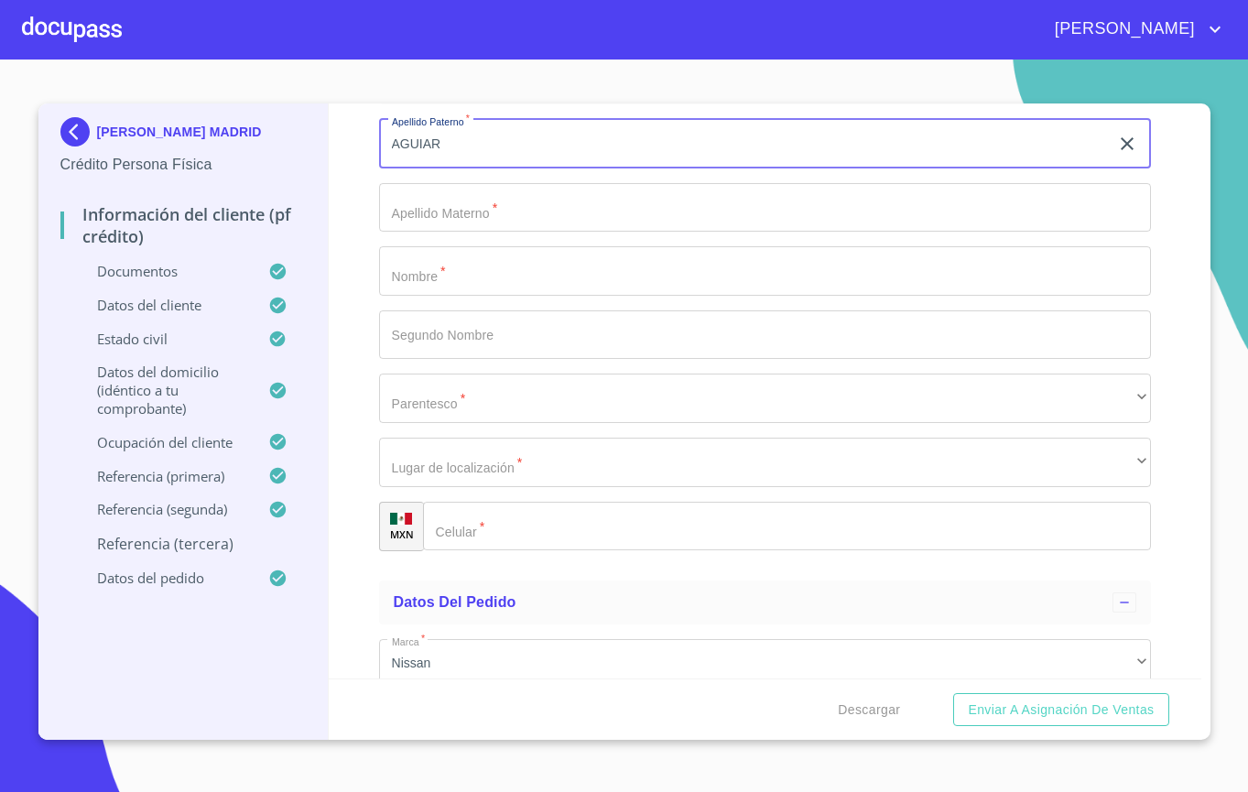
type input "AGUIAR"
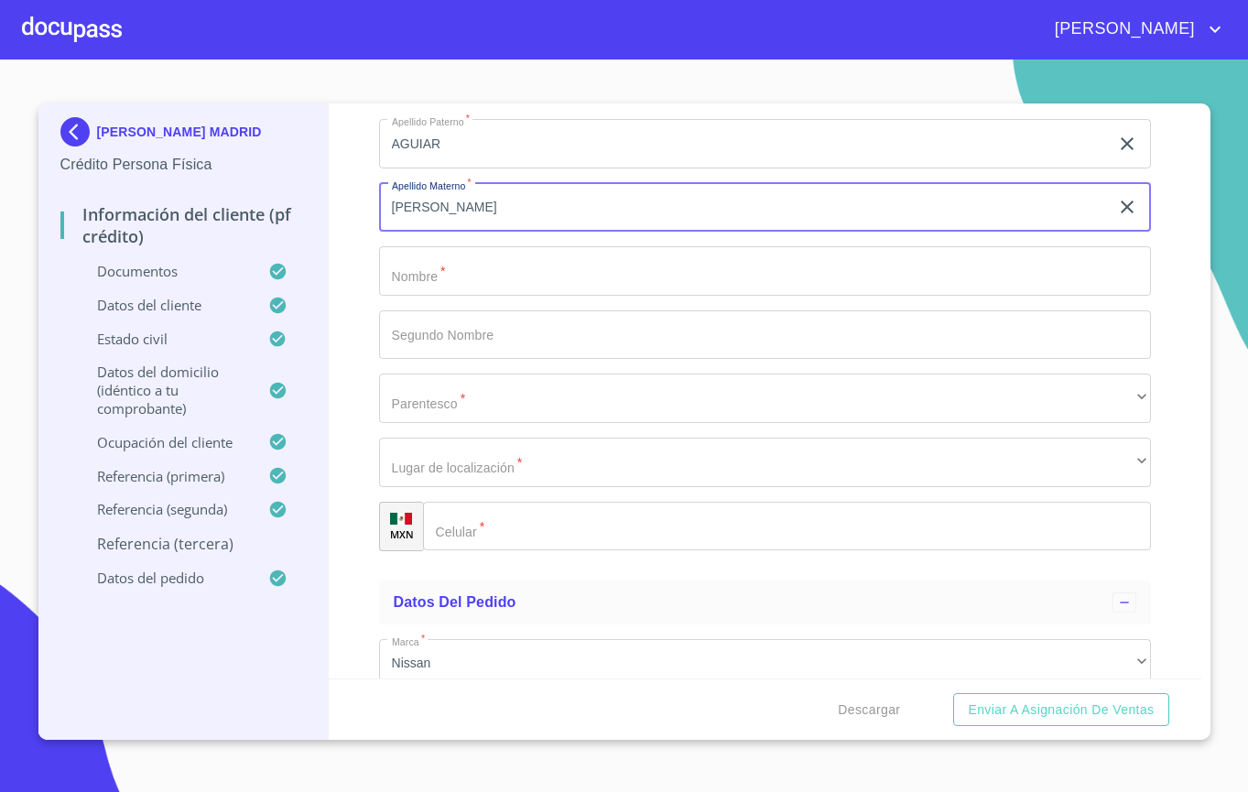
type input "[PERSON_NAME]"
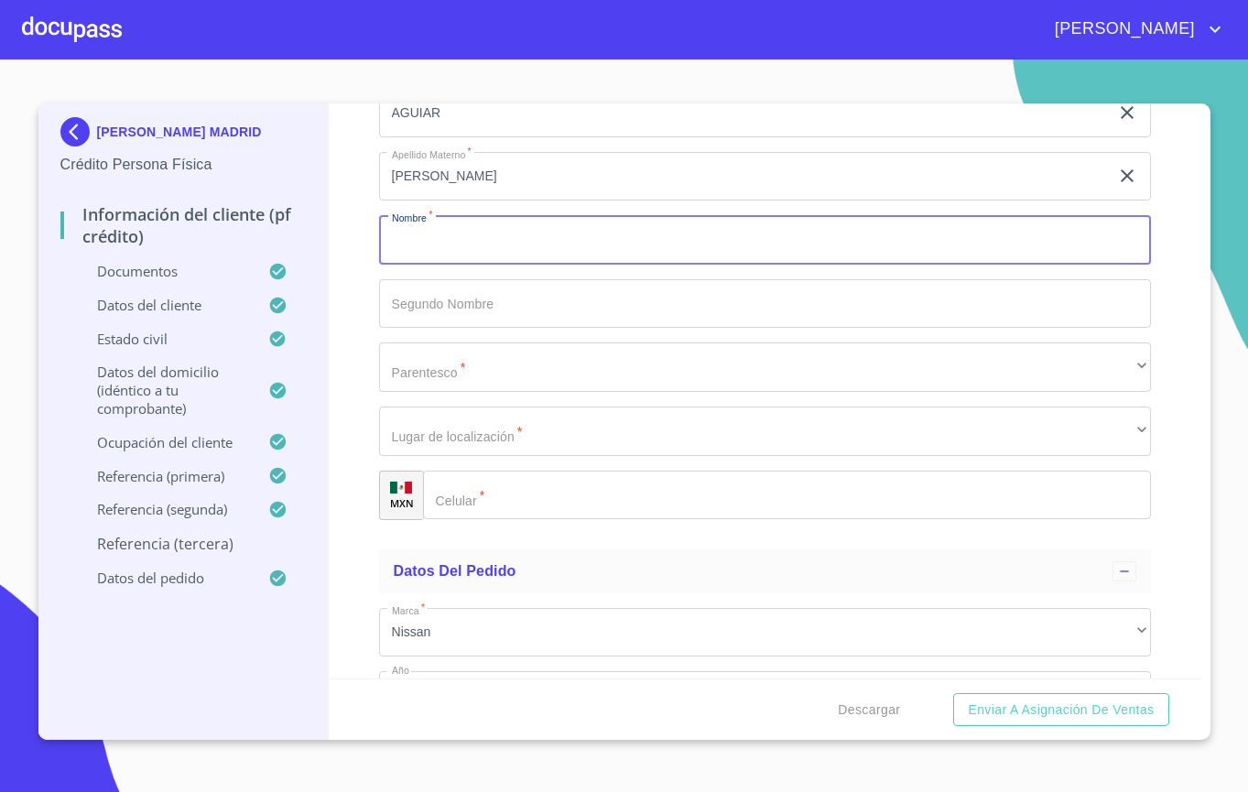
scroll to position [10167, 0]
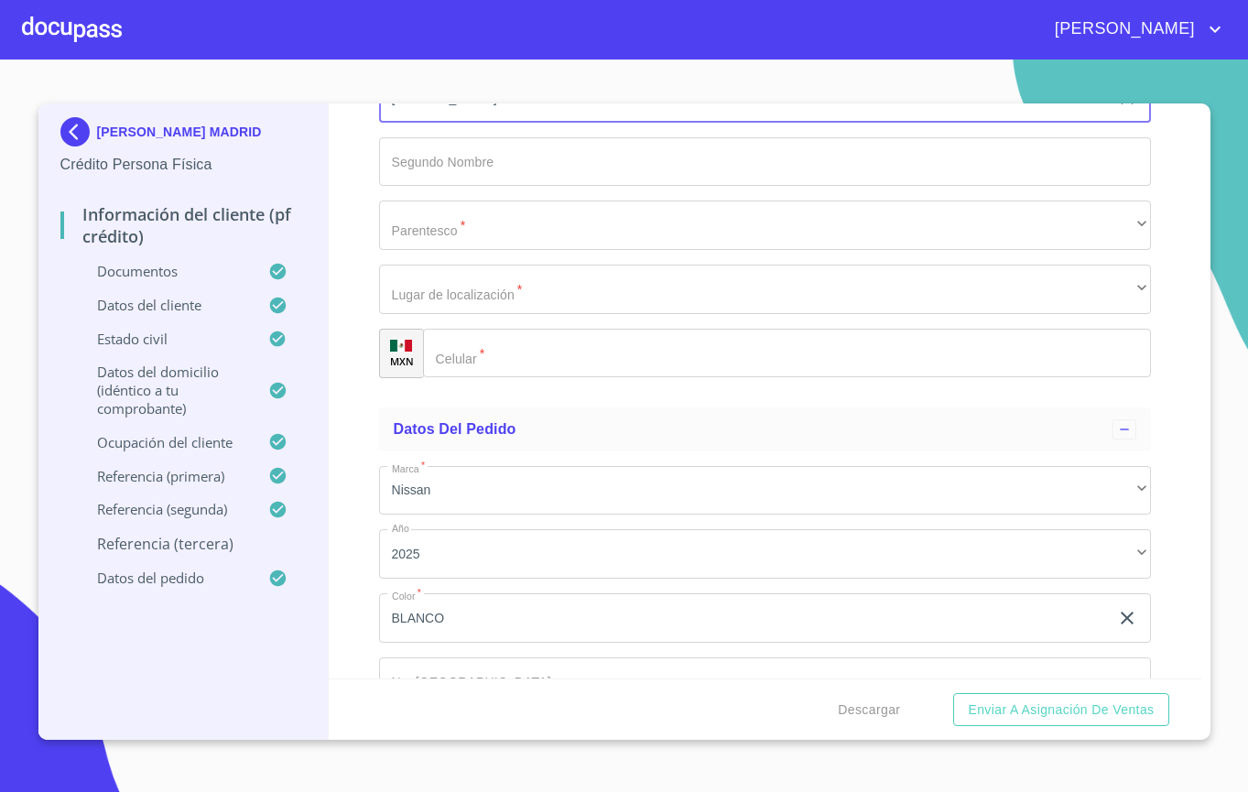
type input "[PERSON_NAME]"
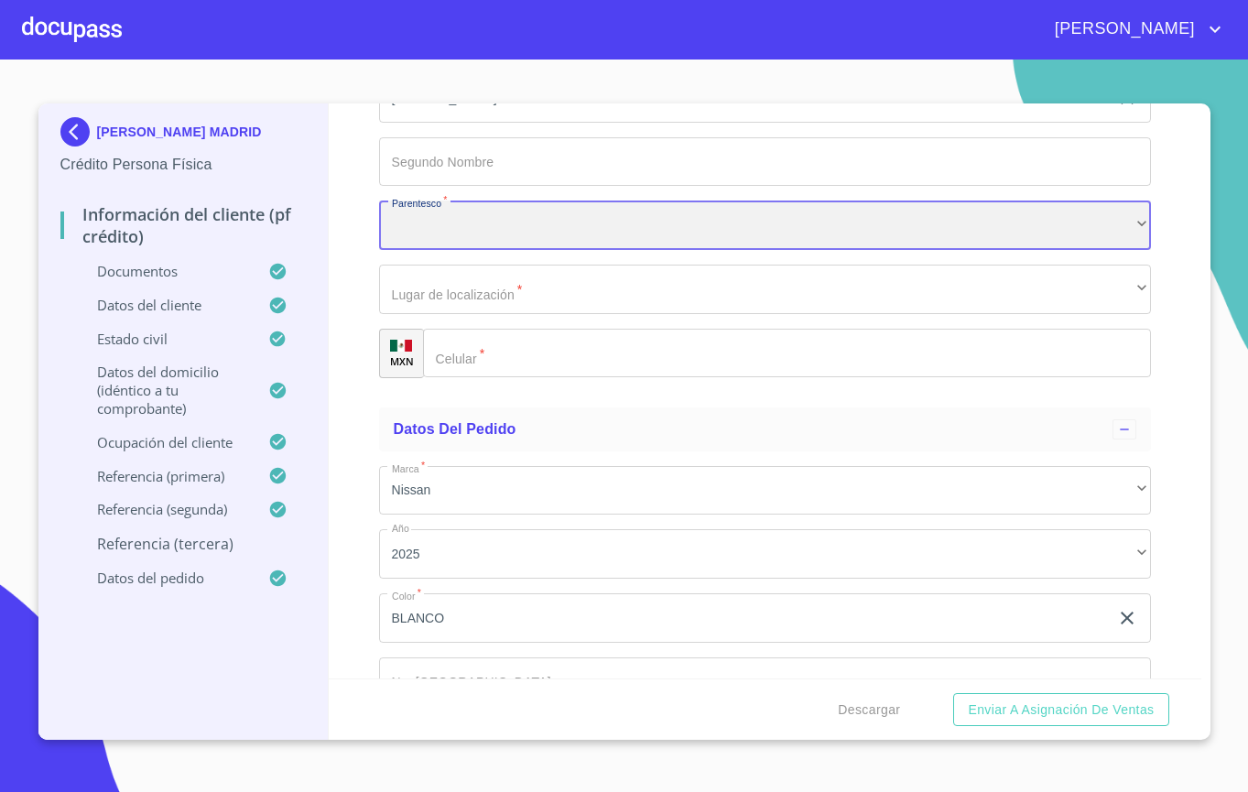
scroll to position [10358, 0]
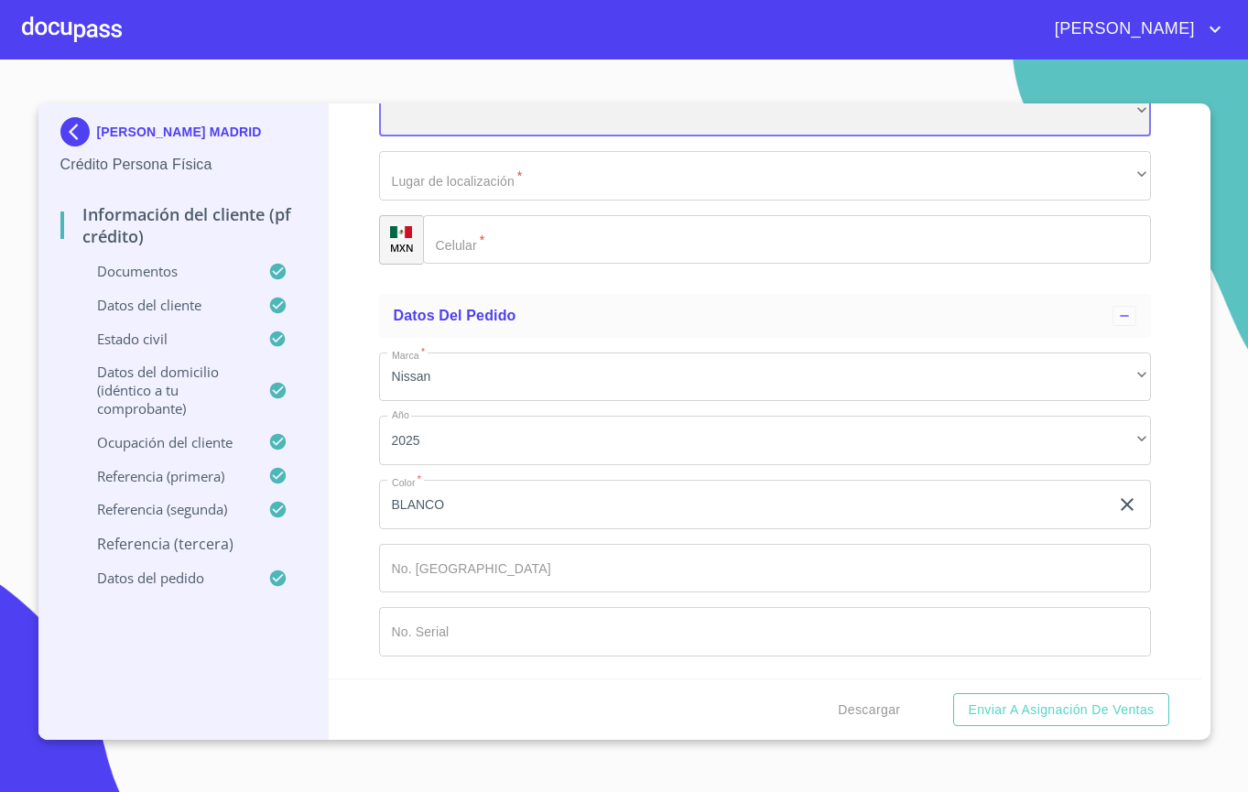
click at [497, 136] on div "​" at bounding box center [765, 111] width 772 height 49
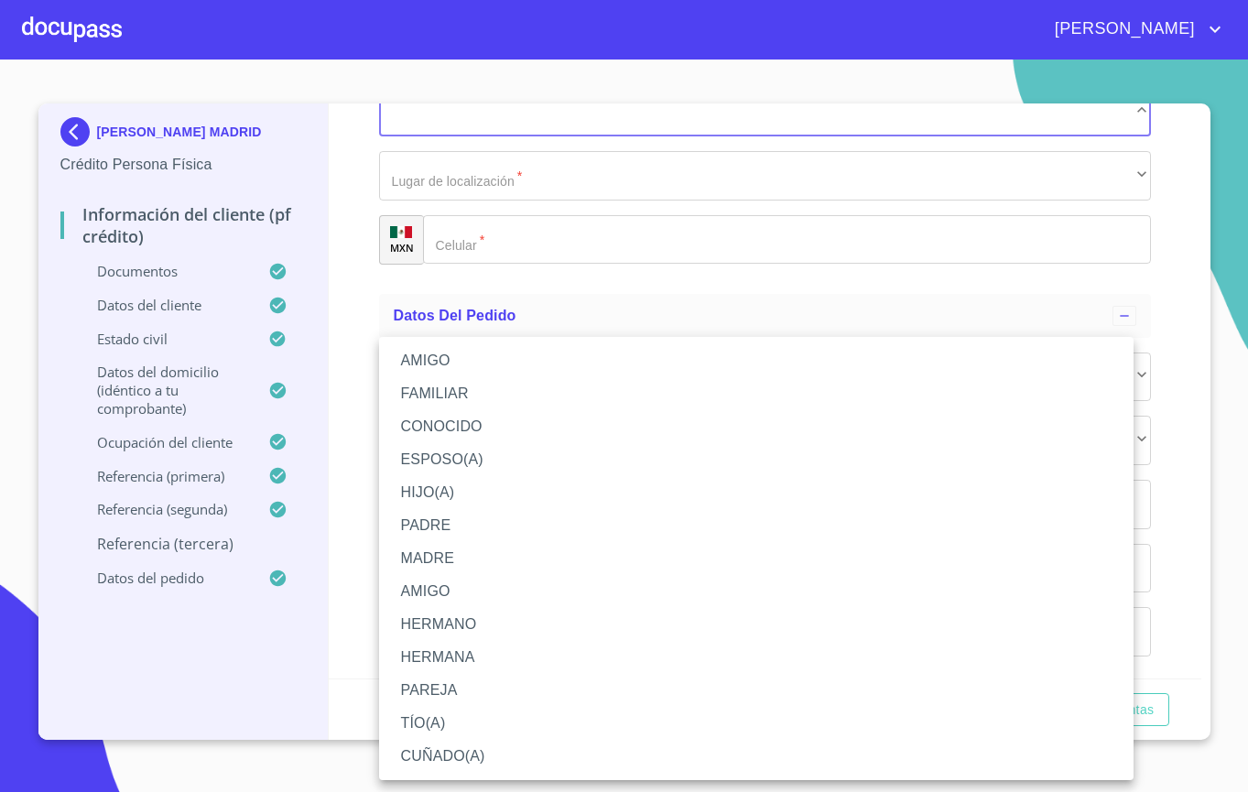
click at [503, 392] on li "FAMILIAR" at bounding box center [756, 393] width 754 height 33
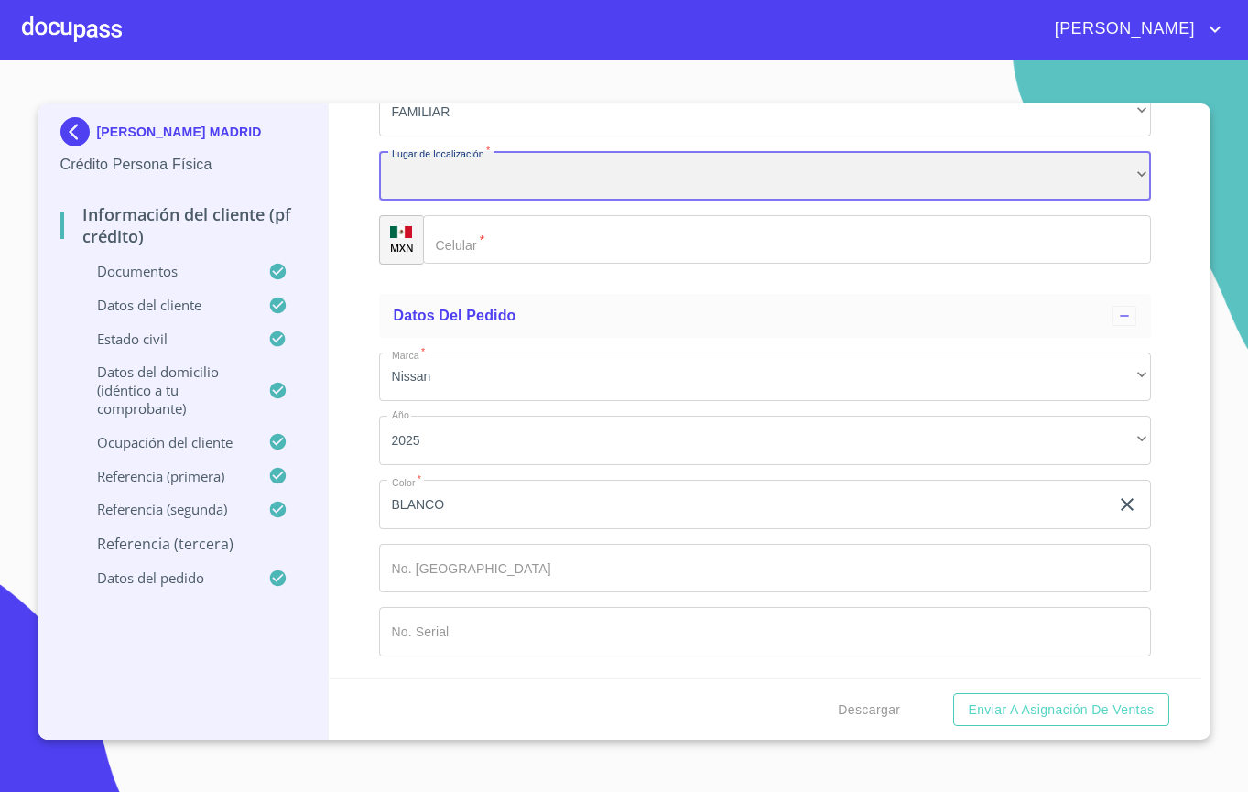
click at [471, 201] on div "​" at bounding box center [765, 175] width 772 height 49
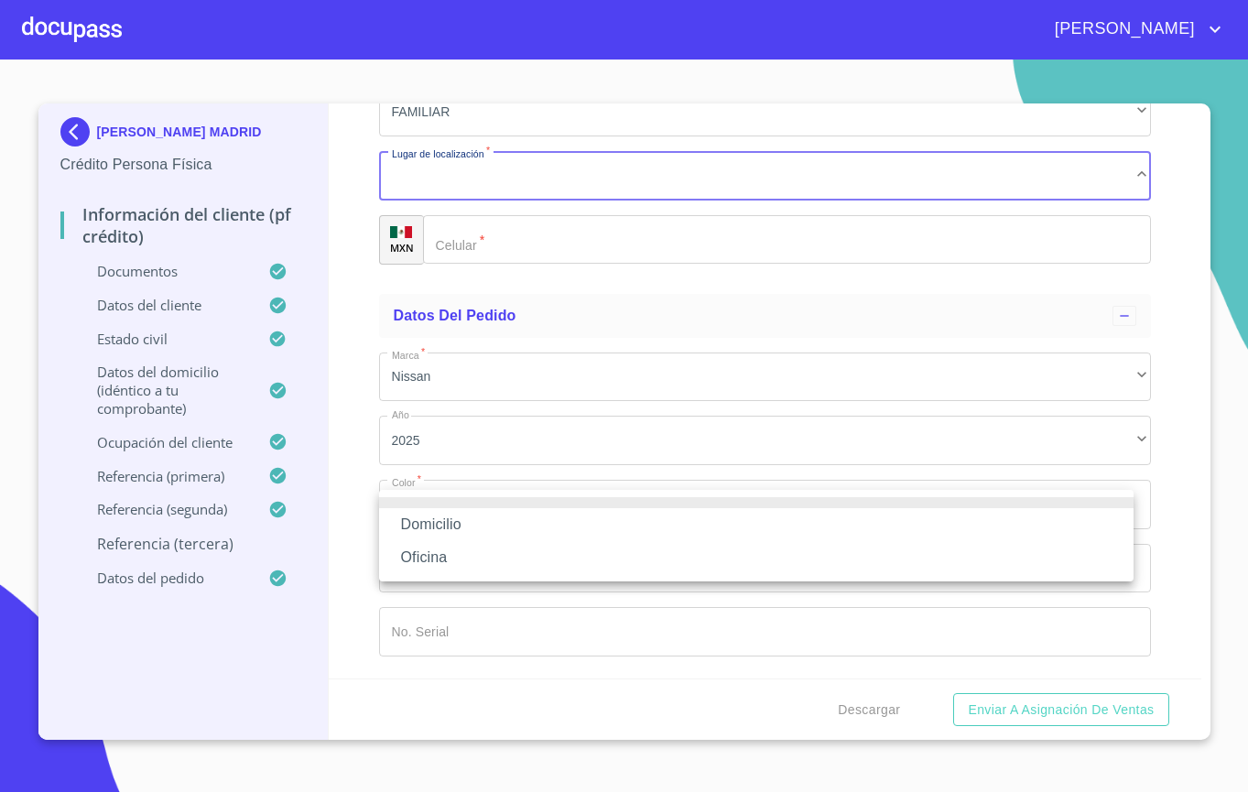
click at [472, 513] on li "Domicilio" at bounding box center [756, 524] width 754 height 33
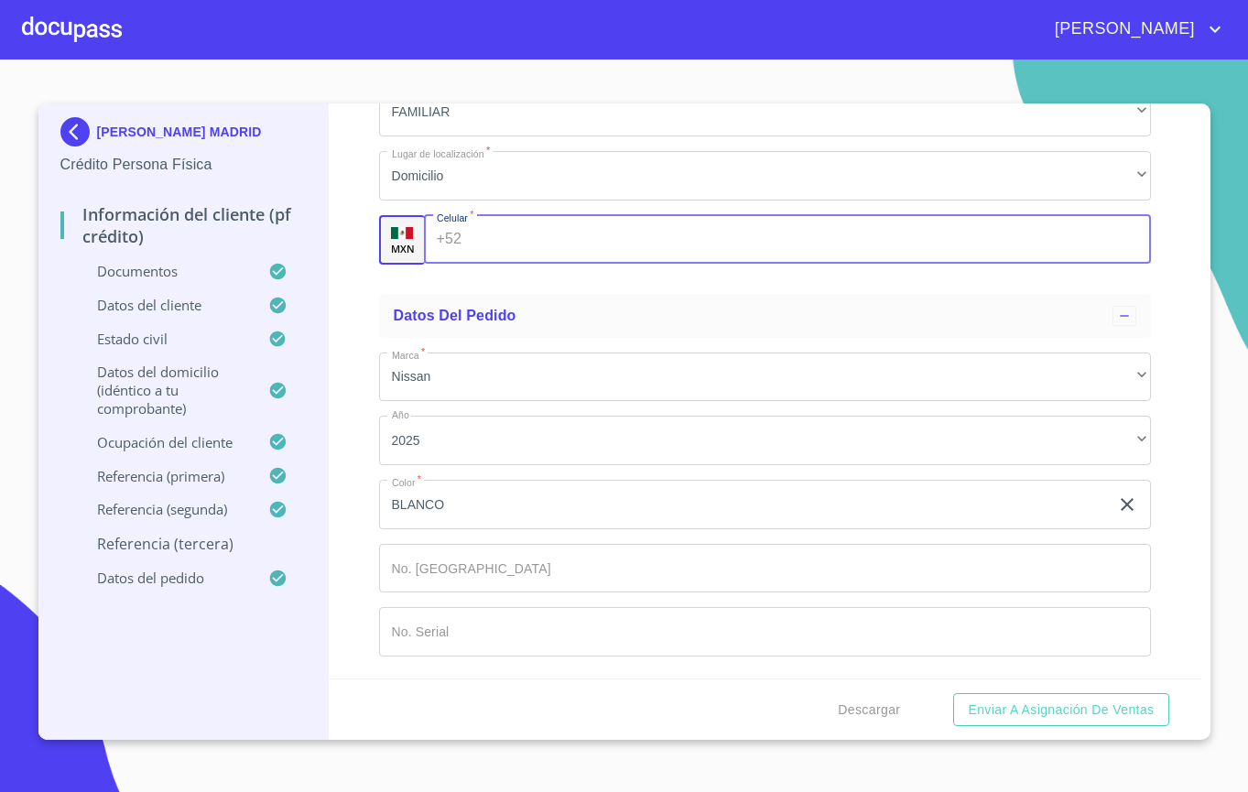
click at [472, 265] on input "Documento de identificación.   *" at bounding box center [810, 239] width 682 height 49
type input "[PHONE_NUMBER]"
click at [1090, 717] on span "Enviar a Asignación de Ventas" at bounding box center [1061, 710] width 186 height 23
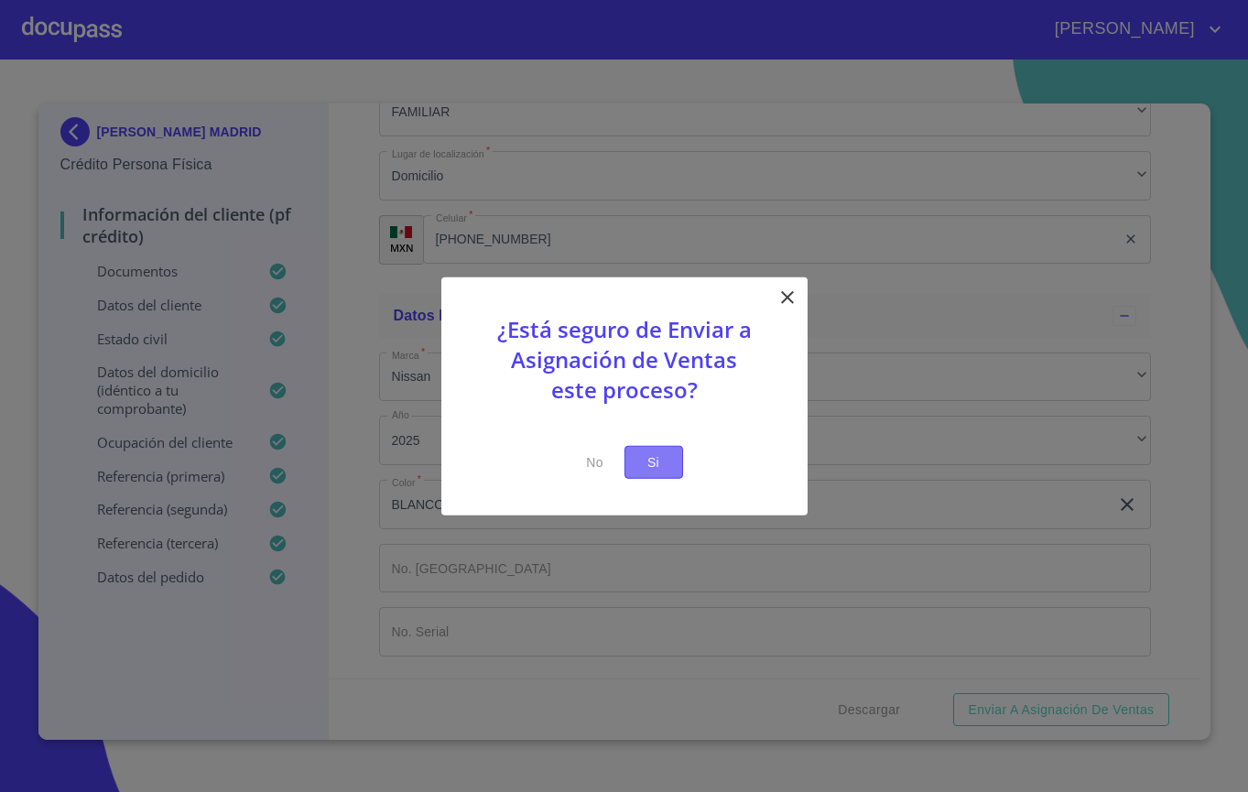
click at [660, 466] on span "Si" at bounding box center [653, 461] width 29 height 23
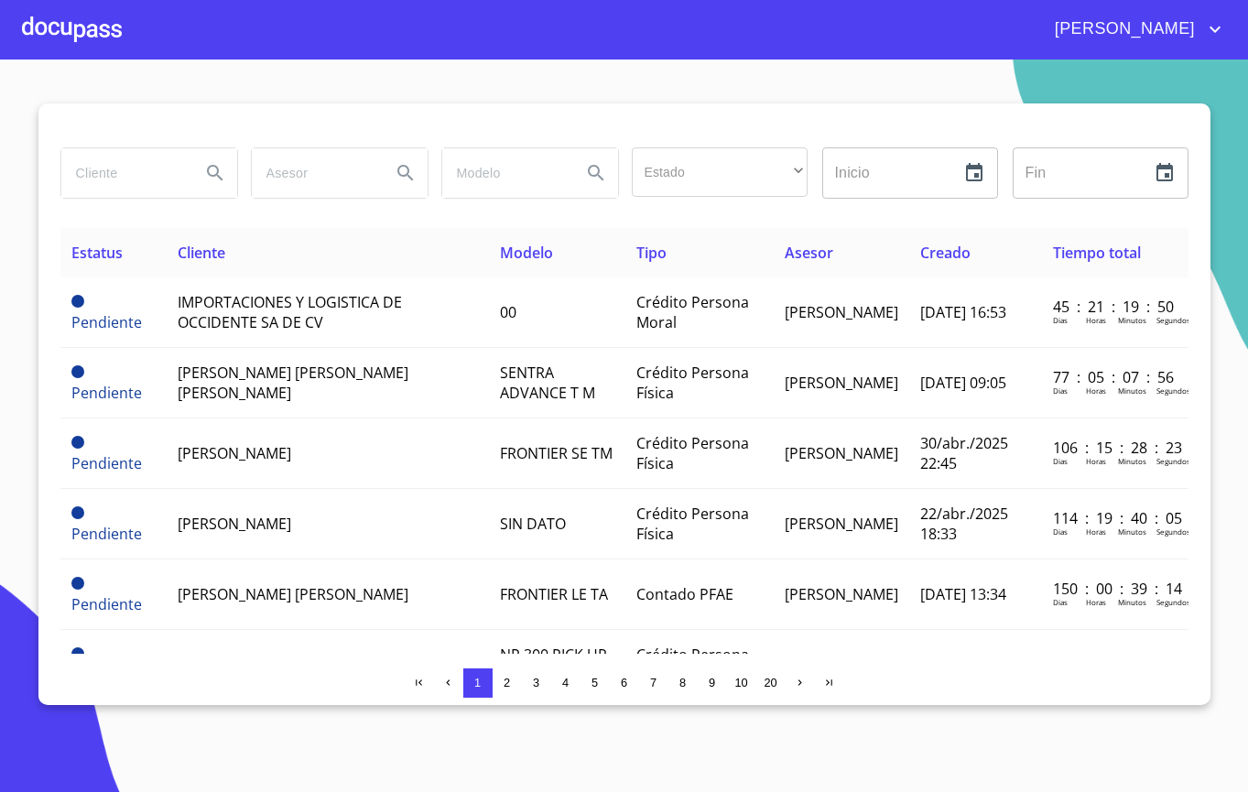
click at [155, 165] on input "search" at bounding box center [123, 172] width 125 height 49
type input "K"
type input "L"
type input "[PERSON_NAME]"
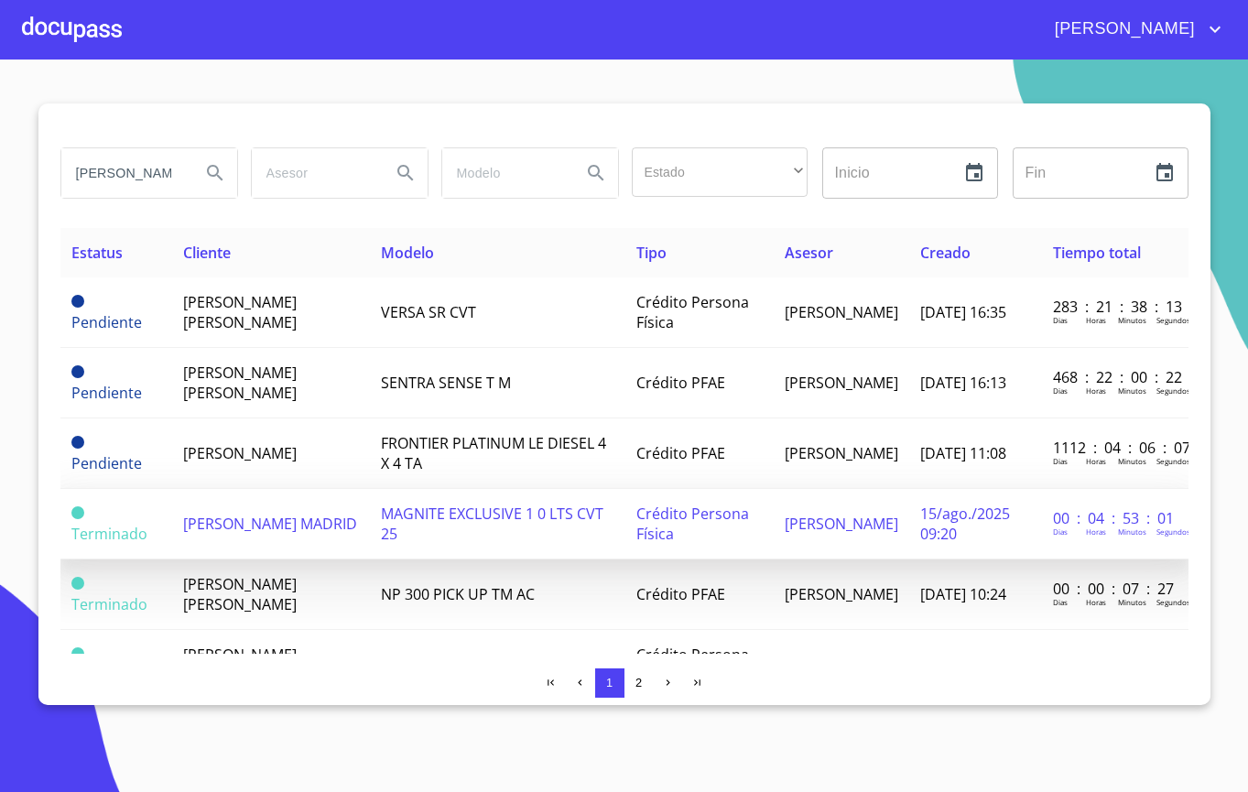
click at [365, 546] on td "[PERSON_NAME] MADRID" at bounding box center [271, 524] width 198 height 70
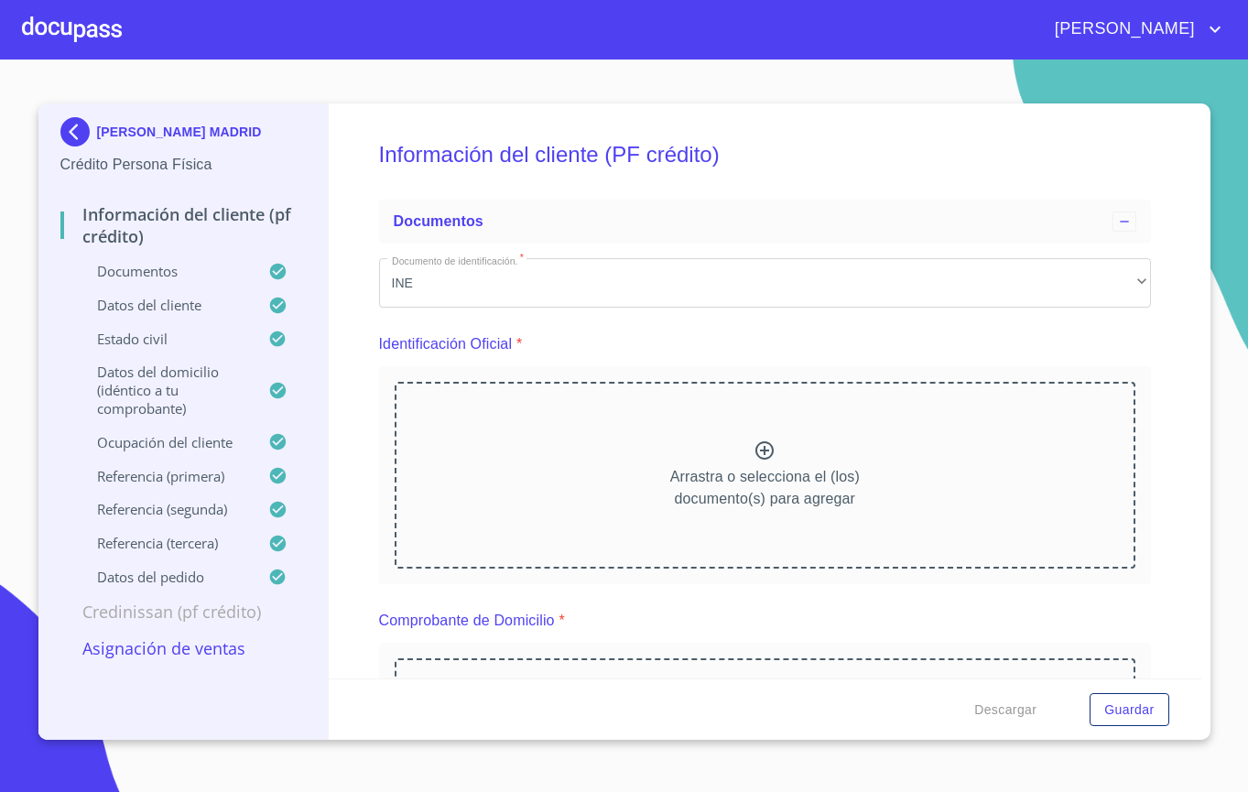
scroll to position [306, 0]
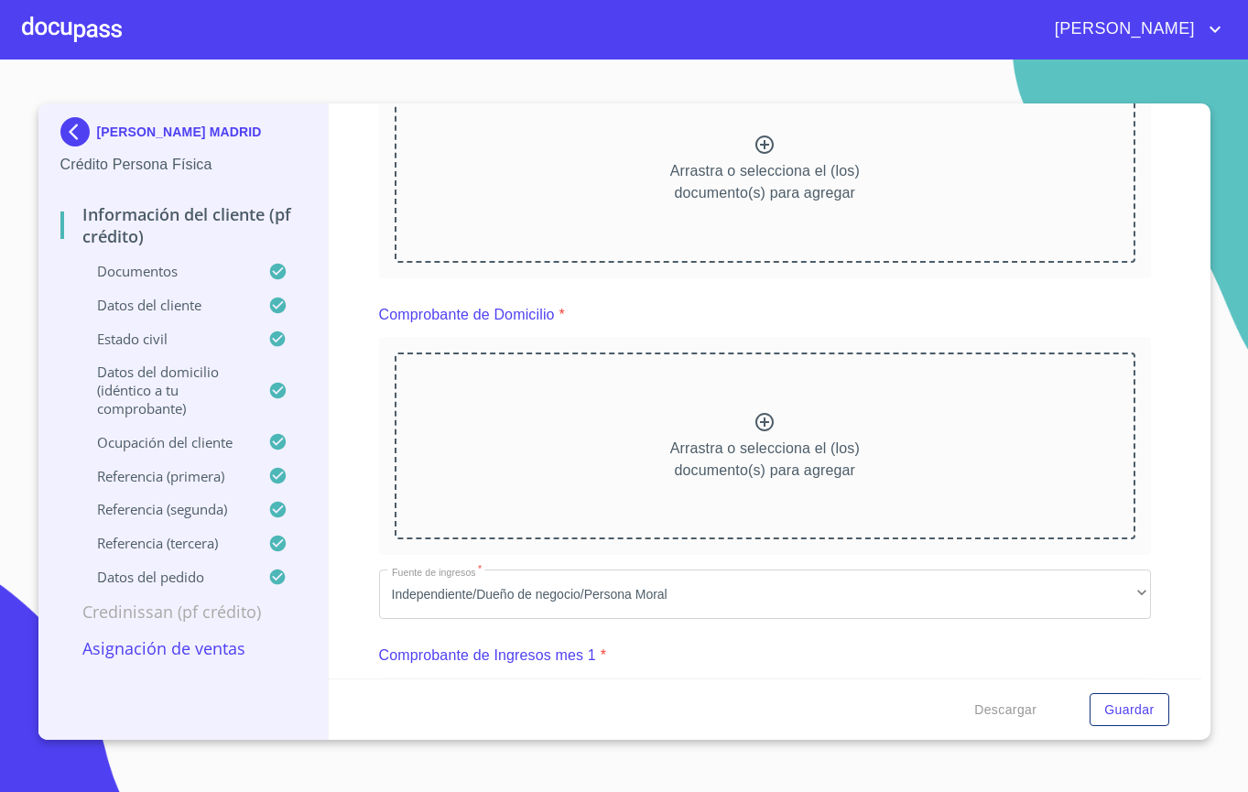
click at [1009, 690] on div "Descargar Guardar" at bounding box center [765, 709] width 873 height 62
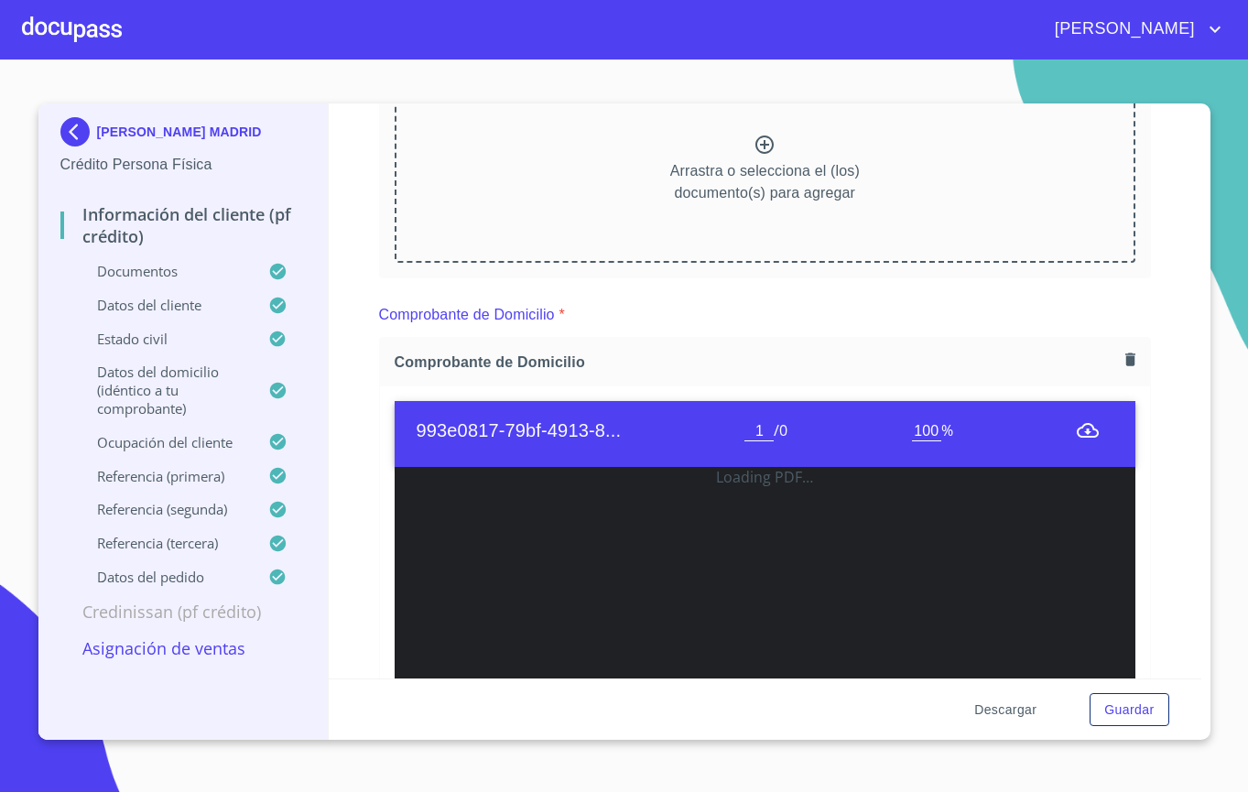
click at [1006, 711] on span "Descargar" at bounding box center [1005, 710] width 62 height 23
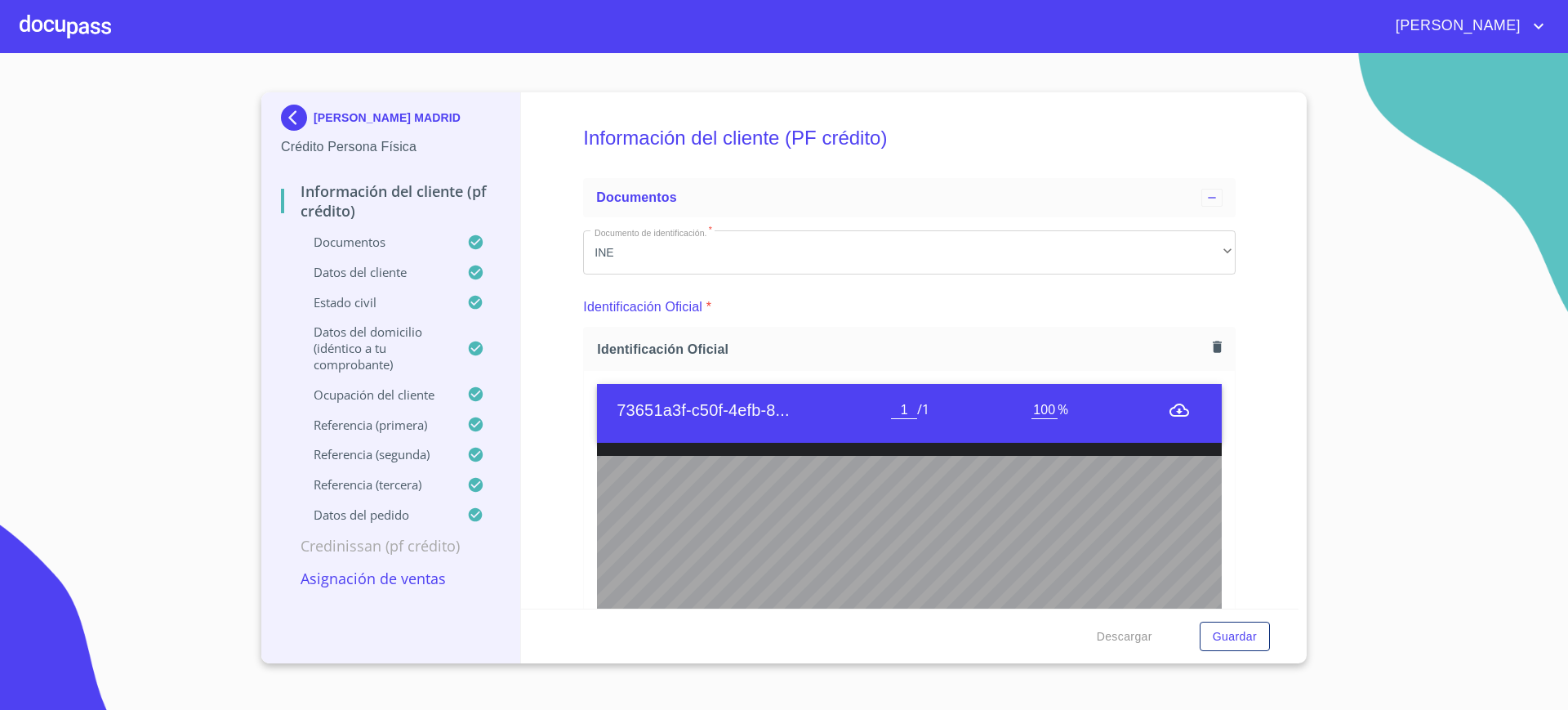
scroll to position [273, 0]
